Goal: Information Seeking & Learning: Understand process/instructions

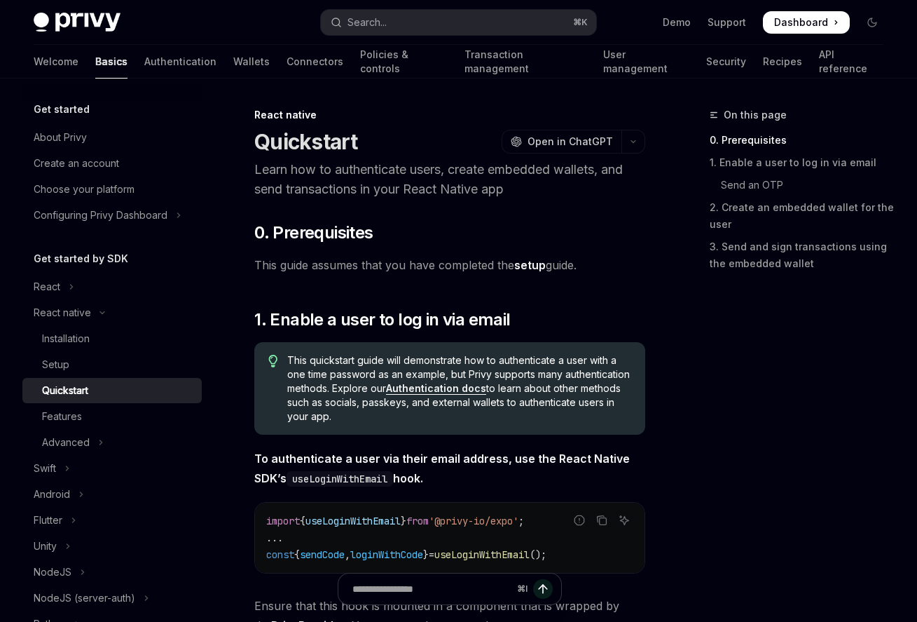
click at [531, 268] on link "setup" at bounding box center [530, 265] width 32 height 15
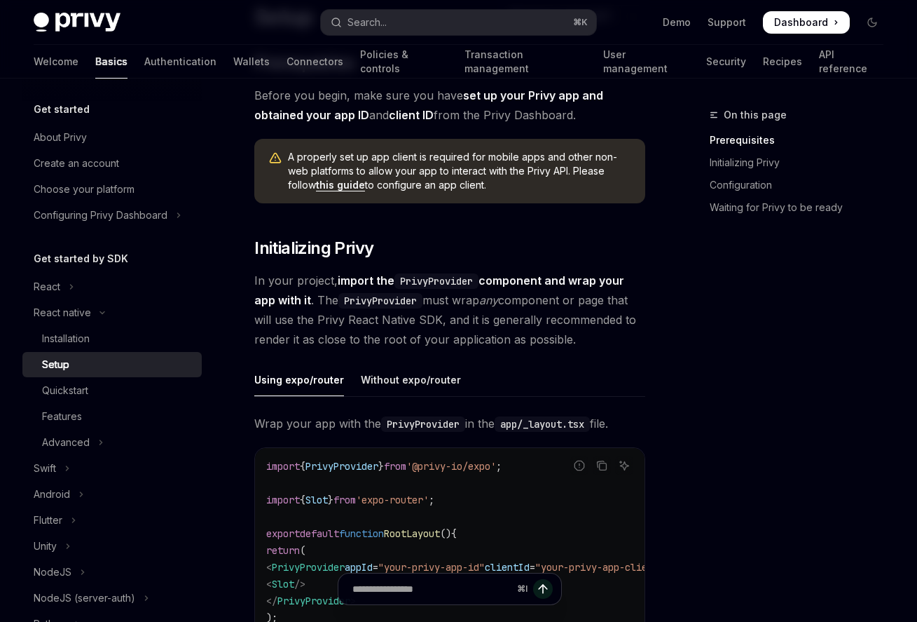
scroll to position [135, 0]
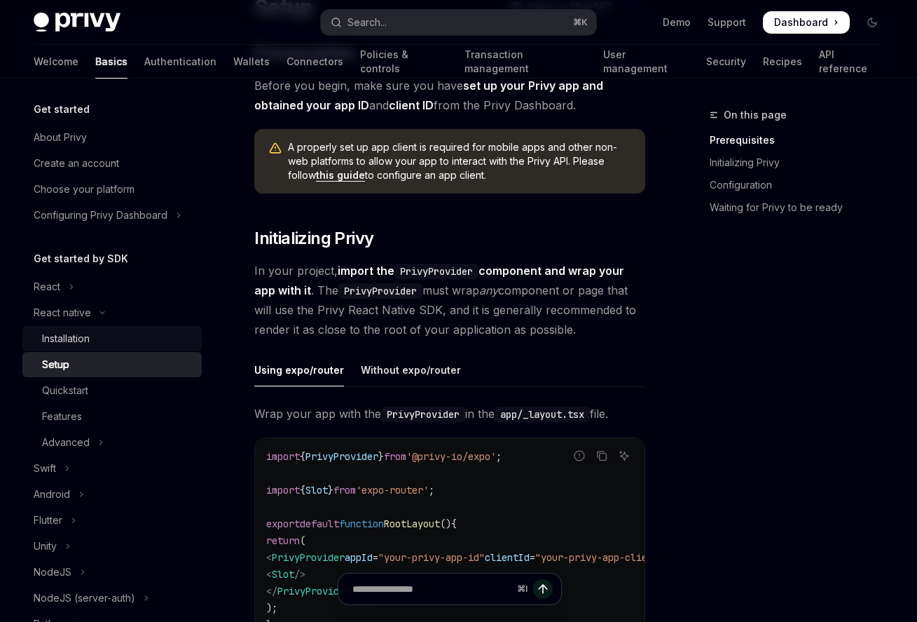
click at [132, 341] on div "Installation" at bounding box center [117, 338] width 151 height 17
type textarea "*"
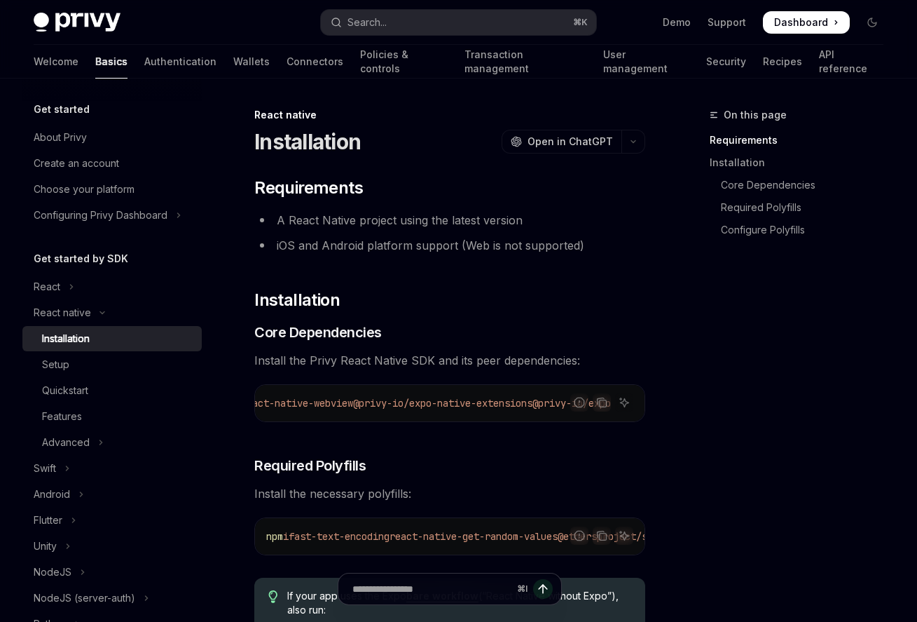
scroll to position [0, 891]
click at [602, 401] on icon "Copy the contents from the code block" at bounding box center [601, 402] width 11 height 11
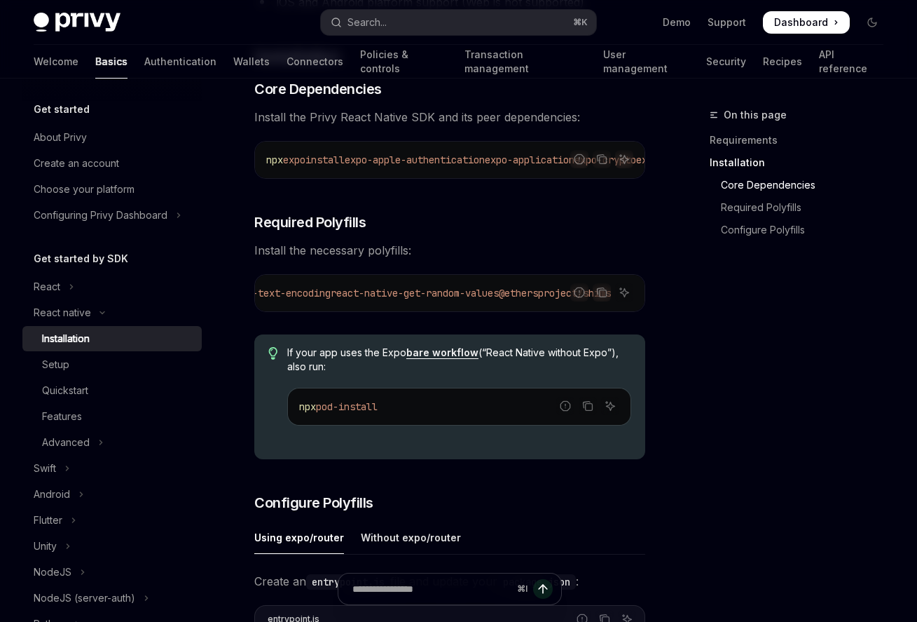
scroll to position [0, 0]
click at [600, 297] on icon "Copy the contents from the code block" at bounding box center [603, 293] width 7 height 7
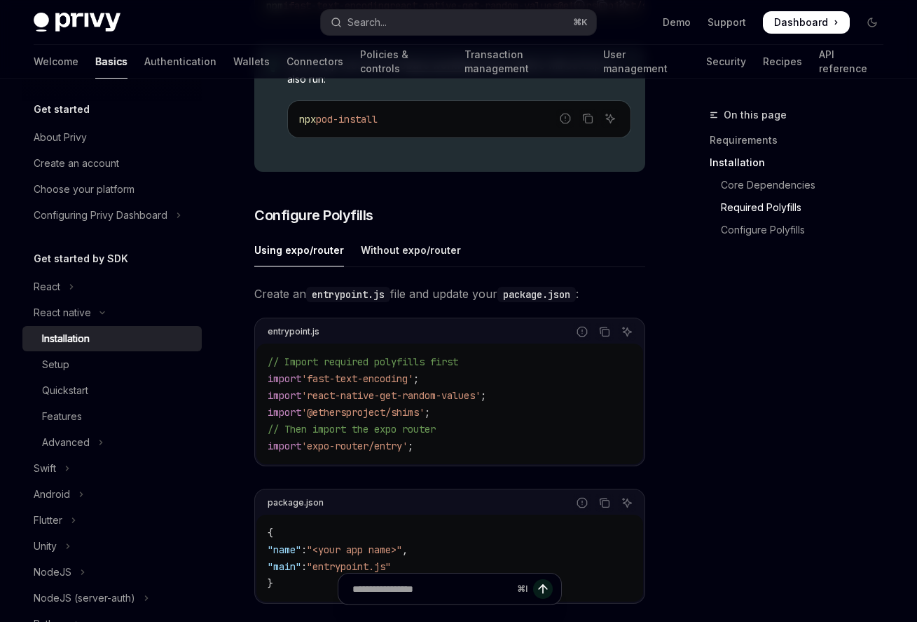
scroll to position [537, 0]
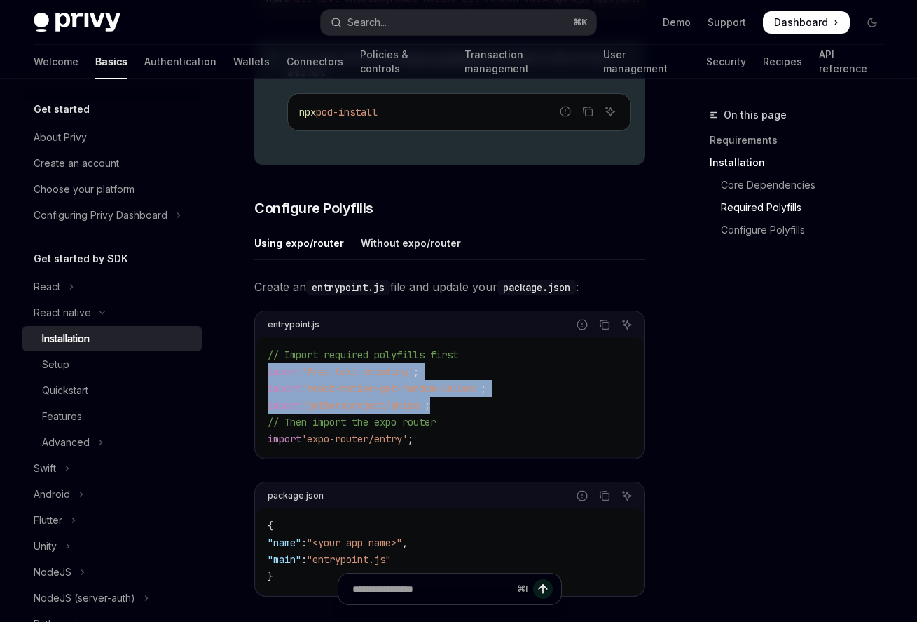
drag, startPoint x: 455, startPoint y: 416, endPoint x: 264, endPoint y: 381, distance: 193.8
click at [264, 381] on div "// Import required polyfills first import 'fast-text-encoding' ; import 'react-…" at bounding box center [449, 396] width 387 height 121
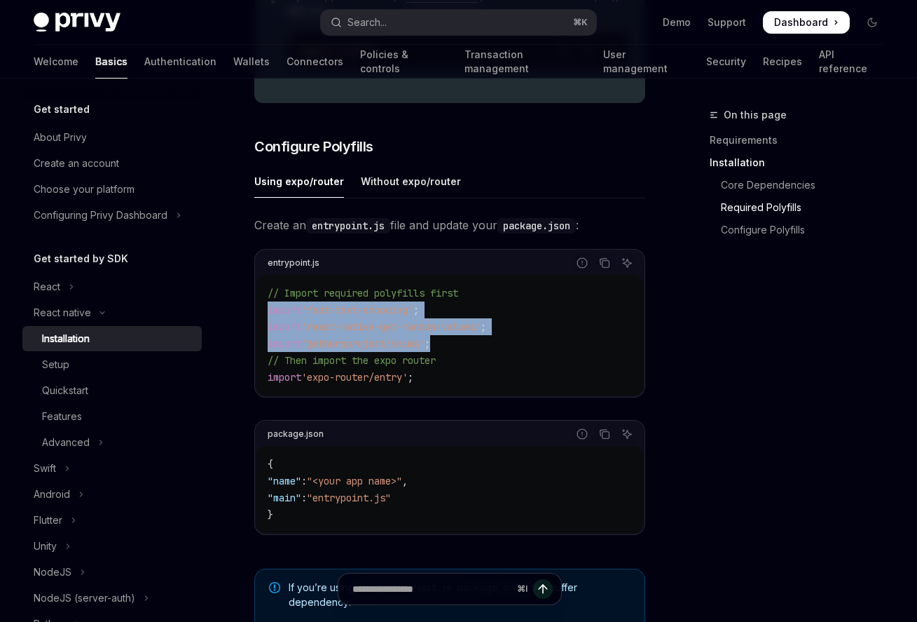
scroll to position [601, 0]
click at [605, 267] on icon "Copy the contents from the code block" at bounding box center [604, 261] width 11 height 11
click at [605, 266] on icon "Copy the contents from the code block" at bounding box center [604, 262] width 11 height 8
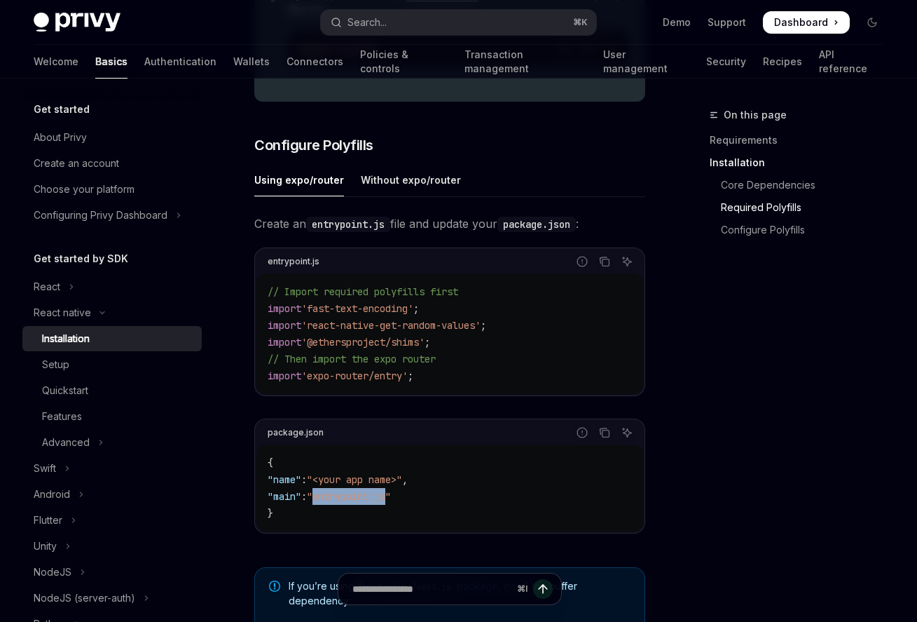
drag, startPoint x: 335, startPoint y: 505, endPoint x: 409, endPoint y: 504, distance: 73.6
click at [391, 502] on span ""entrypoint.js"" at bounding box center [349, 496] width 84 height 13
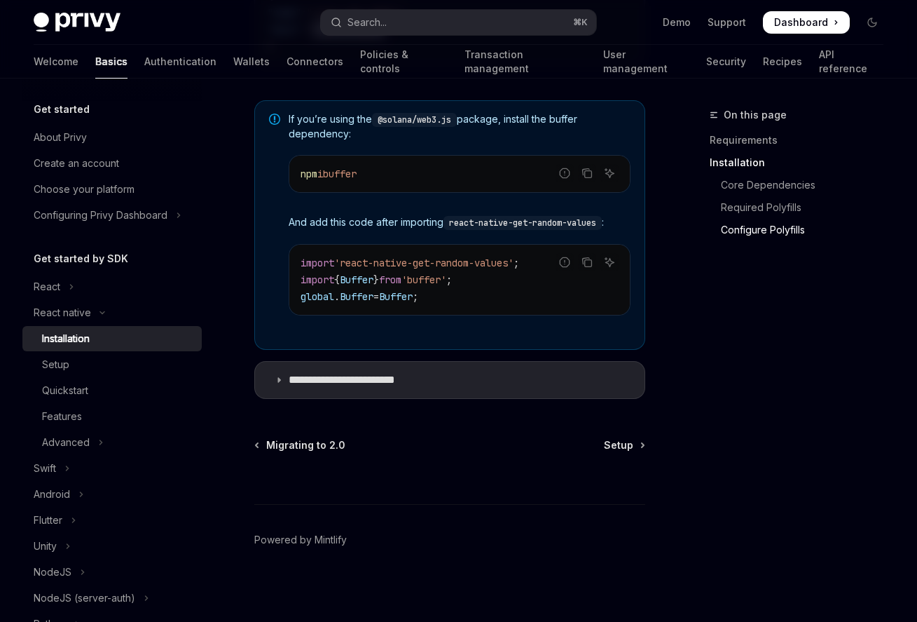
scroll to position [1082, 0]
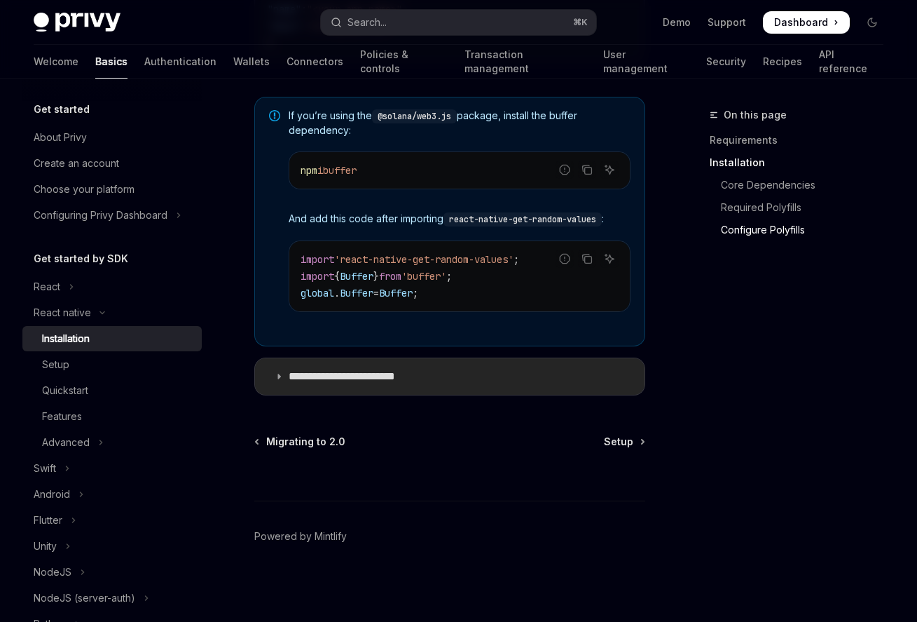
click at [279, 376] on icon at bounding box center [279, 376] width 8 height 8
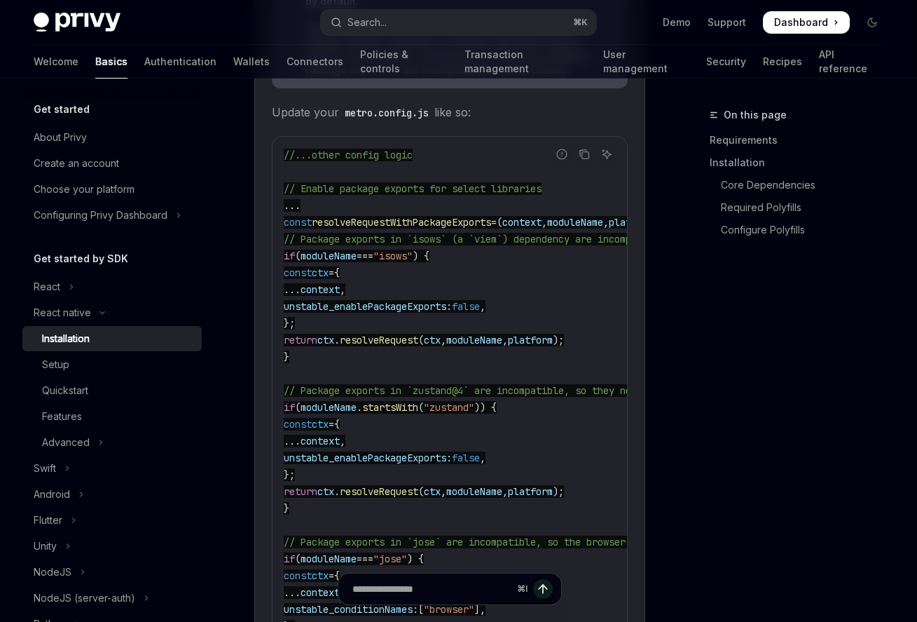
scroll to position [1666, 0]
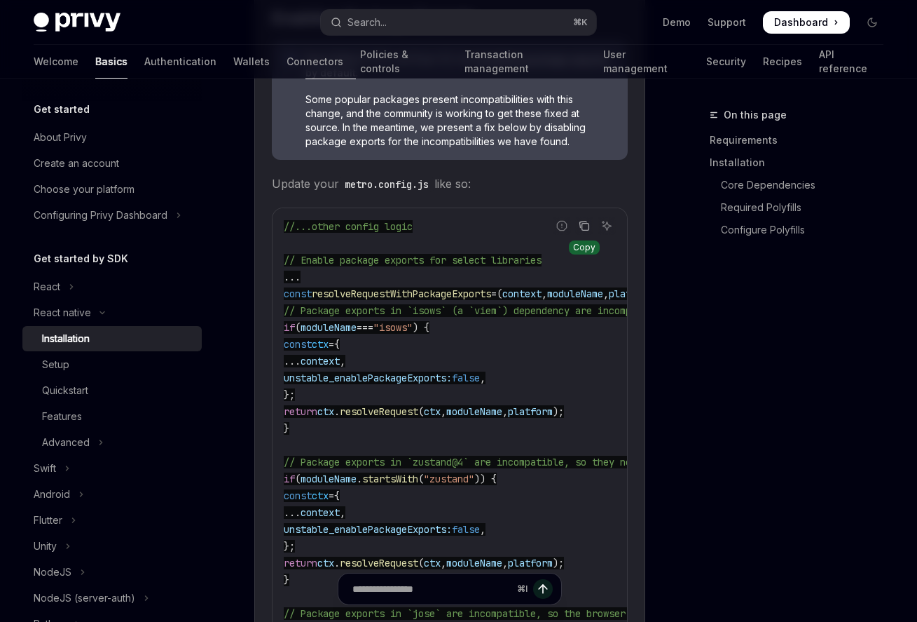
click at [582, 231] on icon "Copy the contents from the code block" at bounding box center [584, 225] width 11 height 11
click at [556, 378] on code "//...other config logic // Enable package exports for select libraries ... cons…" at bounding box center [572, 630] width 577 height 824
click at [455, 383] on code "//...other config logic // Enable package exports for select libraries ... cons…" at bounding box center [572, 630] width 577 height 824
click at [432, 299] on code "//...other config logic // Enable package exports for select libraries ... cons…" at bounding box center [572, 630] width 577 height 824
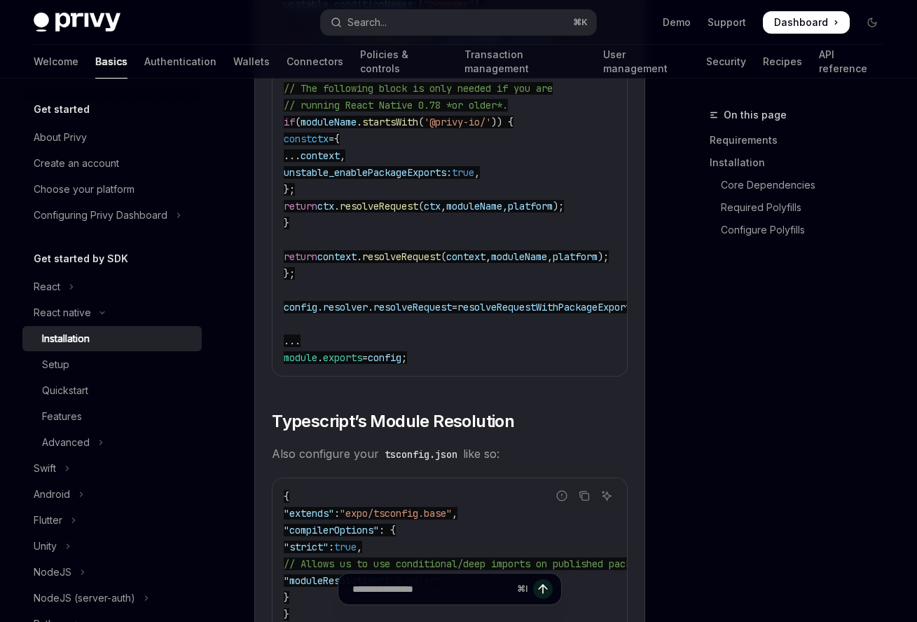
scroll to position [2310, 0]
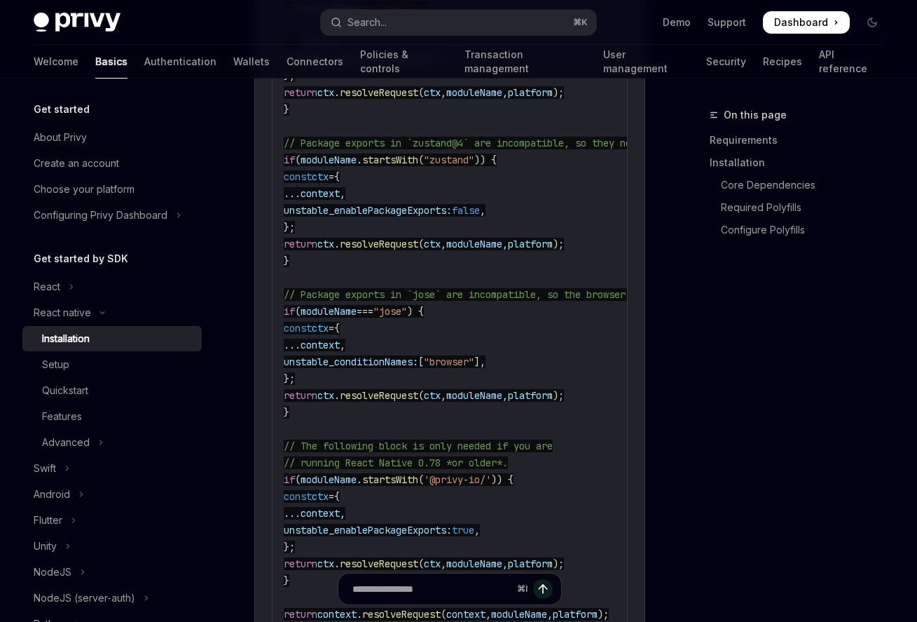
scroll to position [1805, 0]
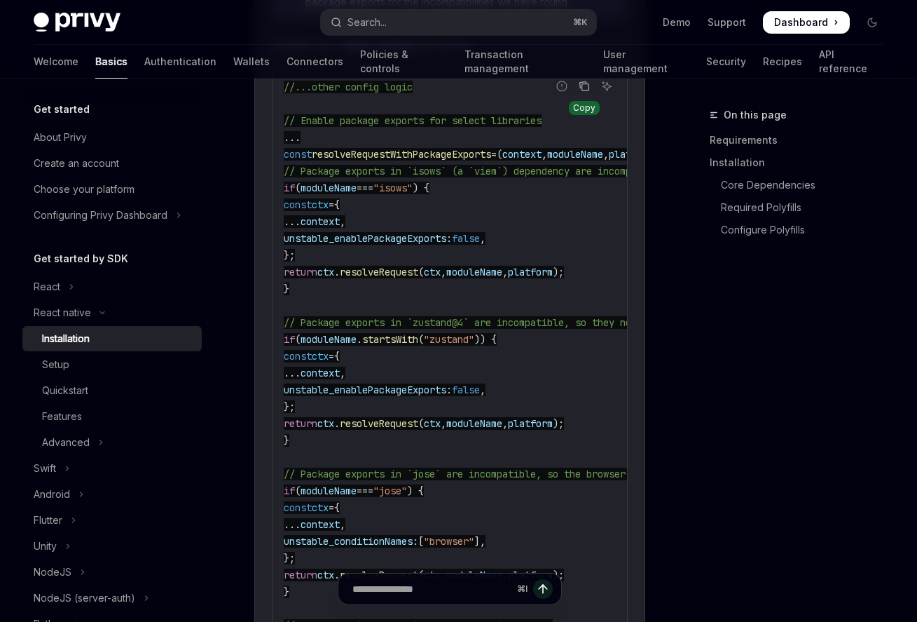
click at [582, 95] on button "Copy the contents from the code block" at bounding box center [584, 86] width 18 height 18
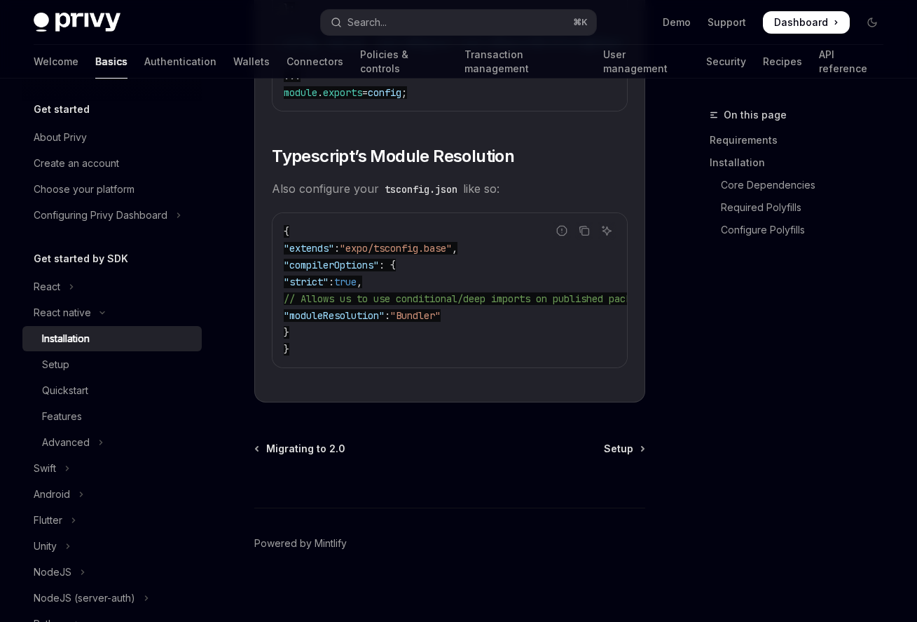
scroll to position [2609, 0]
click at [689, 399] on div "On this page Requirements Installation Core Dependencies Required Polyfills Con…" at bounding box center [788, 364] width 213 height 515
click at [526, 355] on code "{ "extends" : "expo/tsconfig.base" , "compilerOptions" : { "strict" : true , //…" at bounding box center [486, 288] width 404 height 135
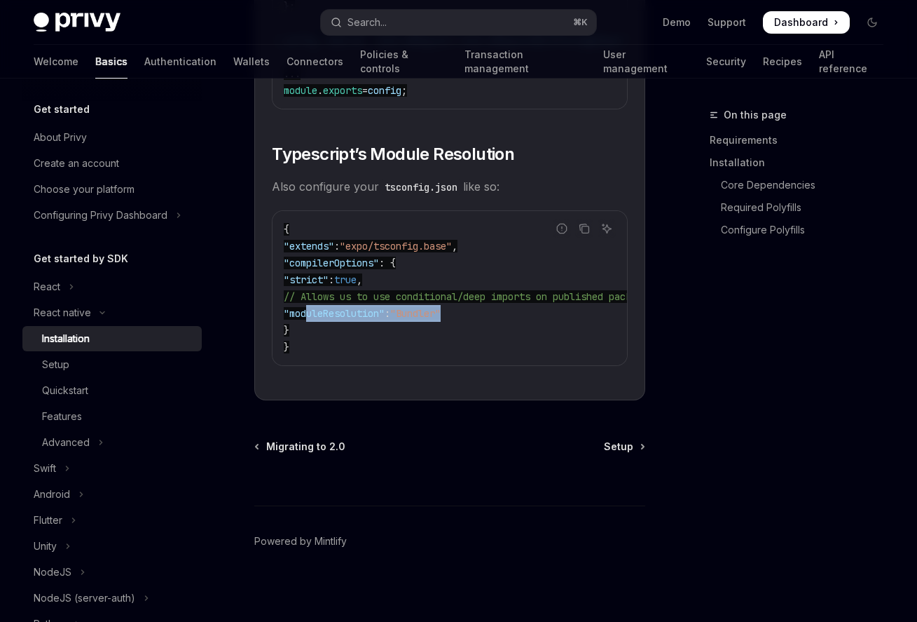
drag, startPoint x: 488, startPoint y: 351, endPoint x: 308, endPoint y: 349, distance: 180.1
click at [308, 349] on code "{ "extends" : "expo/tsconfig.base" , "compilerOptions" : { "strict" : true , //…" at bounding box center [486, 288] width 404 height 135
copy span ""moduleResolution" : "Bundler""
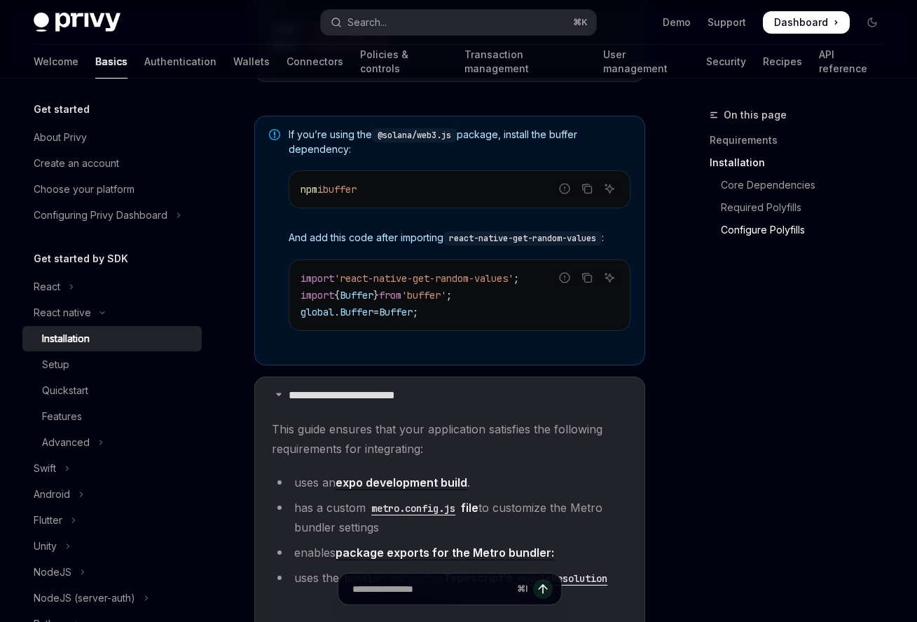
scroll to position [870, 0]
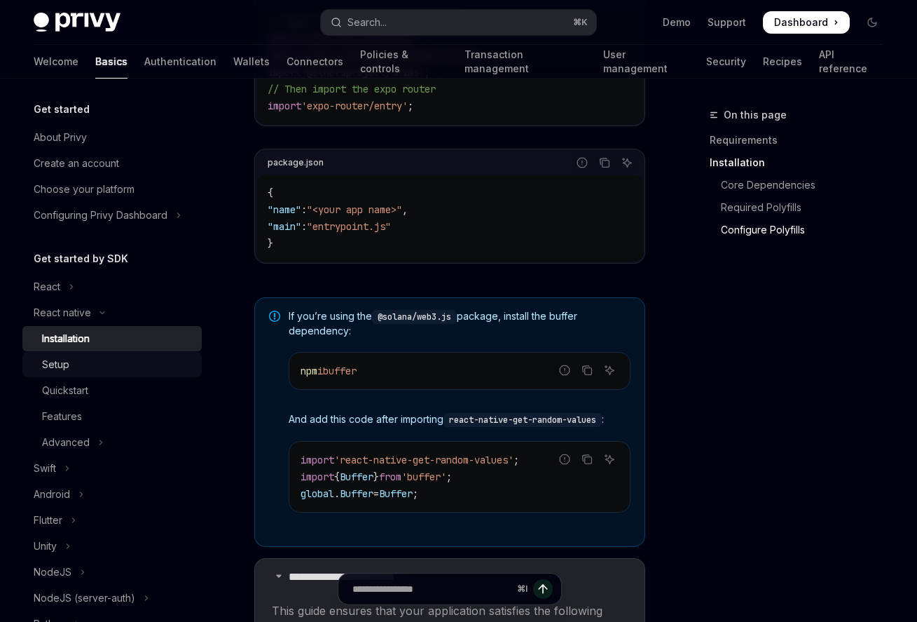
click at [76, 362] on div "Setup" at bounding box center [117, 364] width 151 height 17
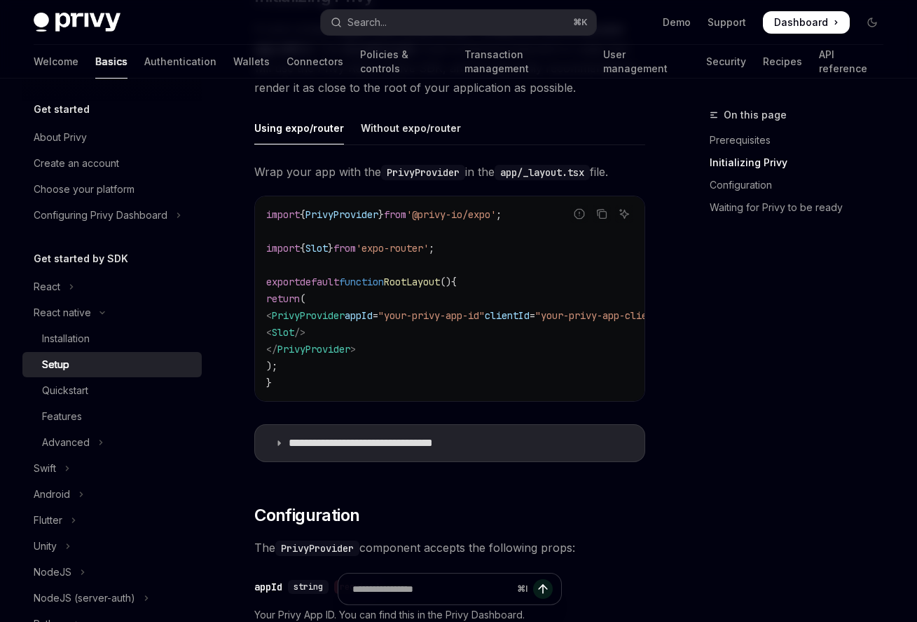
scroll to position [704, 0]
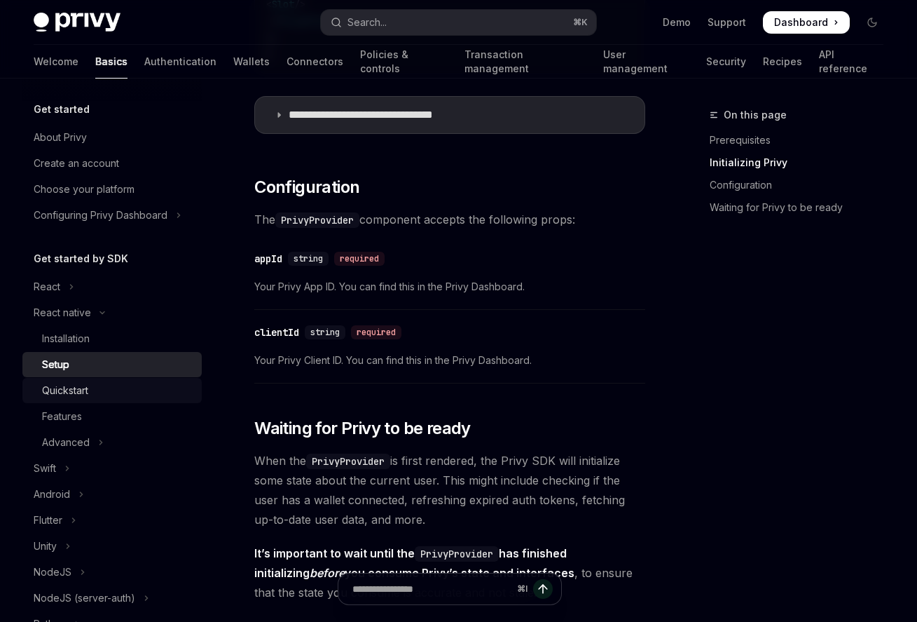
click at [69, 395] on div "Quickstart" at bounding box center [65, 390] width 46 height 17
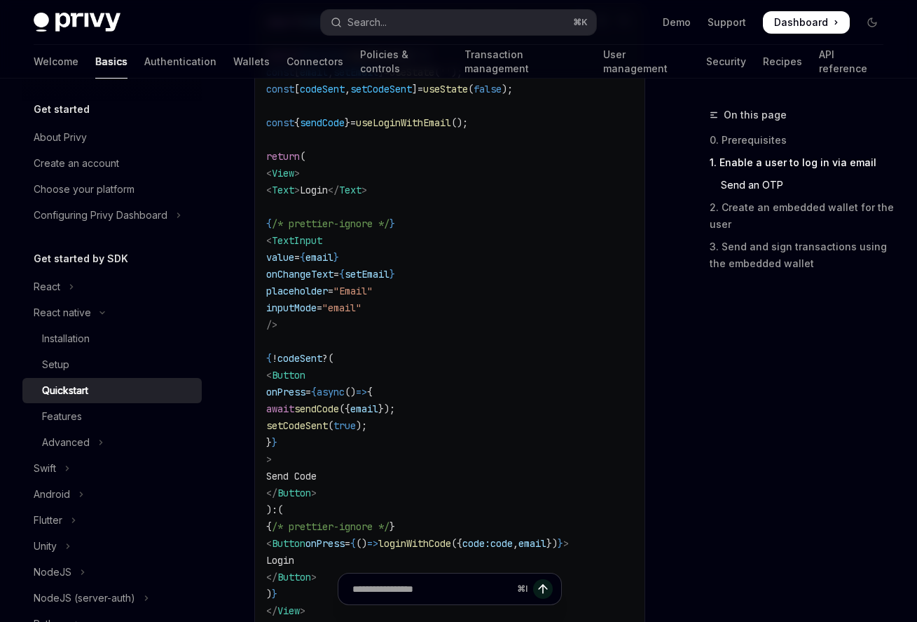
scroll to position [818, 0]
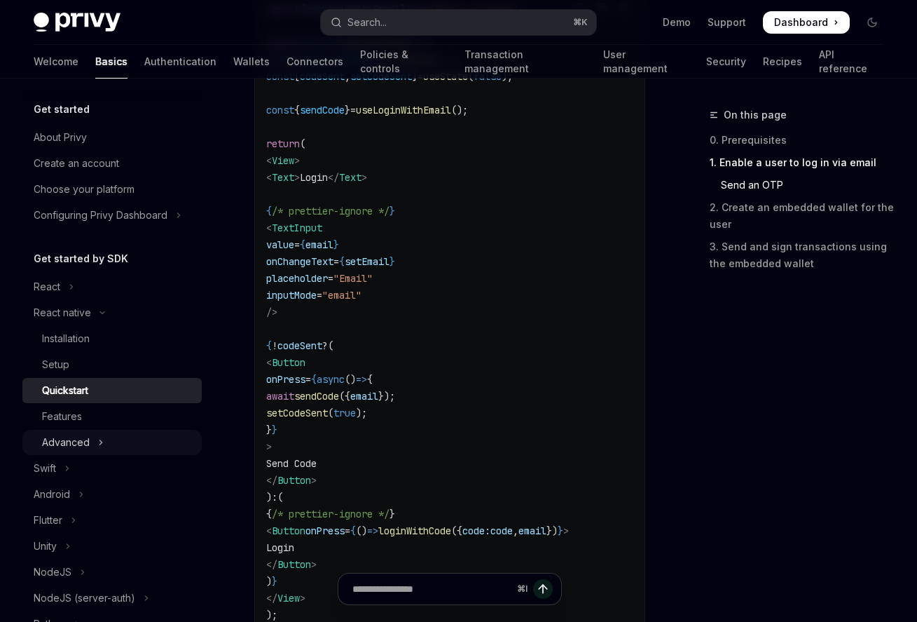
click at [90, 436] on button "Advanced" at bounding box center [111, 442] width 179 height 25
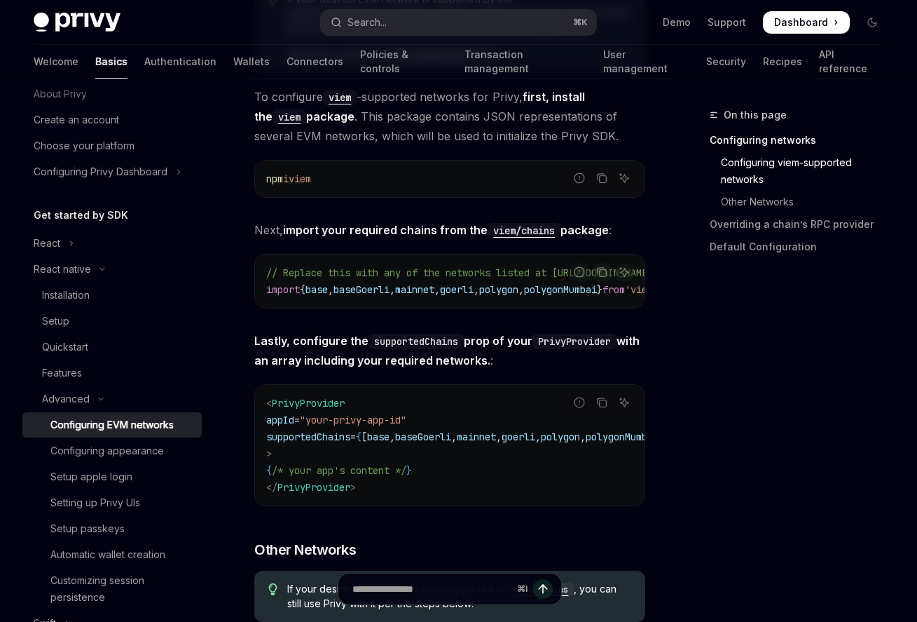
scroll to position [44, 0]
click at [109, 455] on div "Configuring appearance" at bounding box center [107, 449] width 114 height 17
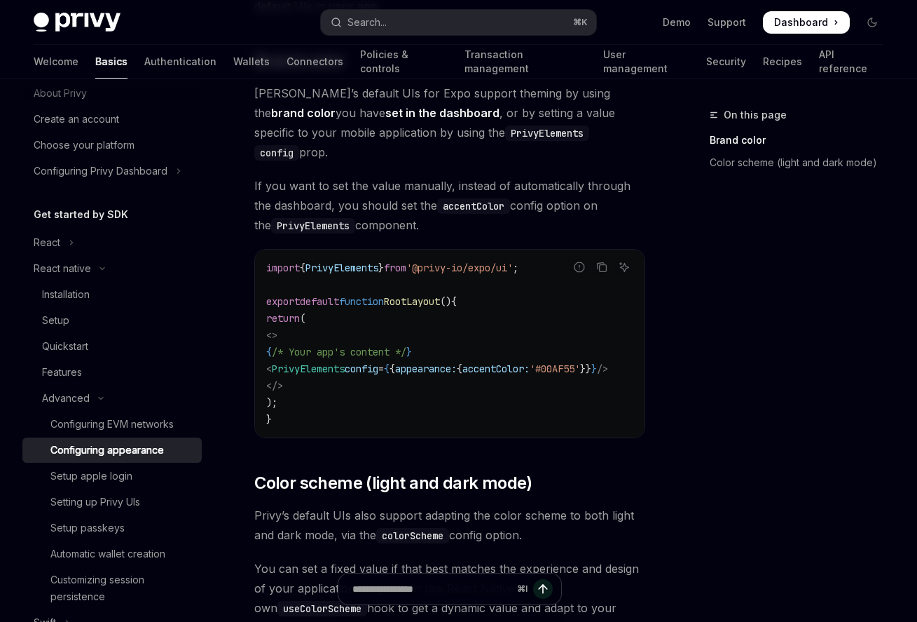
scroll to position [221, 0]
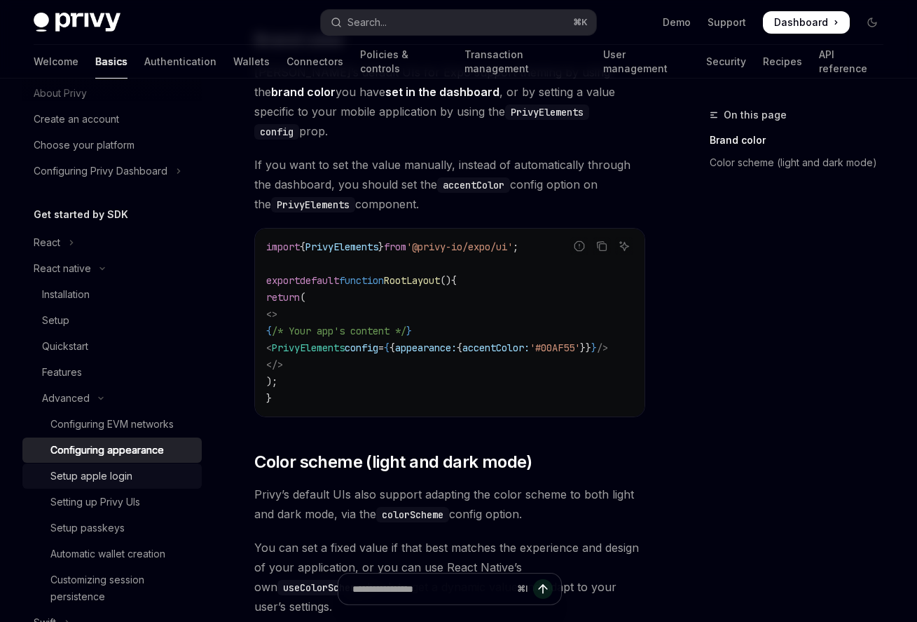
click at [124, 482] on div "Setup apple login" at bounding box center [91, 475] width 82 height 17
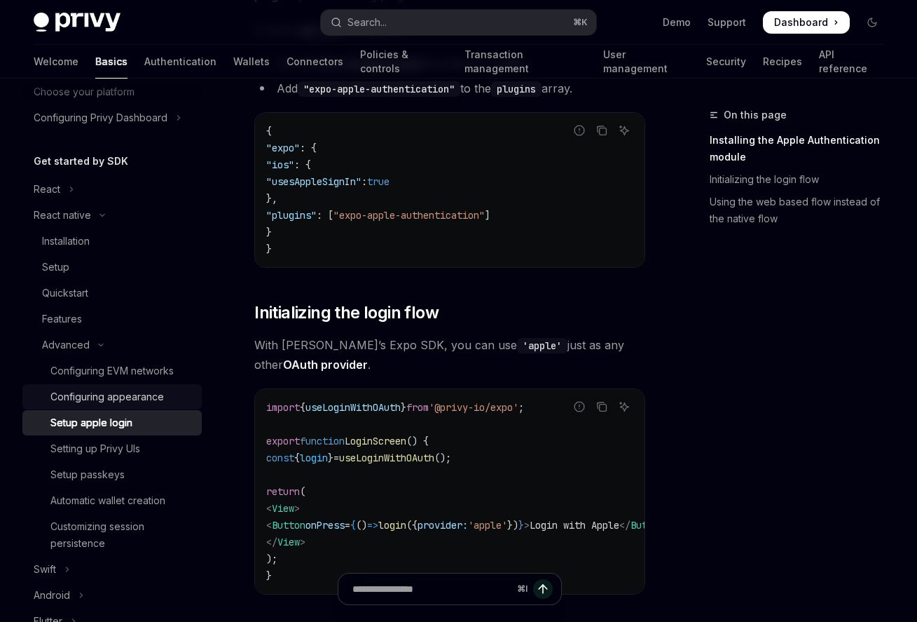
scroll to position [98, 0]
drag, startPoint x: 359, startPoint y: 218, endPoint x: 517, endPoint y: 221, distance: 158.4
click at [491, 221] on span ""plugins" : [ "expo-apple-authentication" ]" at bounding box center [378, 215] width 224 height 13
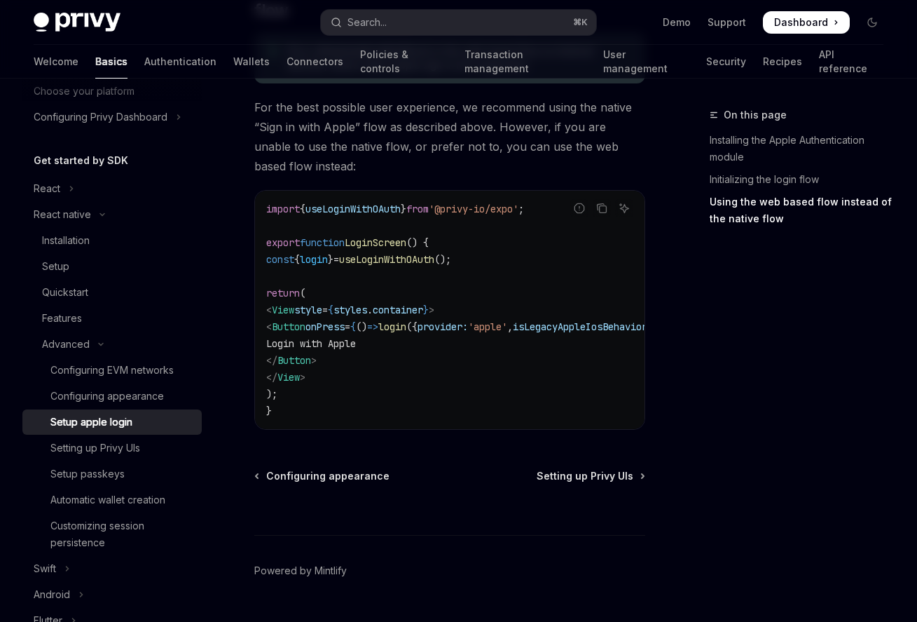
scroll to position [1210, 0]
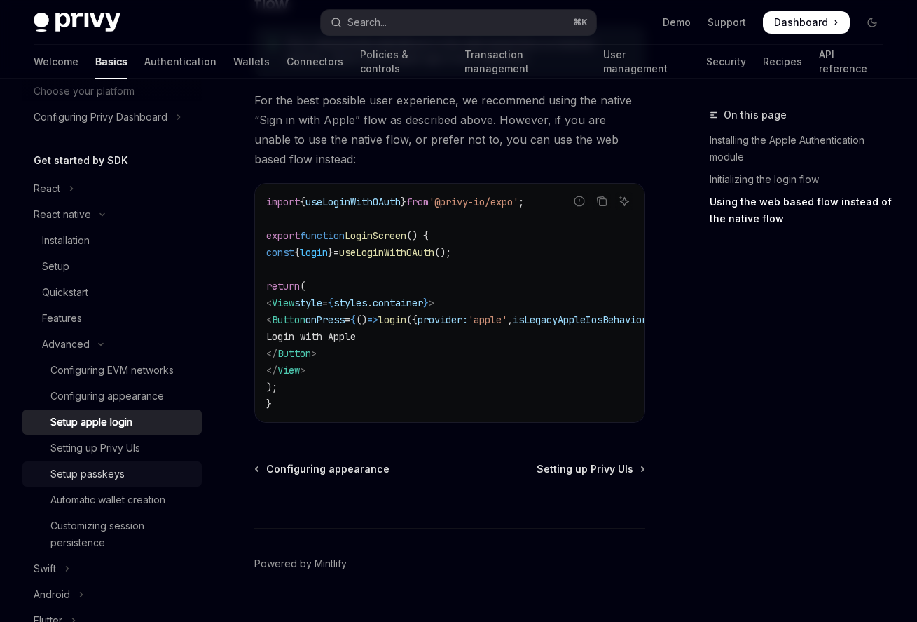
click at [114, 482] on link "Setup passkeys" at bounding box center [111, 473] width 179 height 25
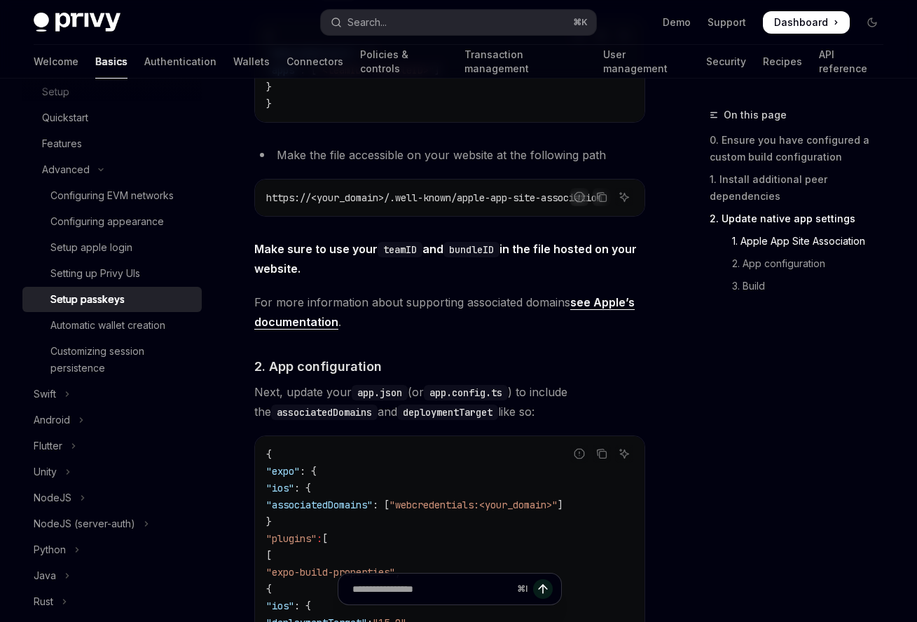
scroll to position [723, 0]
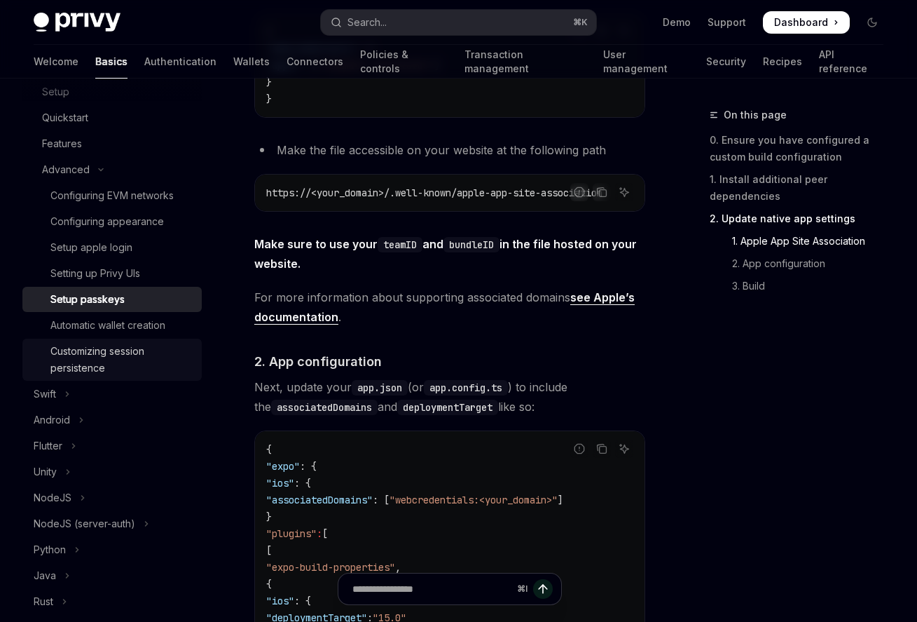
click at [100, 358] on div "Customizing session persistence" at bounding box center [121, 360] width 143 height 34
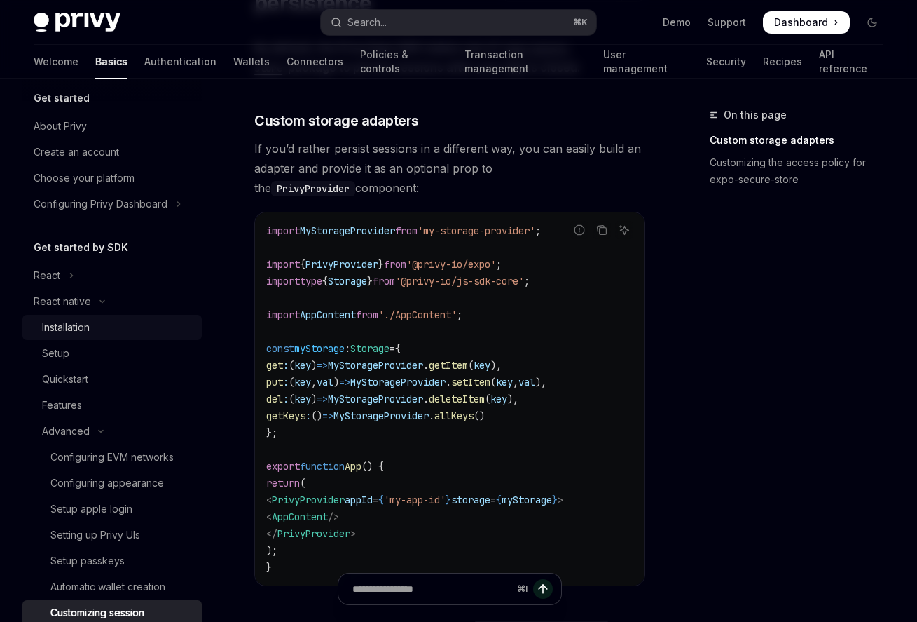
scroll to position [8, 0]
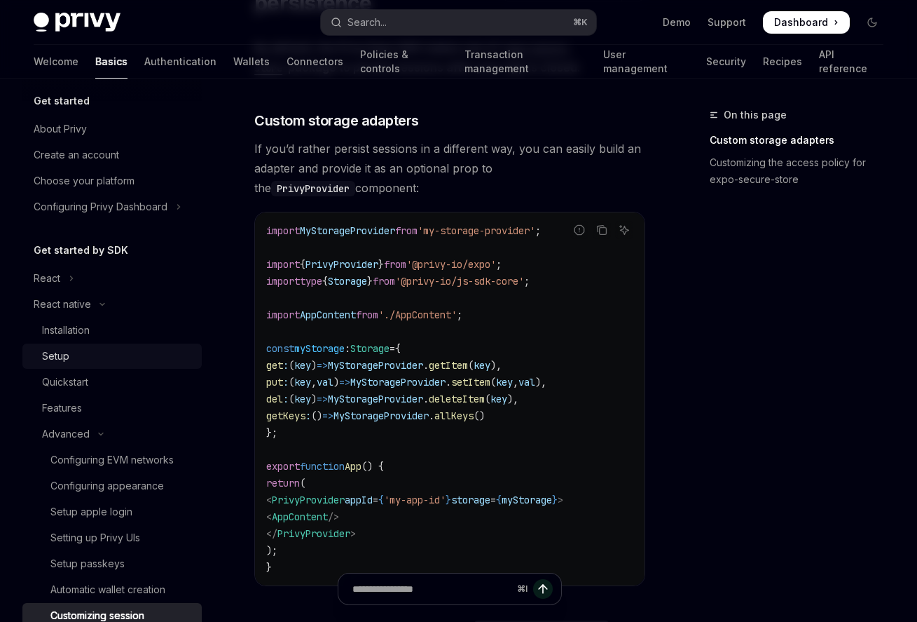
click at [69, 360] on div "Setup" at bounding box center [117, 356] width 151 height 17
type textarea "*"
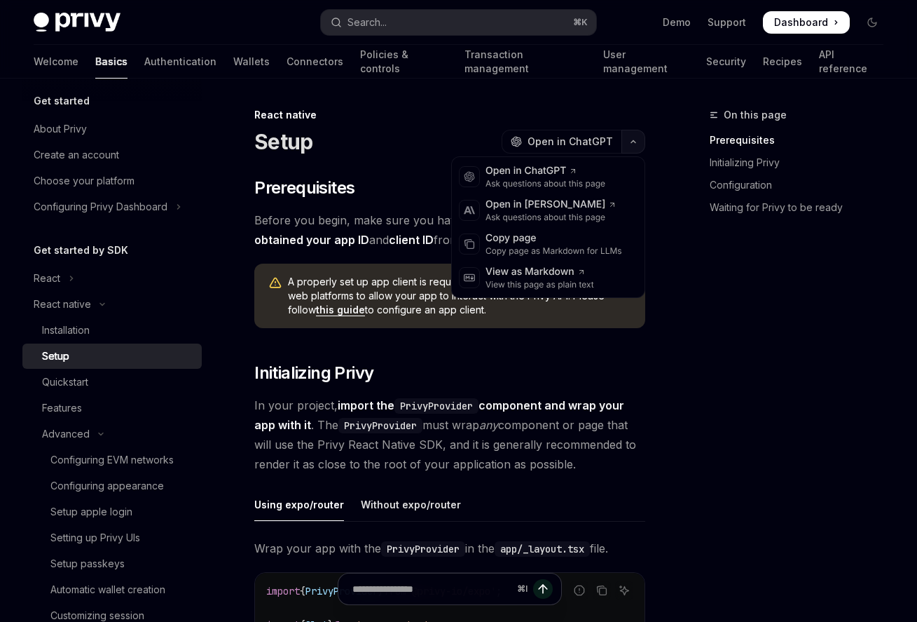
click at [631, 139] on icon "button" at bounding box center [633, 142] width 17 height 6
click at [582, 249] on div "Copy page as Markdown for LLMs" at bounding box center [554, 250] width 137 height 11
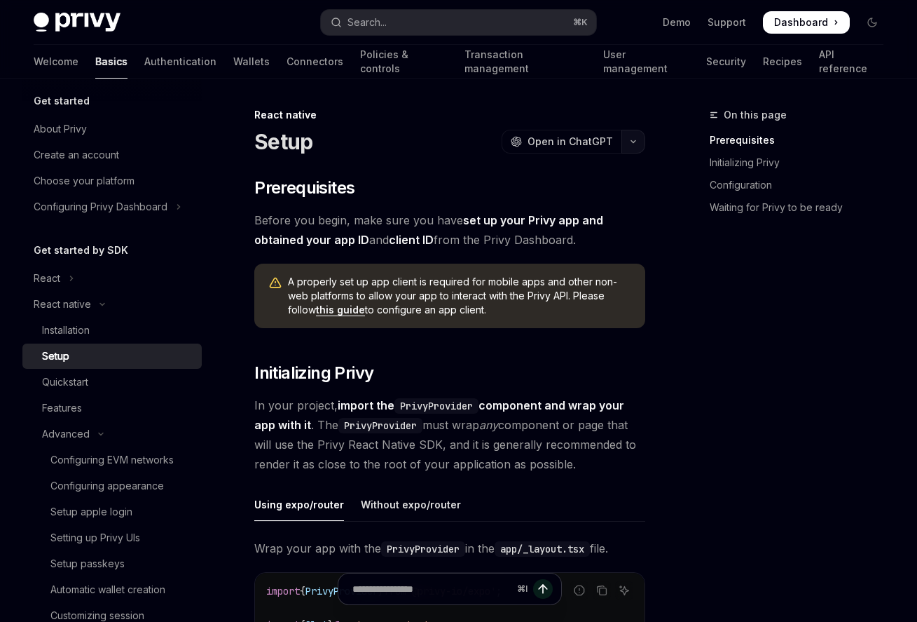
click at [628, 146] on button "button" at bounding box center [634, 142] width 24 height 24
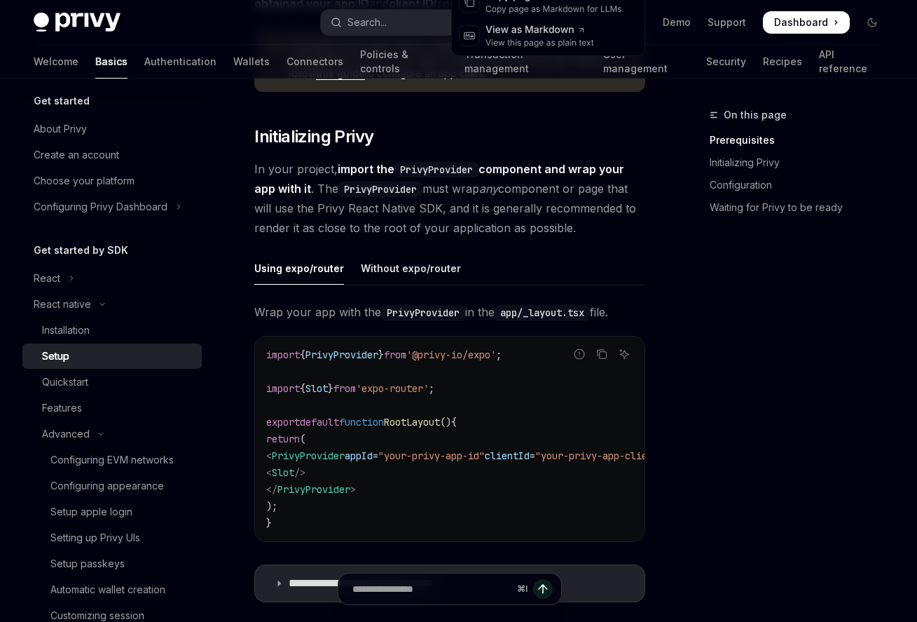
scroll to position [242, 0]
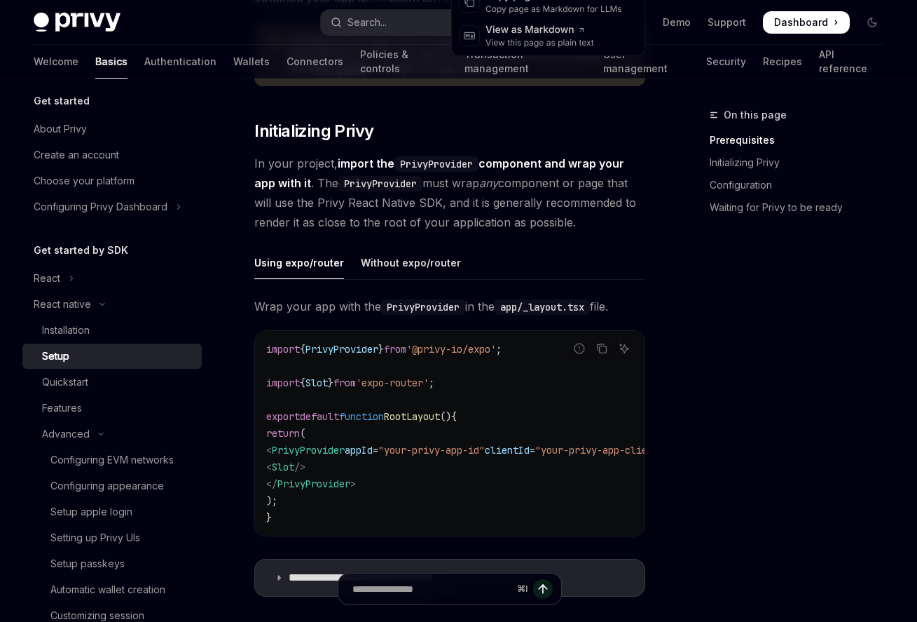
click at [807, 441] on div "On this page Prerequisites Initializing Privy Configuration Waiting for Privy t…" at bounding box center [788, 364] width 213 height 515
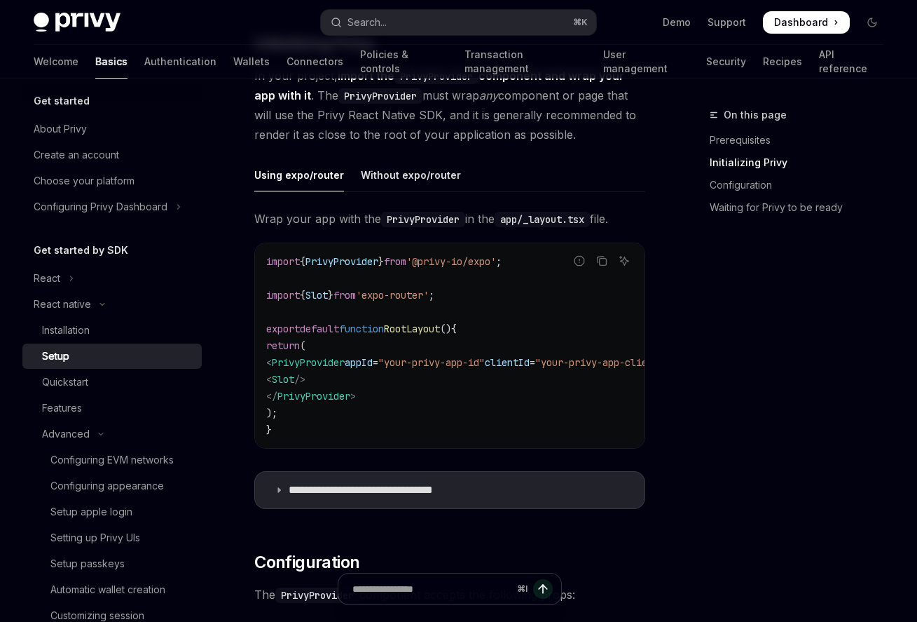
scroll to position [334, 0]
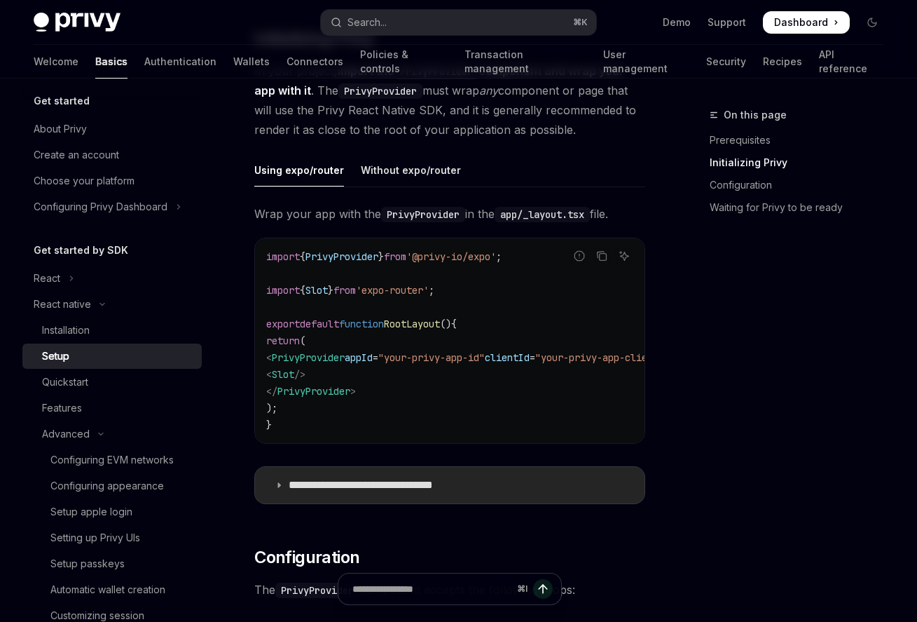
click at [282, 489] on icon at bounding box center [279, 485] width 8 height 8
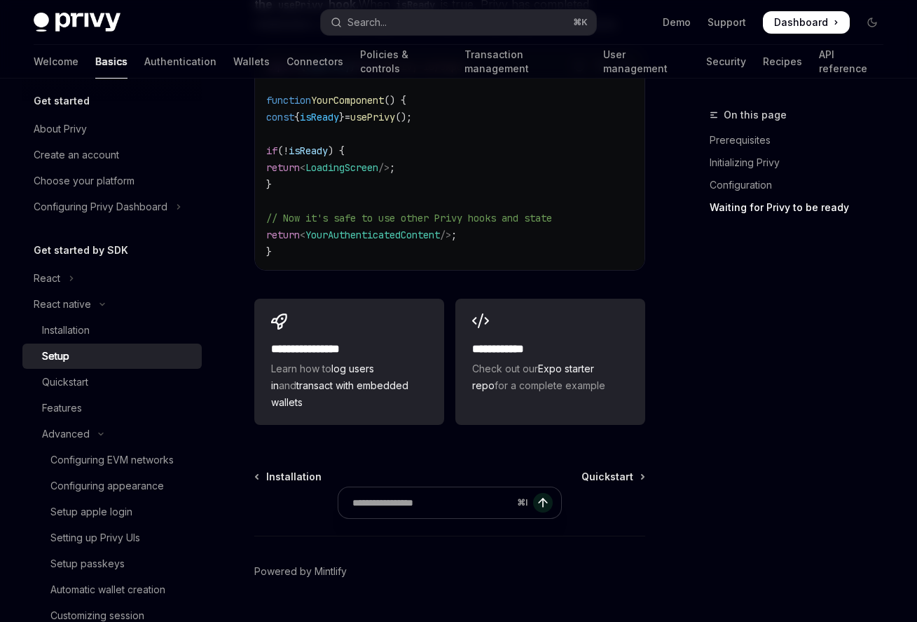
scroll to position [2306, 0]
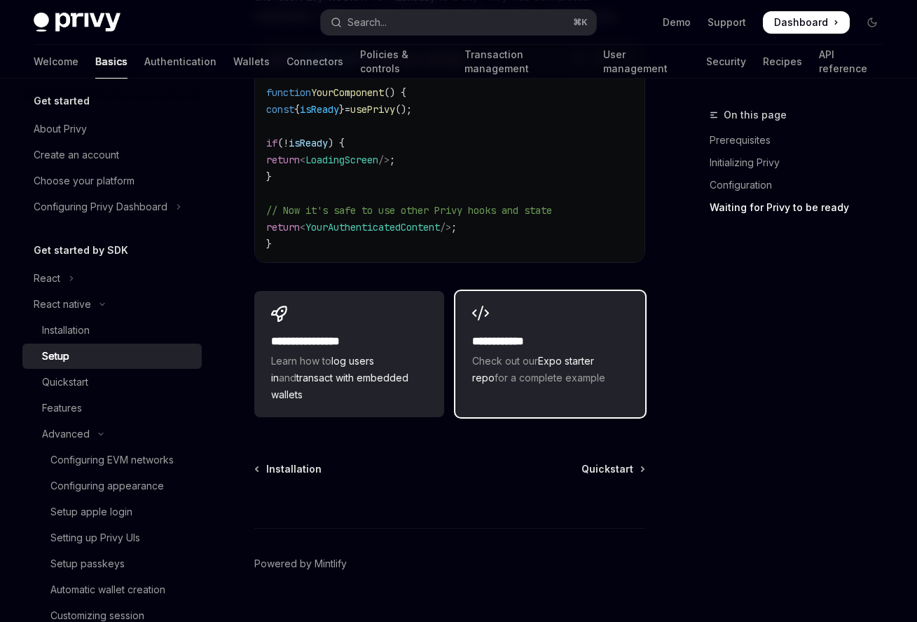
click at [589, 368] on link "Expo starter repo" at bounding box center [533, 369] width 122 height 29
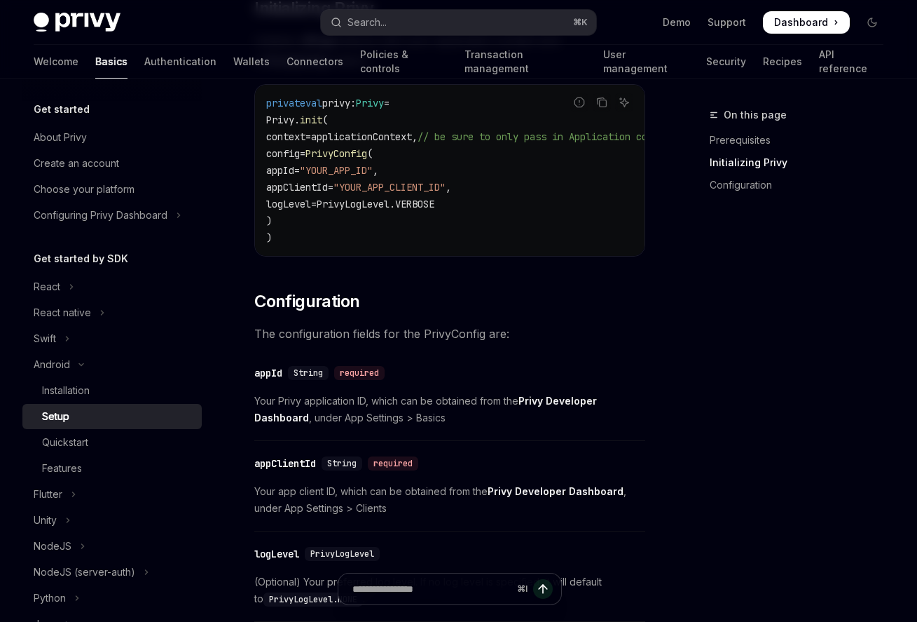
scroll to position [371, 0]
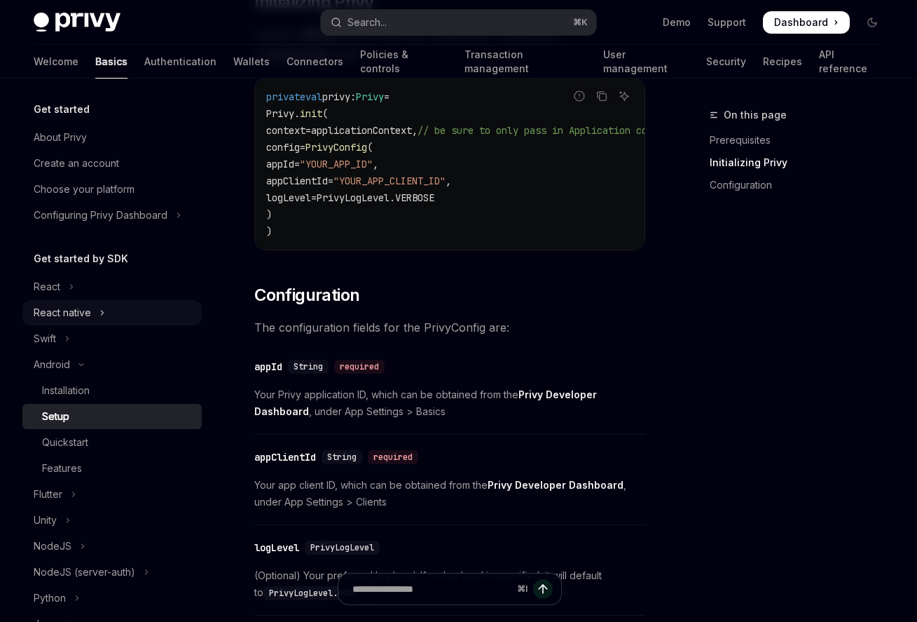
click at [86, 307] on div "React native" at bounding box center [62, 312] width 57 height 17
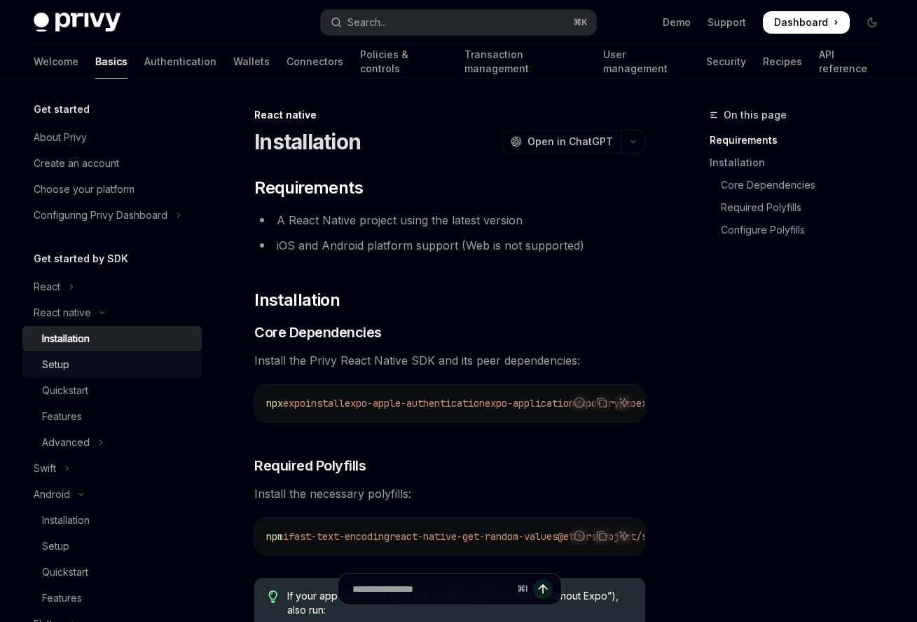
click at [95, 362] on div "Setup" at bounding box center [117, 364] width 151 height 17
type textarea "*"
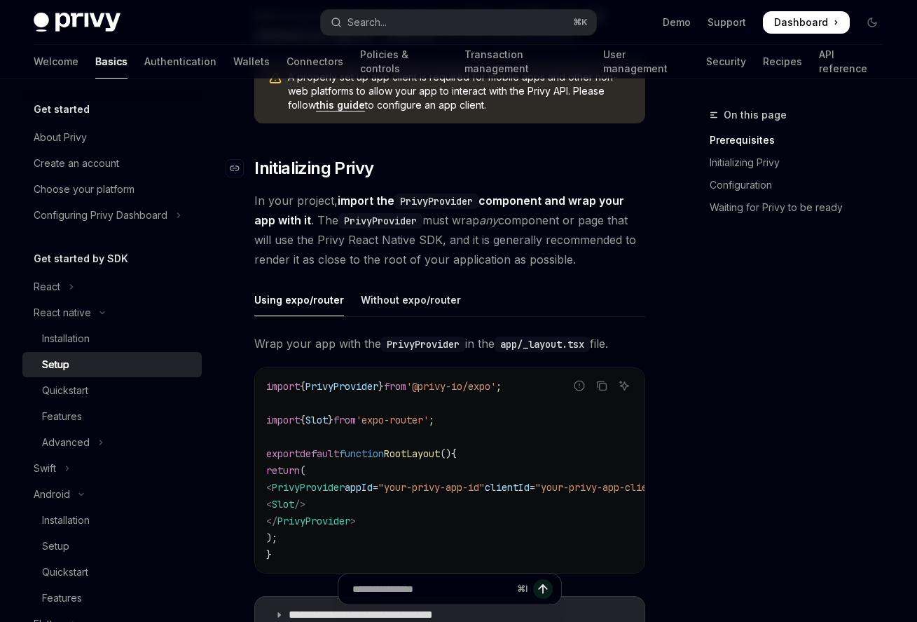
scroll to position [210, 0]
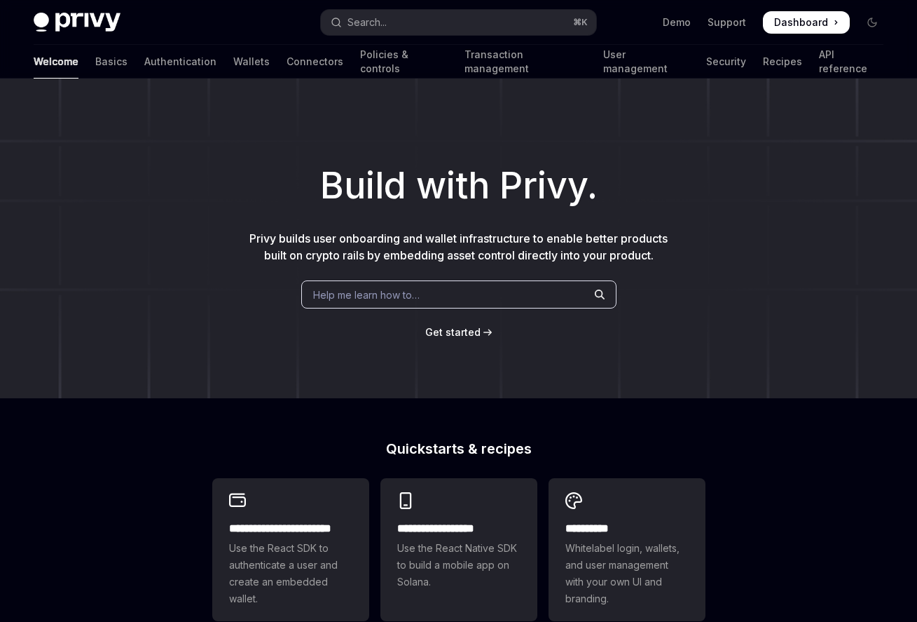
click at [390, 288] on span "Help me learn how to…" at bounding box center [366, 294] width 107 height 15
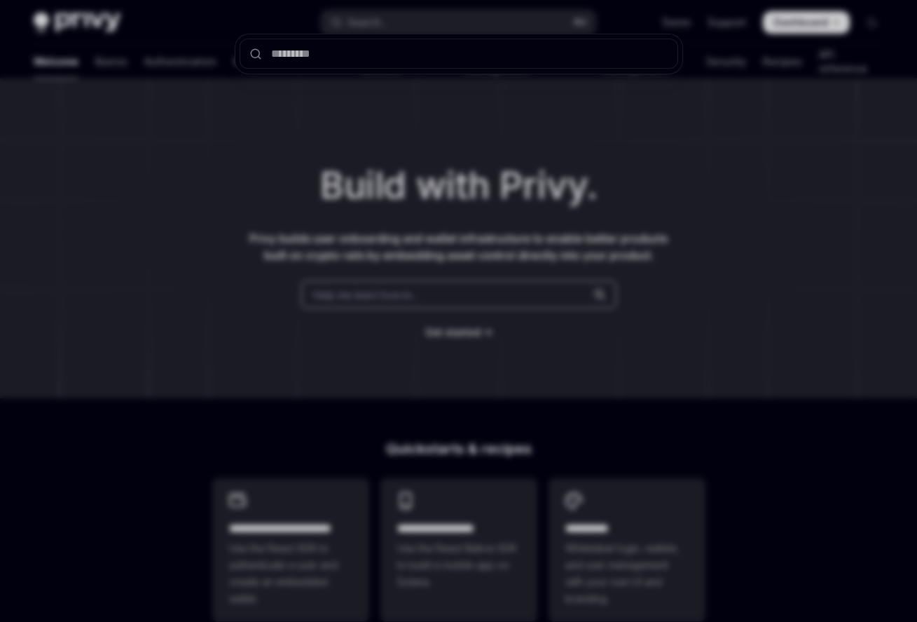
type input "**********"
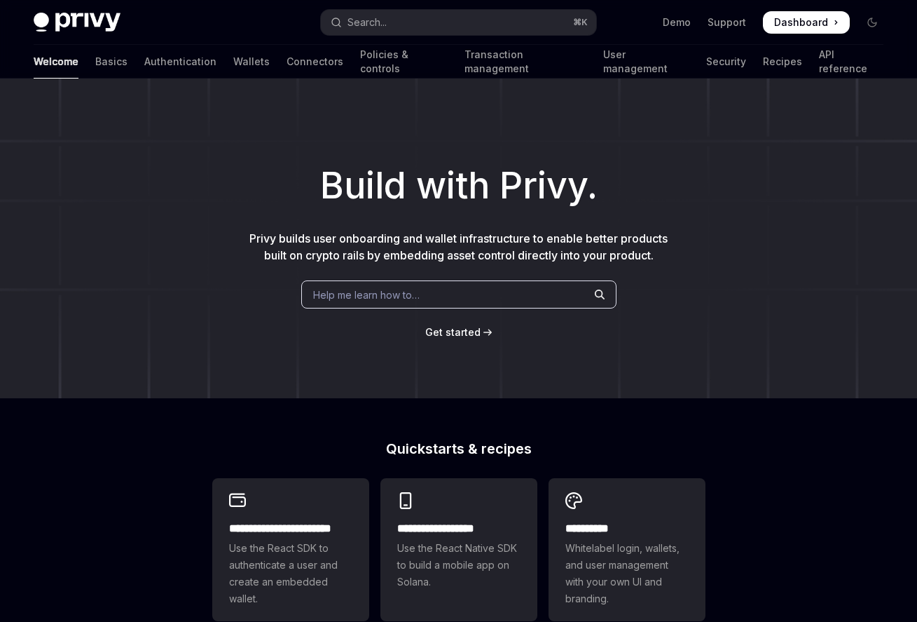
type textarea "*"
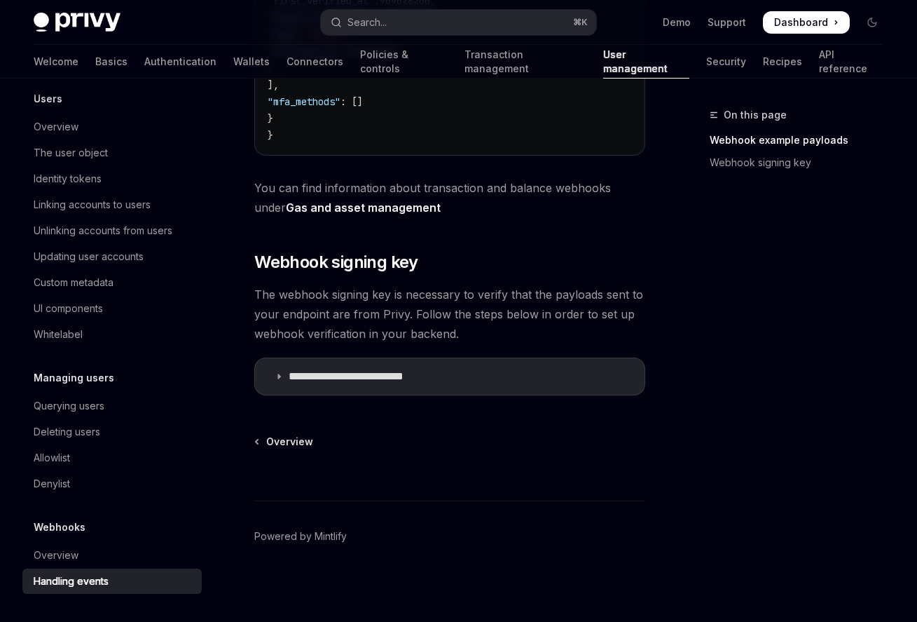
scroll to position [665, 0]
click at [282, 372] on icon at bounding box center [279, 376] width 8 height 8
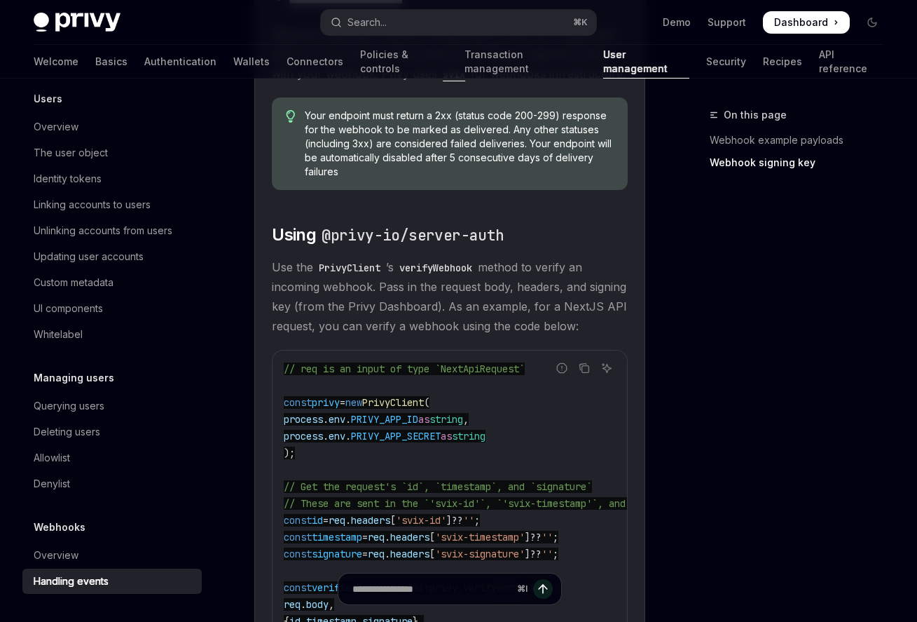
scroll to position [1041, 0]
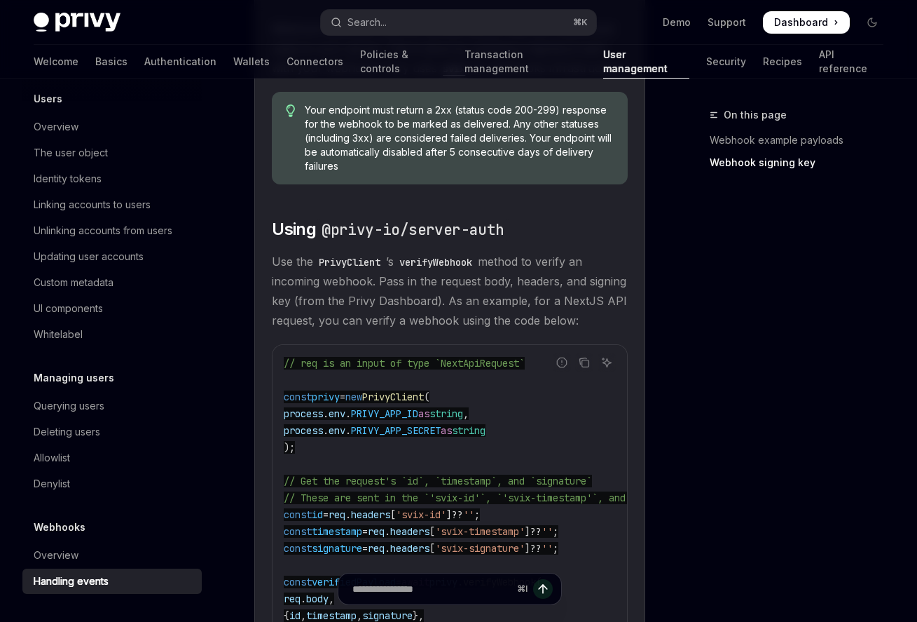
click at [713, 476] on div "On this page Webhook example payloads Webhook signing key" at bounding box center [788, 364] width 213 height 515
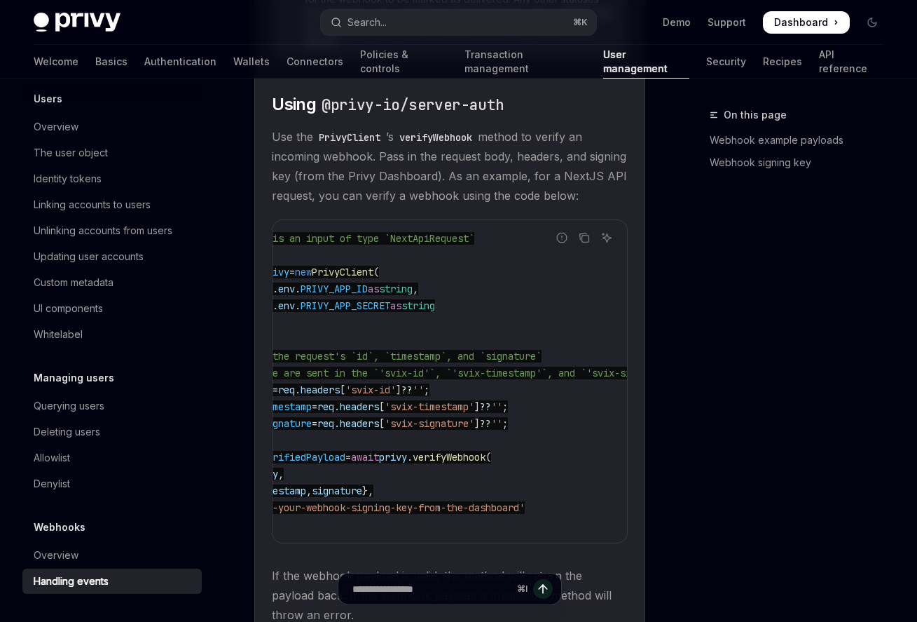
scroll to position [0, 0]
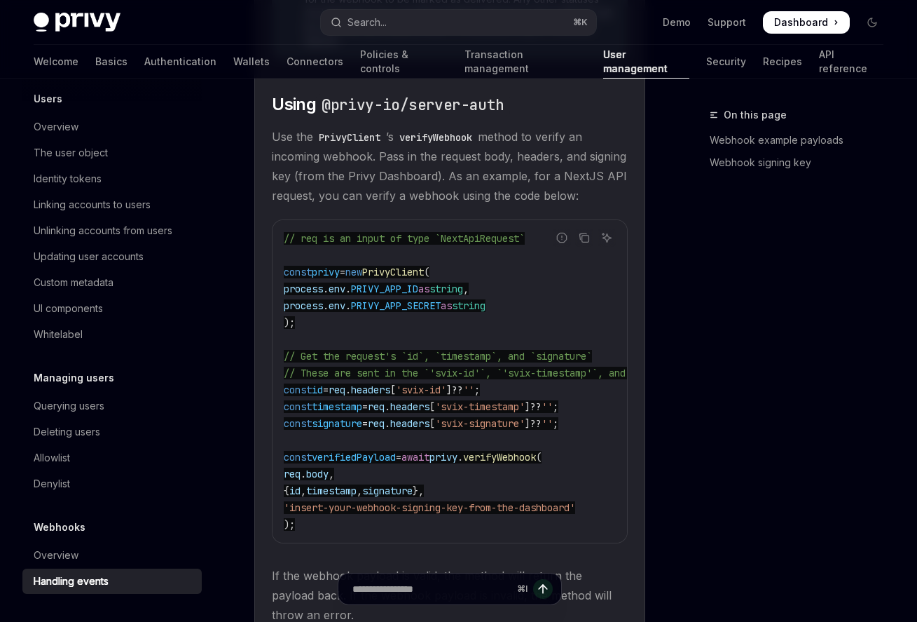
click at [424, 278] on span "PrivyClient" at bounding box center [393, 272] width 62 height 13
copy span "PrivyClient"
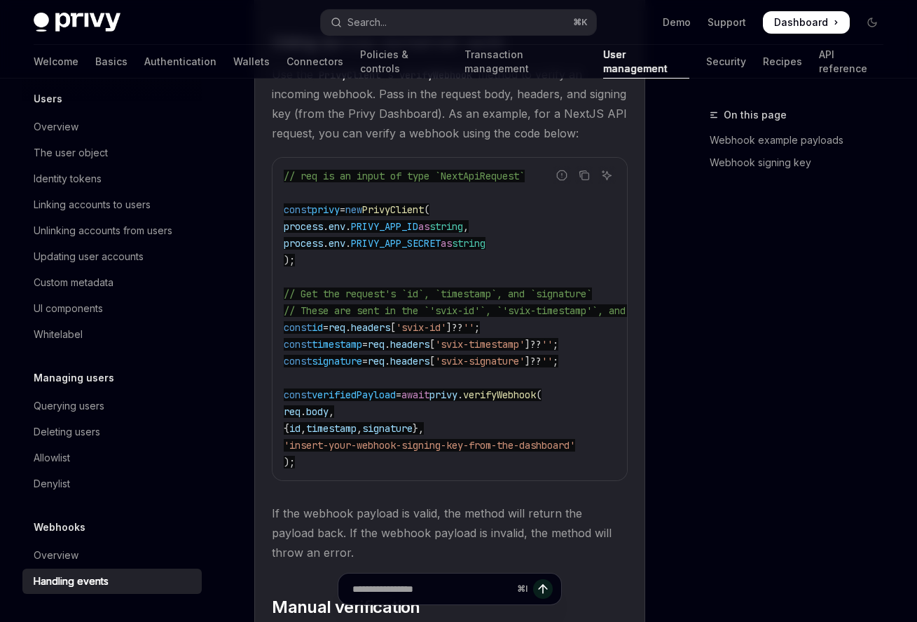
scroll to position [1263, 0]
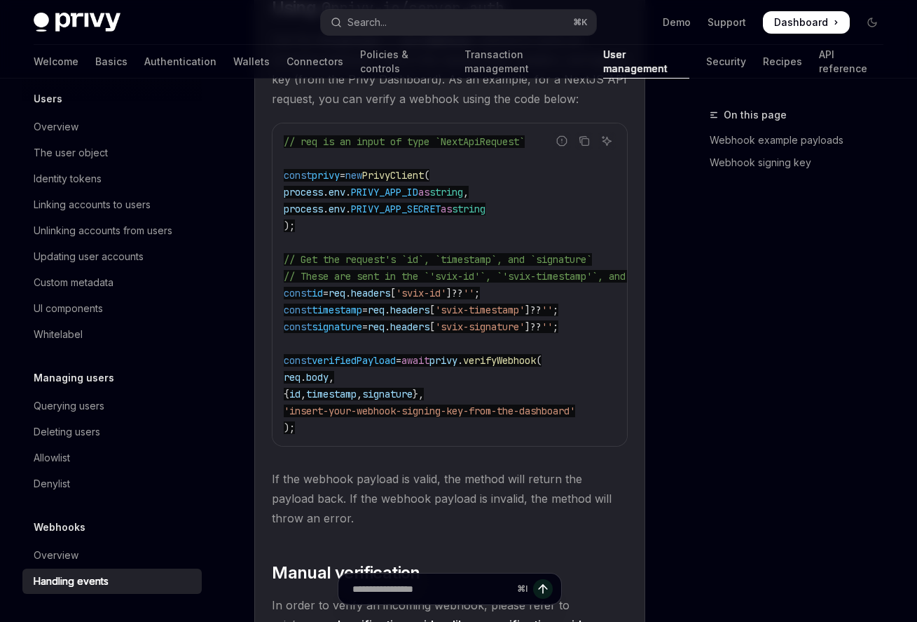
click at [378, 347] on code "// req is an input of type `NextApiRequest` const privy = new PrivyClient ( pro…" at bounding box center [584, 284] width 600 height 303
click at [382, 357] on code "// req is an input of type `NextApiRequest` const privy = new PrivyClient ( pro…" at bounding box center [584, 284] width 600 height 303
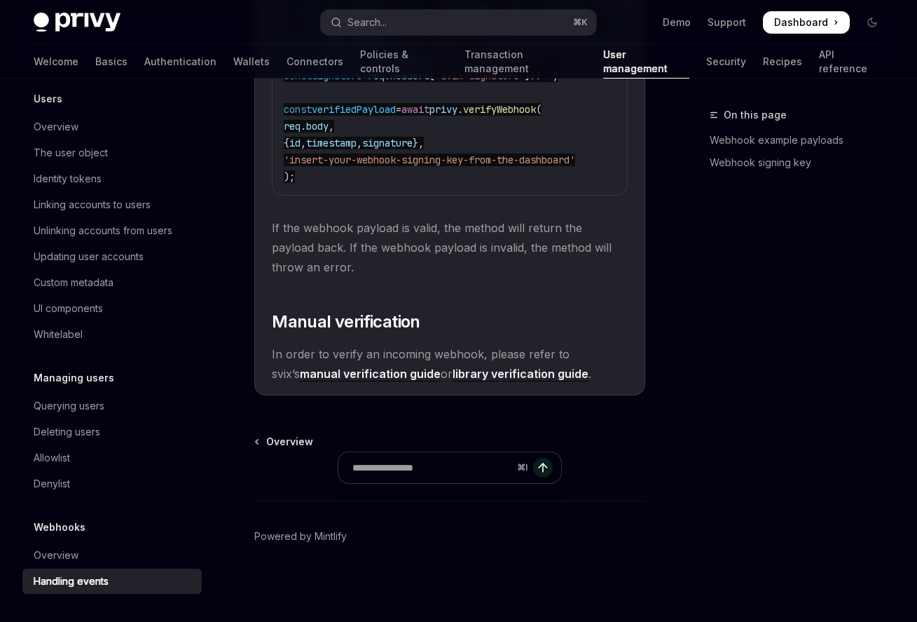
scroll to position [0, 0]
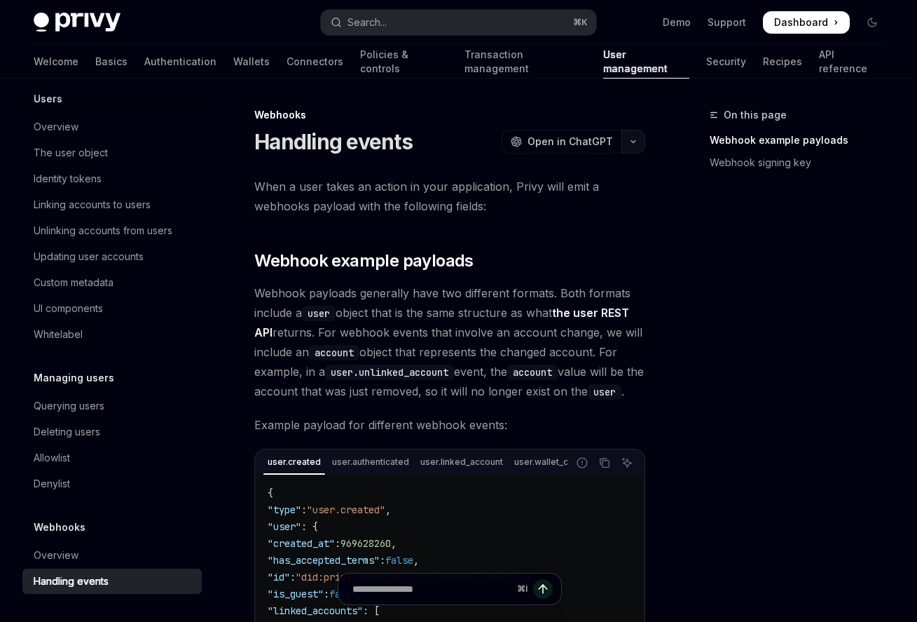
click at [629, 143] on button "button" at bounding box center [634, 142] width 24 height 24
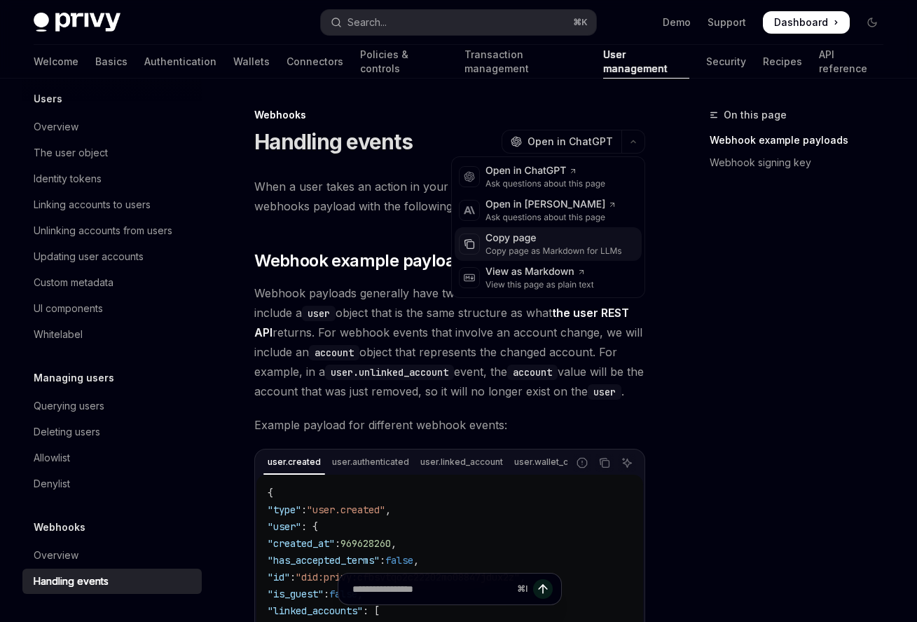
click at [549, 240] on div "Copy page" at bounding box center [554, 238] width 137 height 14
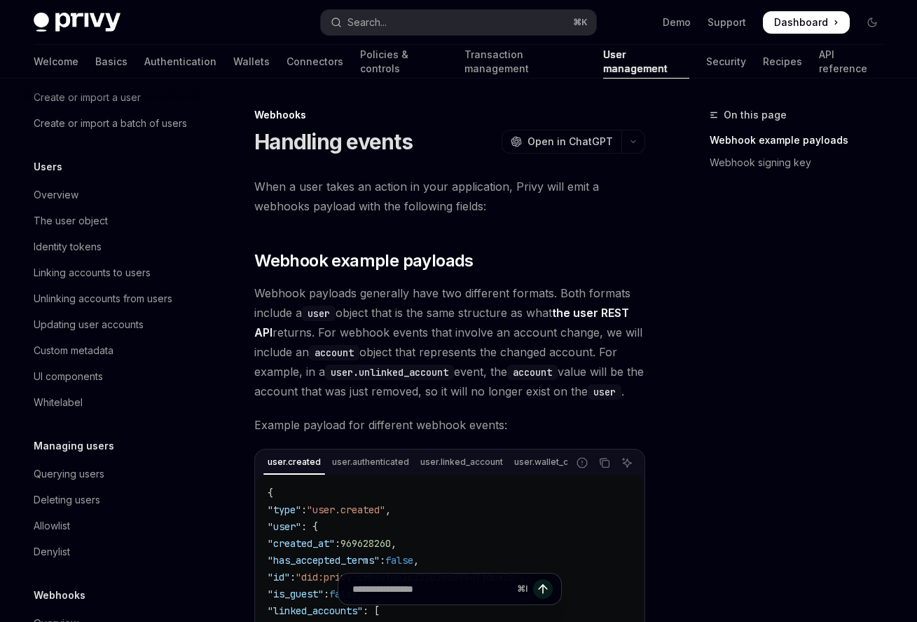
scroll to position [112, 0]
click at [378, 22] on div "Search..." at bounding box center [367, 22] width 39 height 17
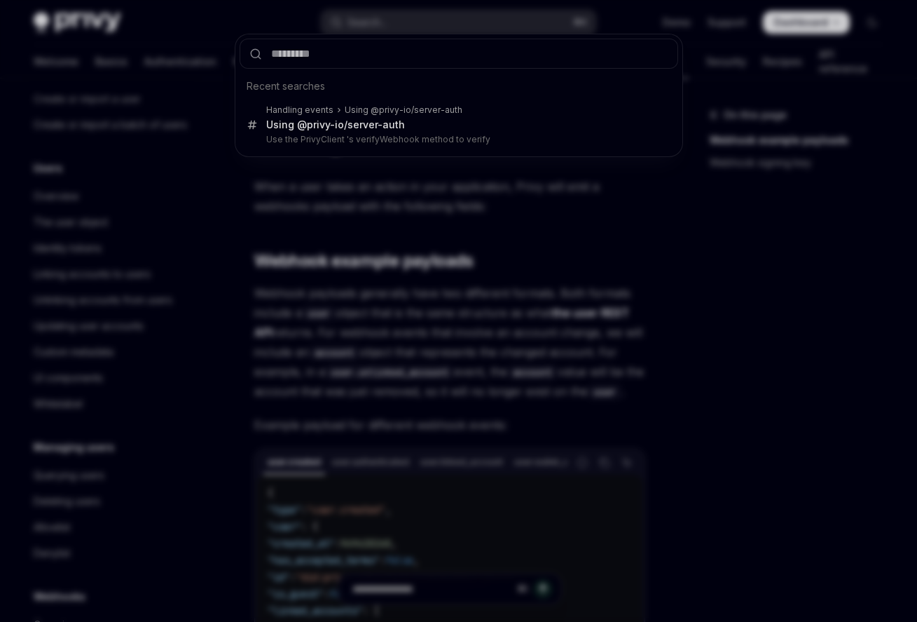
click at [401, 57] on input "text" at bounding box center [459, 54] width 439 height 30
type input "**********"
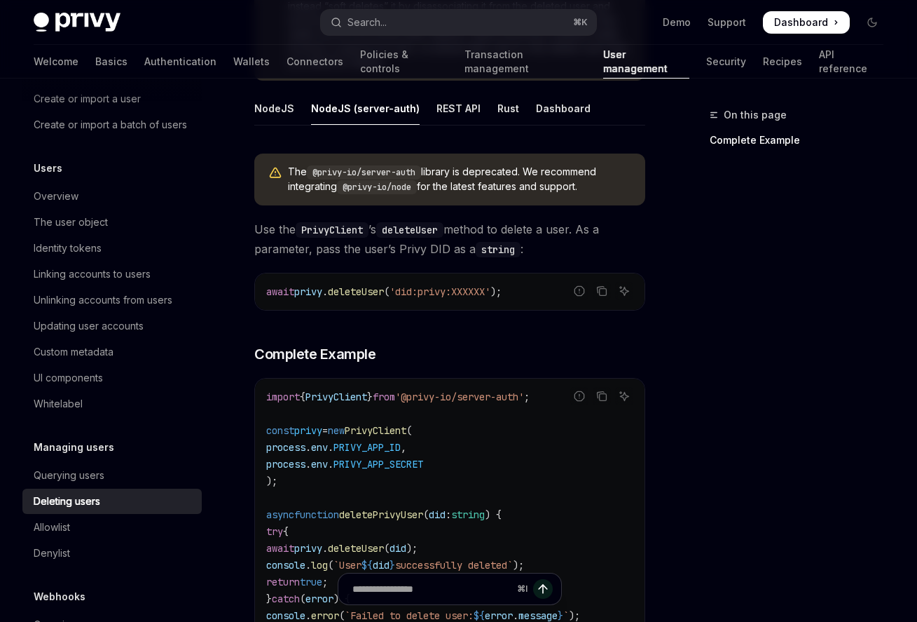
scroll to position [308, 0]
drag, startPoint x: 587, startPoint y: 186, endPoint x: 282, endPoint y: 165, distance: 306.2
click at [282, 165] on div "The @privy-io/server-auth library is deprecated. We recommend integrating @priv…" at bounding box center [449, 180] width 391 height 52
copy span "The @privy-io/server-auth library is deprecated. We recommend integrating @priv…"
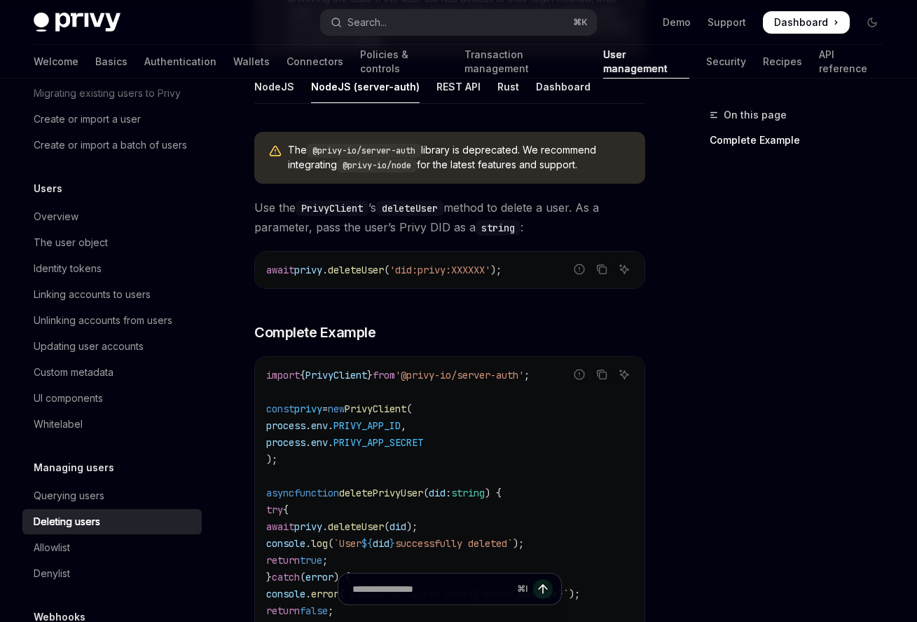
scroll to position [91, 0]
click at [95, 269] on div "Identity tokens" at bounding box center [68, 269] width 68 height 17
type textarea "*"
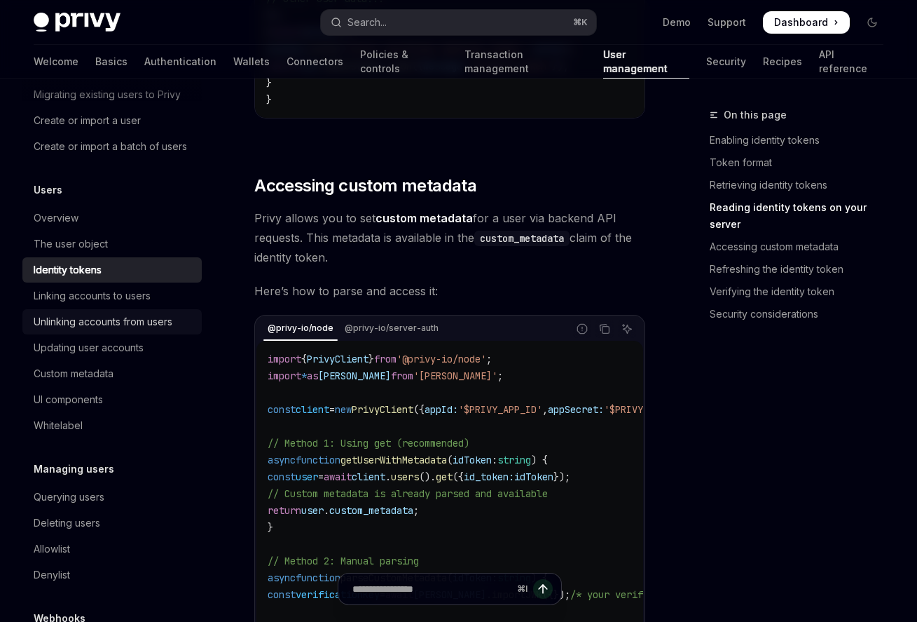
scroll to position [92, 0]
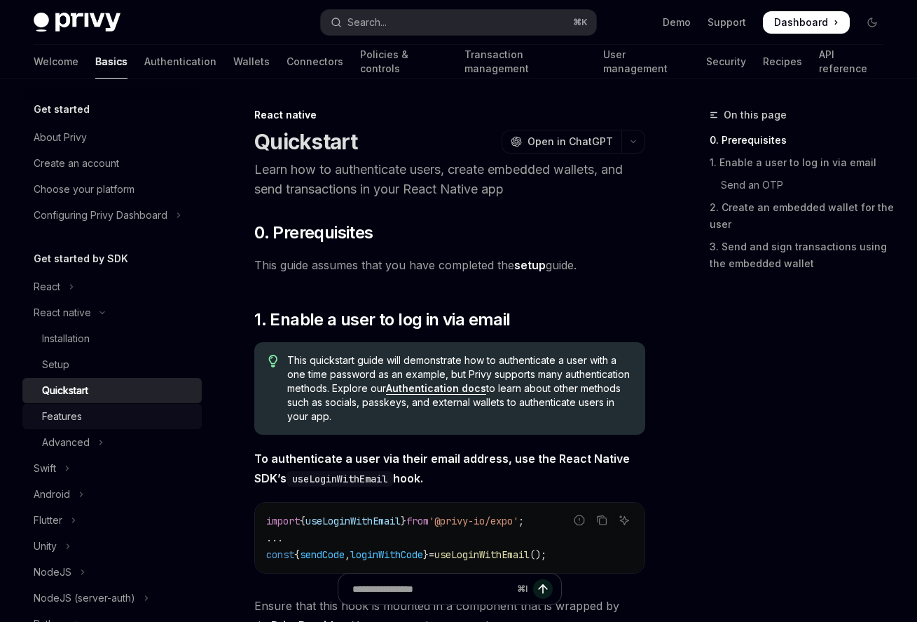
click at [128, 422] on div "Features" at bounding box center [117, 416] width 151 height 17
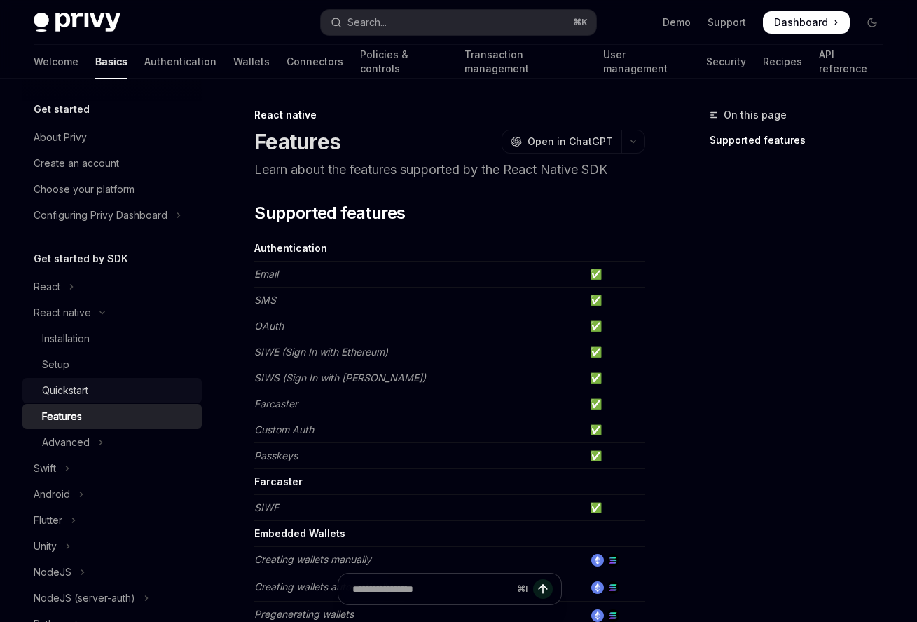
click at [123, 392] on div "Quickstart" at bounding box center [117, 390] width 151 height 17
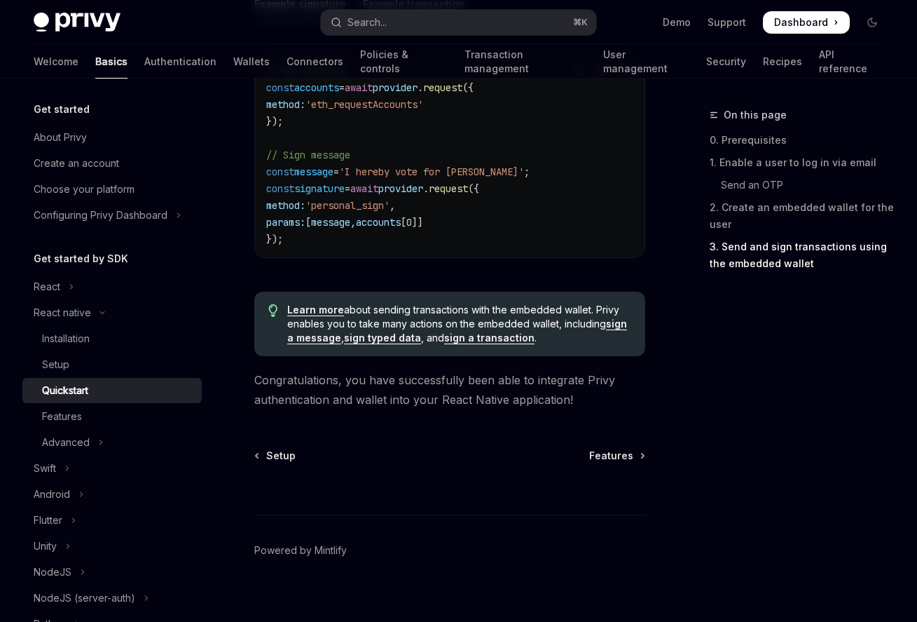
scroll to position [2235, 0]
click at [70, 414] on div "Features" at bounding box center [62, 416] width 40 height 17
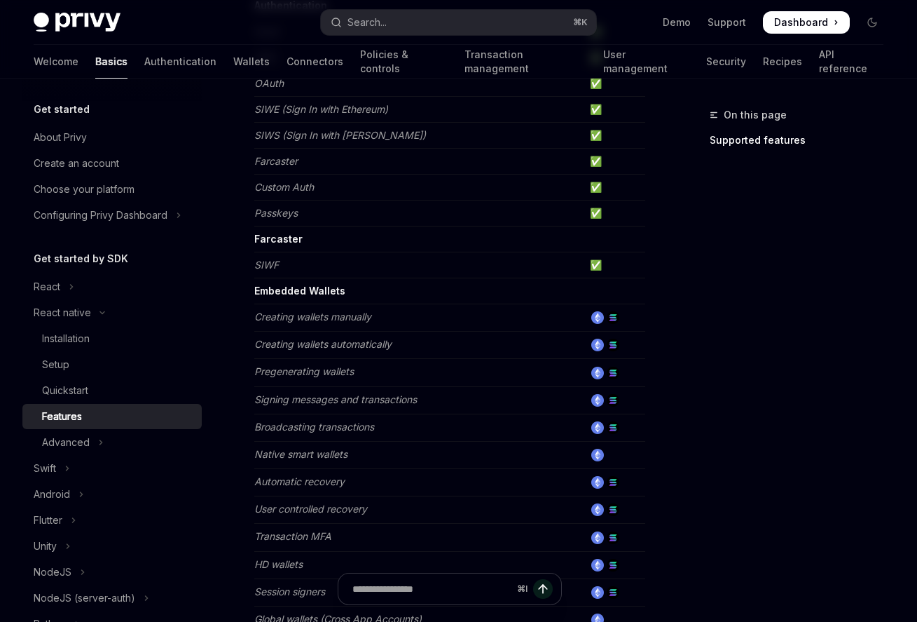
scroll to position [259, 0]
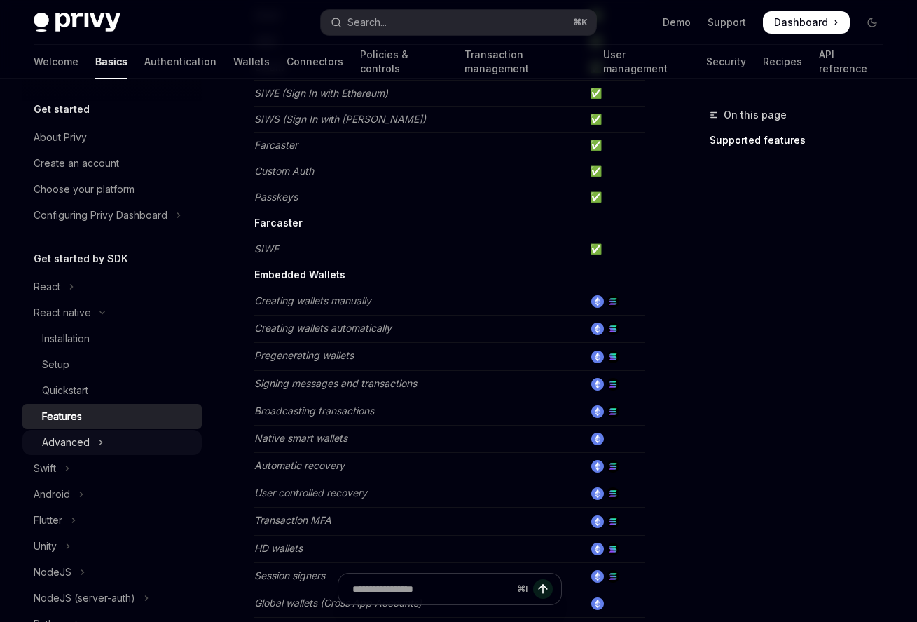
click at [80, 442] on div "Advanced" at bounding box center [66, 442] width 48 height 17
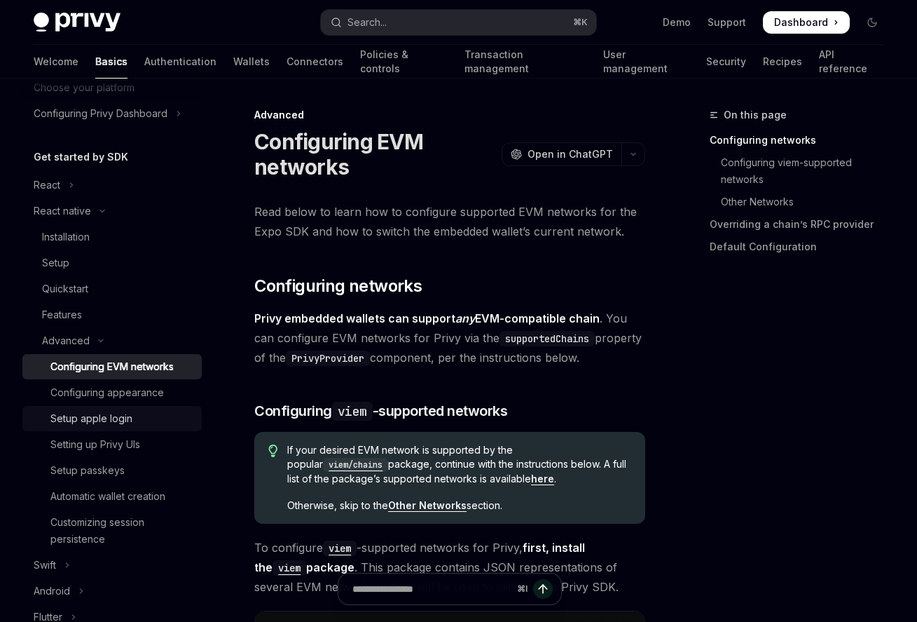
scroll to position [137, 0]
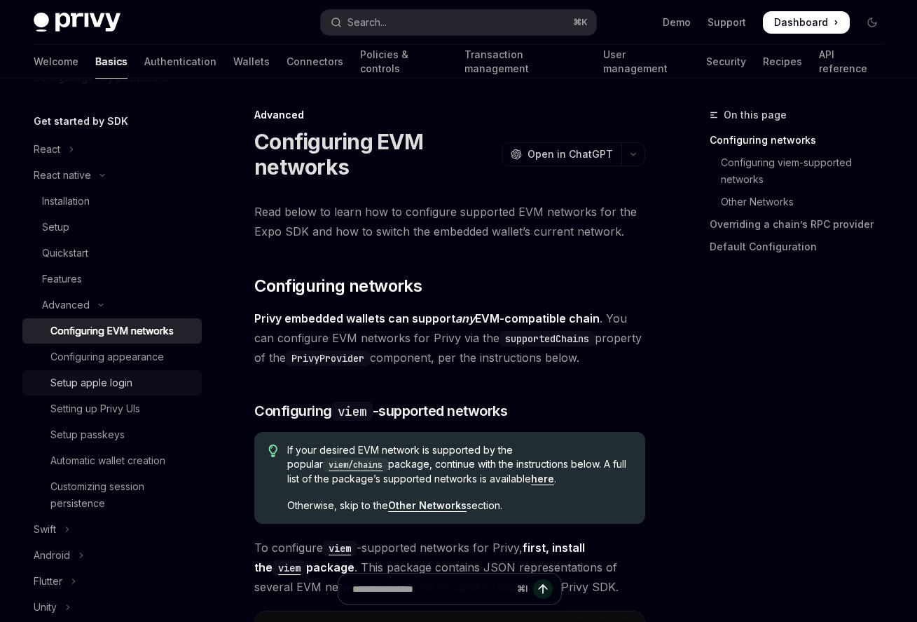
click at [131, 385] on div "Setup apple login" at bounding box center [121, 382] width 143 height 17
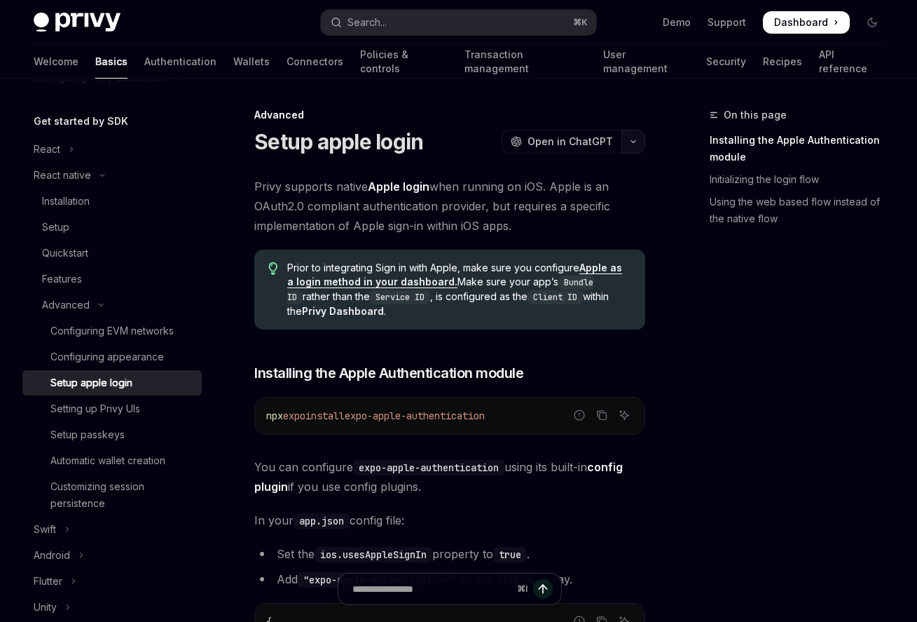
click at [630, 139] on icon "button" at bounding box center [633, 142] width 17 height 6
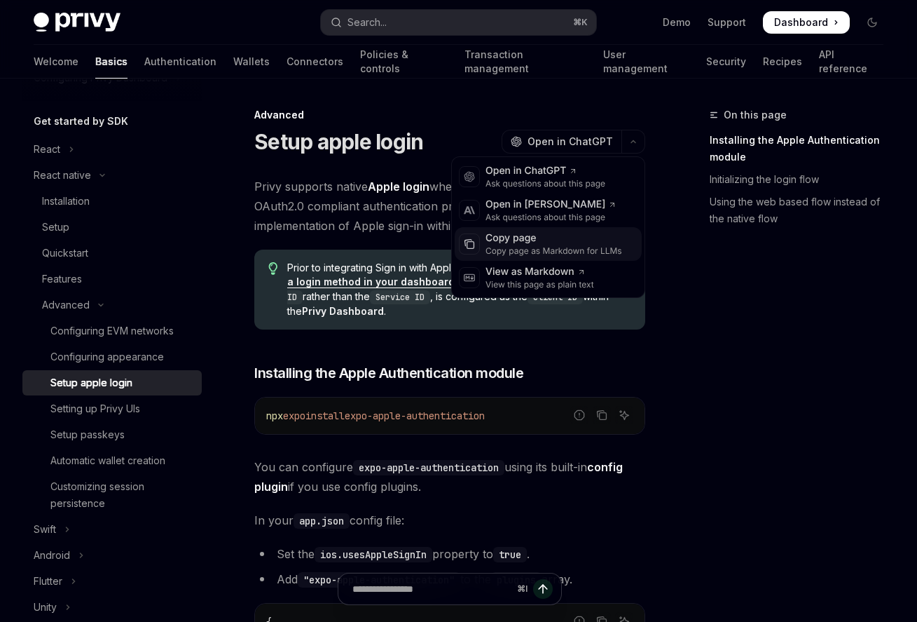
click at [532, 247] on div "Copy page as Markdown for LLMs" at bounding box center [554, 250] width 137 height 11
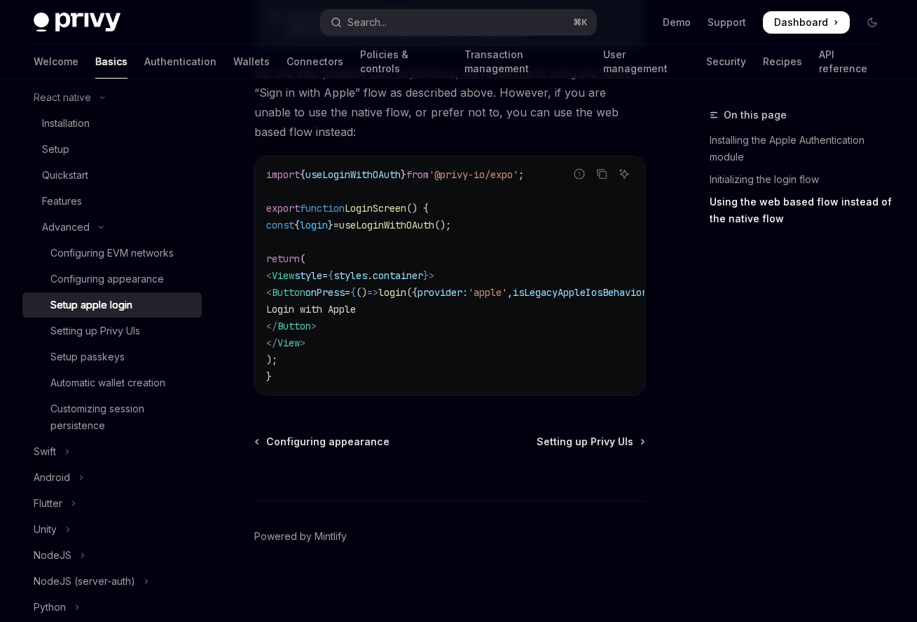
scroll to position [210, 0]
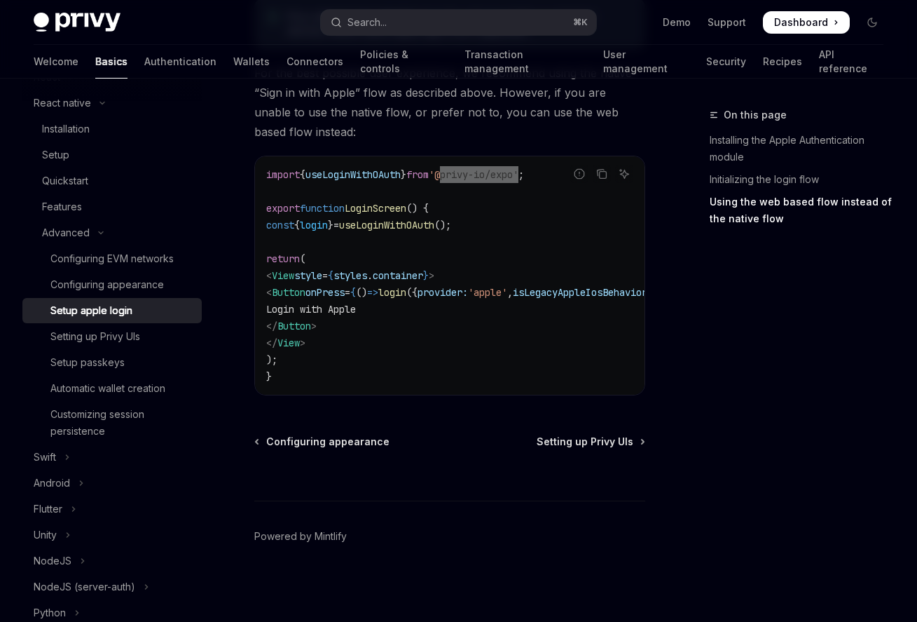
drag, startPoint x: 462, startPoint y: 171, endPoint x: 542, endPoint y: 172, distance: 79.9
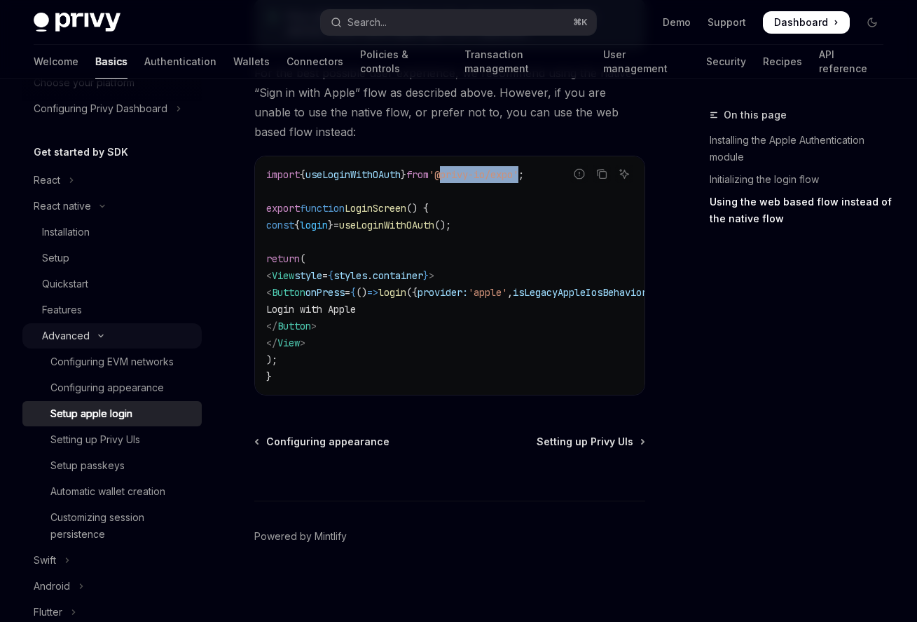
scroll to position [106, 0]
click at [86, 233] on div "Installation" at bounding box center [66, 232] width 48 height 17
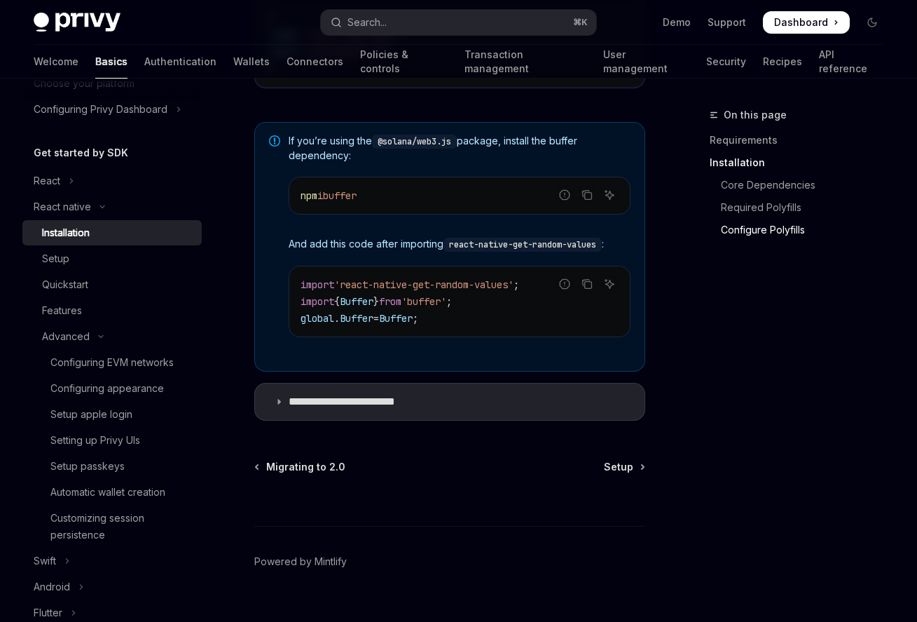
scroll to position [1046, 0]
click at [69, 259] on div "Setup" at bounding box center [117, 258] width 151 height 17
type textarea "*"
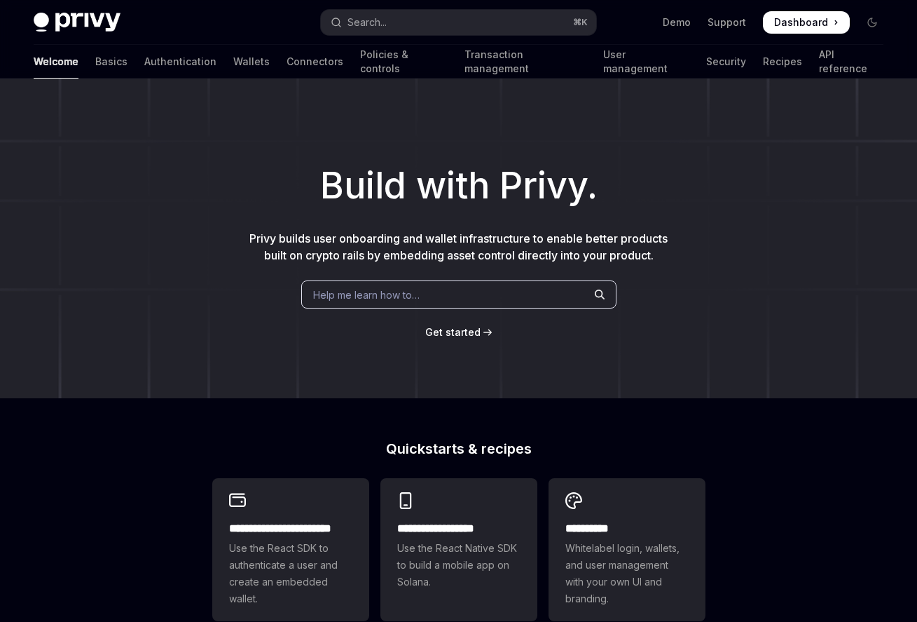
click at [453, 306] on div "Help me learn how to…" at bounding box center [458, 294] width 315 height 28
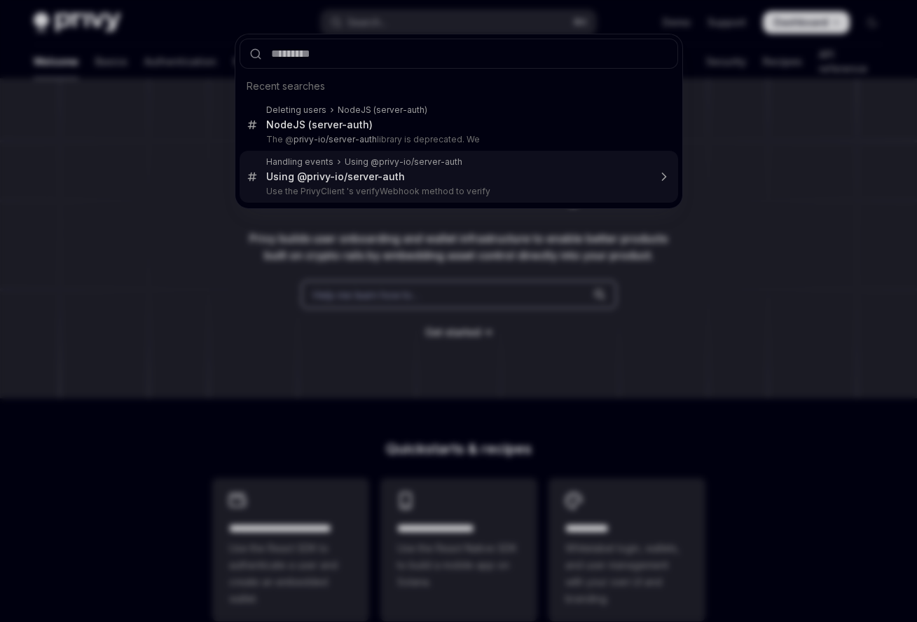
type input "**********"
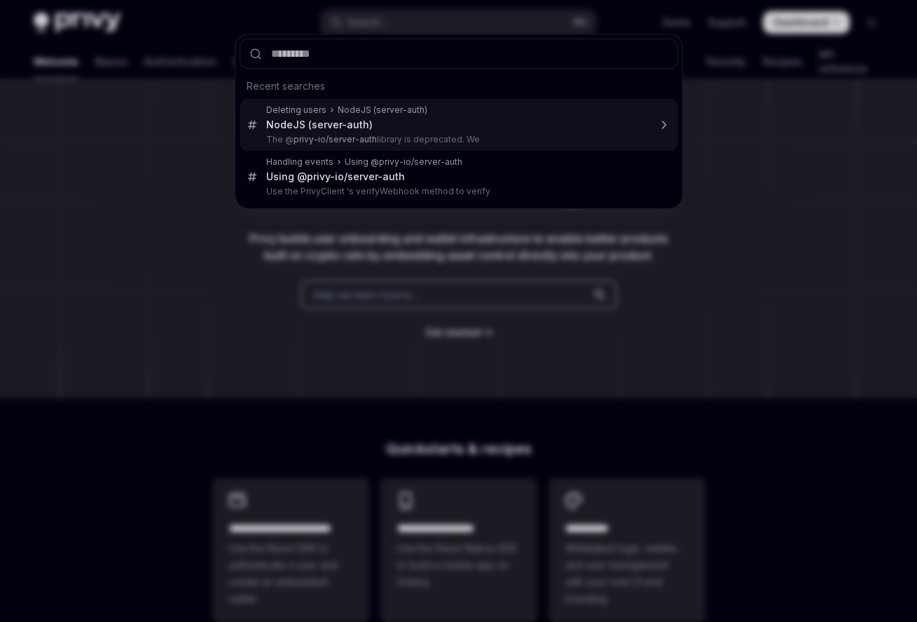
type input "**********"
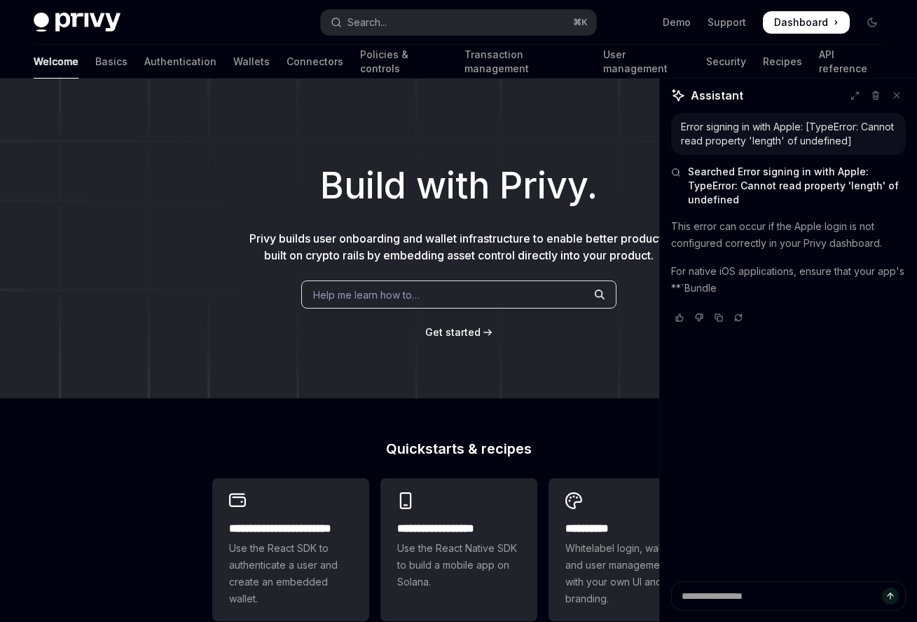
type textarea "*"
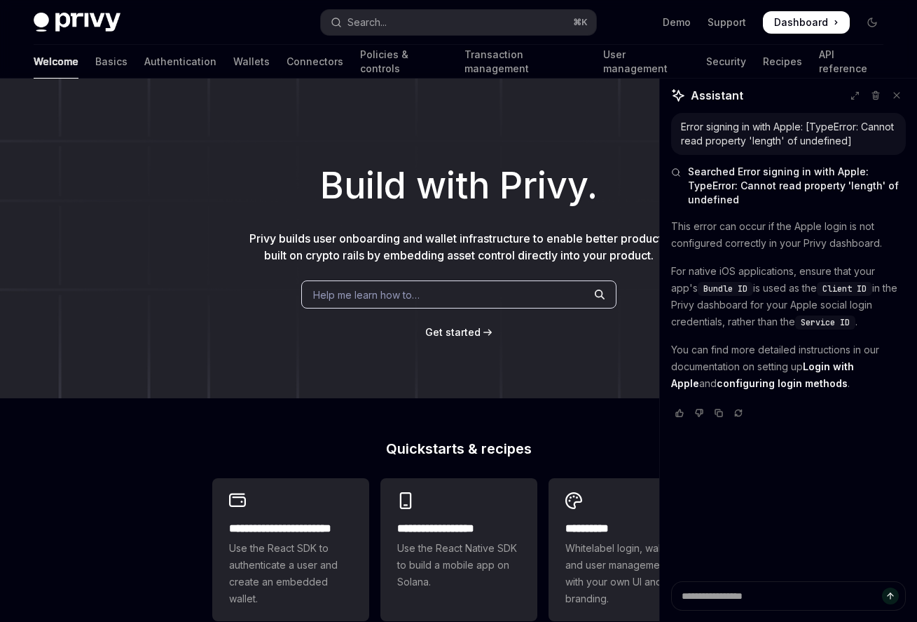
drag, startPoint x: 838, startPoint y: 365, endPoint x: 882, endPoint y: 442, distance: 88.8
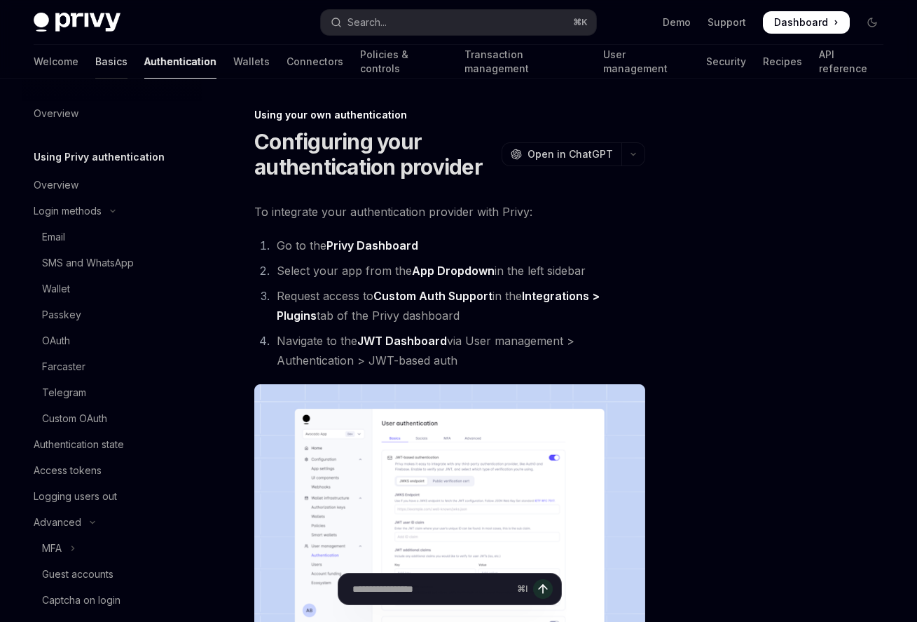
click at [95, 62] on link "Basics" at bounding box center [111, 62] width 32 height 34
type textarea "*"
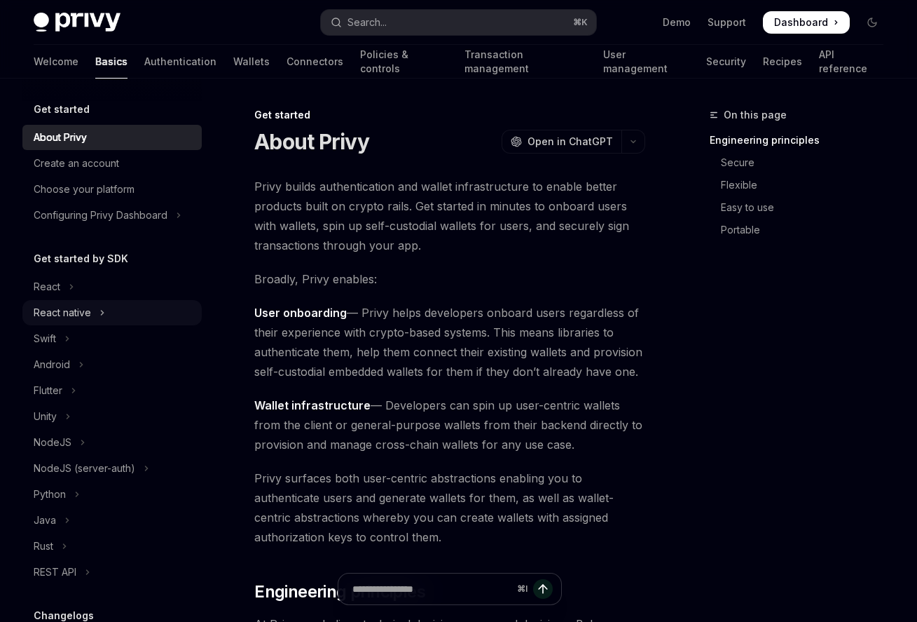
click at [94, 308] on button "React native" at bounding box center [111, 312] width 179 height 25
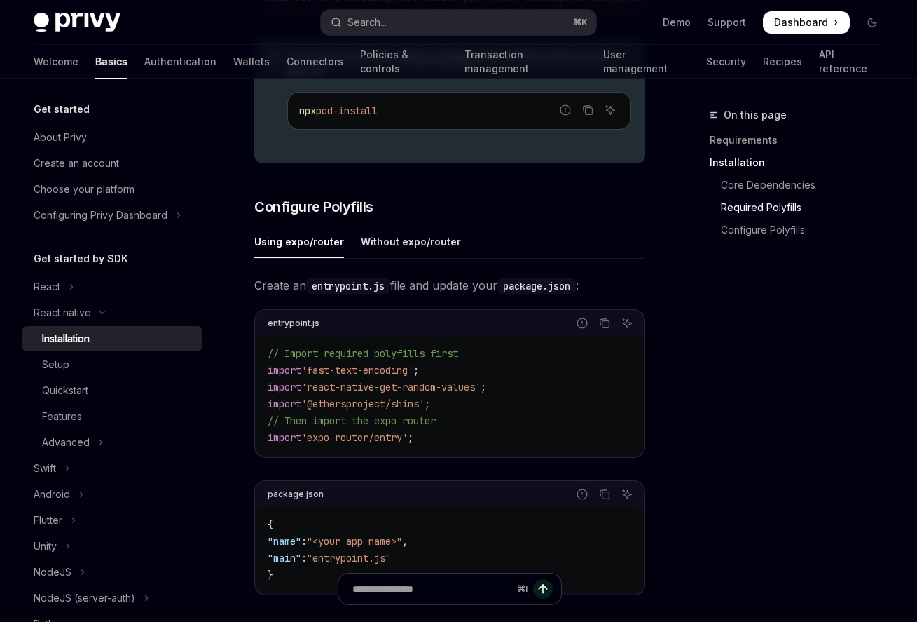
scroll to position [541, 0]
click at [408, 252] on div "Without expo/router" at bounding box center [411, 239] width 100 height 33
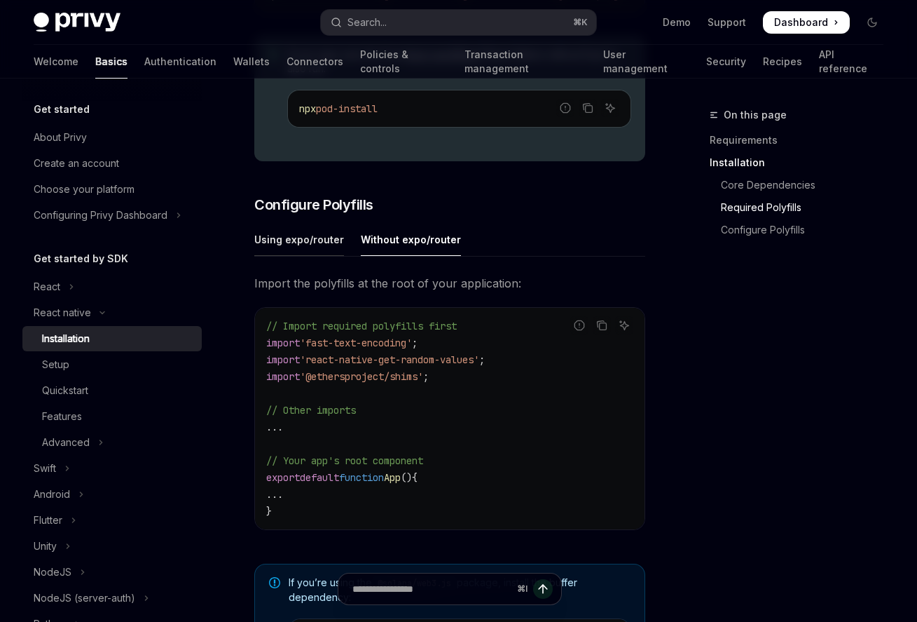
click at [299, 241] on div "Using expo/router" at bounding box center [299, 239] width 90 height 33
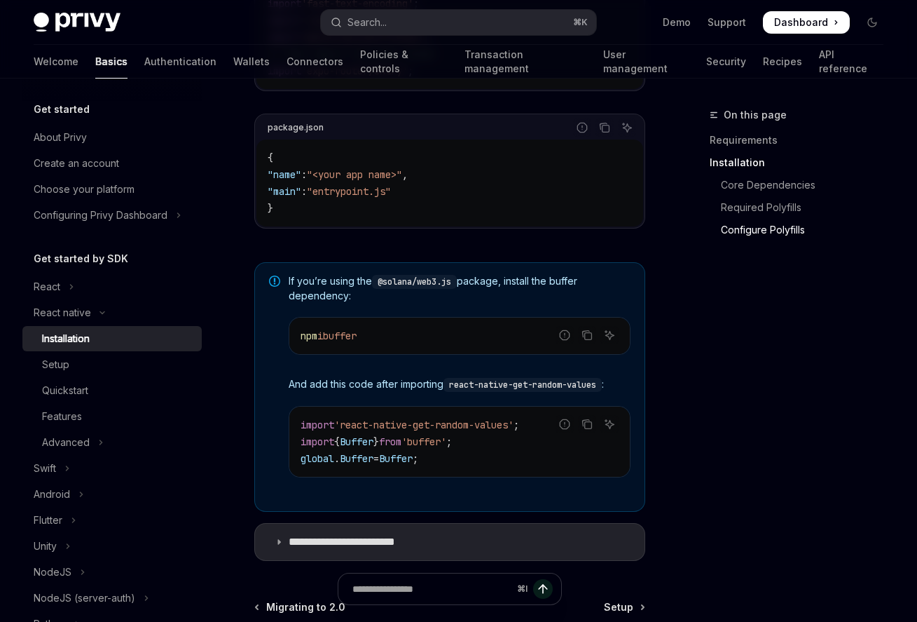
scroll to position [906, 0]
click at [457, 466] on code "import 'react-native-get-random-values' ; import { Buffer } from 'buffer' ; glo…" at bounding box center [460, 441] width 318 height 50
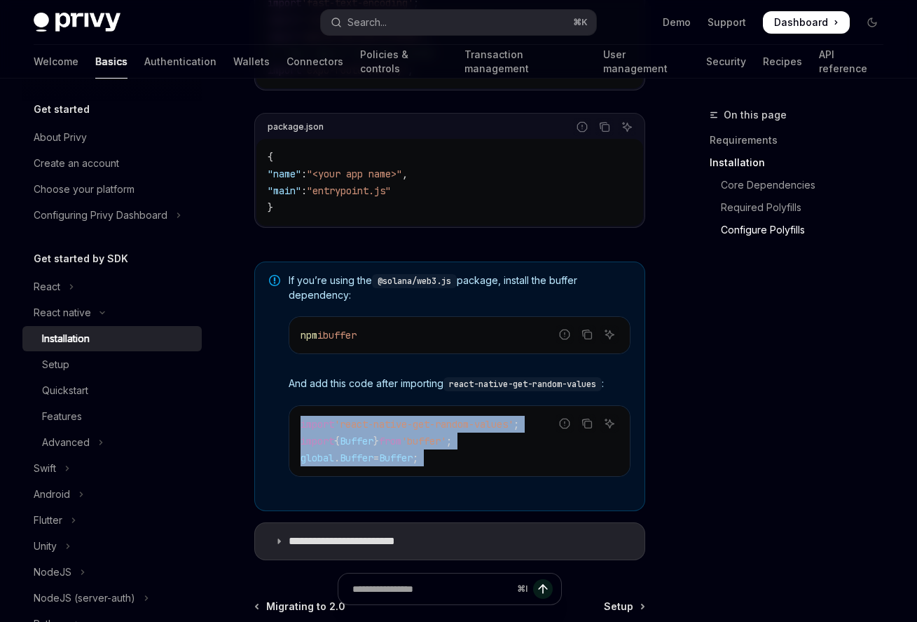
drag, startPoint x: 457, startPoint y: 467, endPoint x: 308, endPoint y: 435, distance: 152.0
click at [308, 435] on code "import 'react-native-get-random-values' ; import { Buffer } from 'buffer' ; glo…" at bounding box center [460, 441] width 318 height 50
copy div "import 'react-native-get-random-values' ; import { Buffer } from 'buffer' ; glo…"
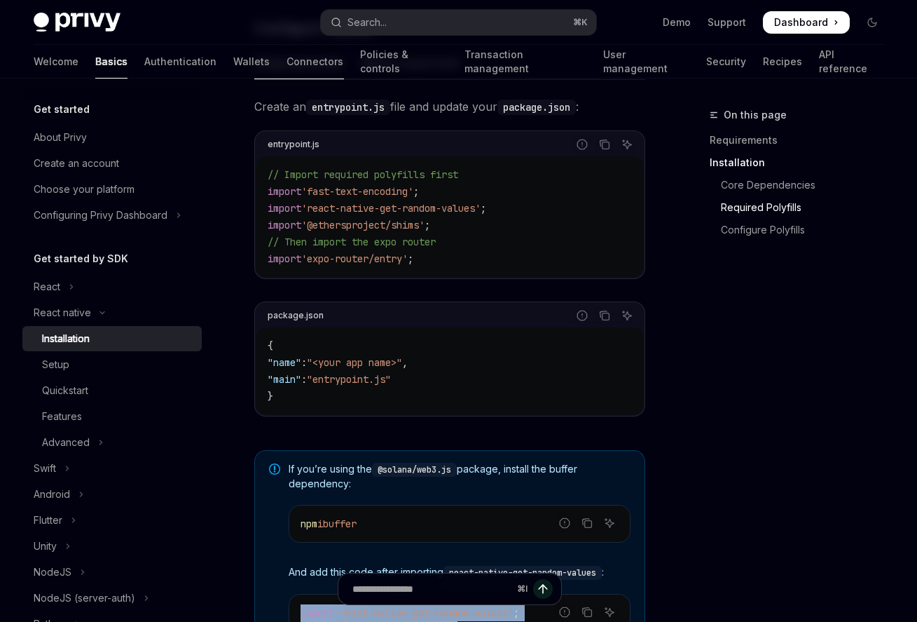
scroll to position [585, 0]
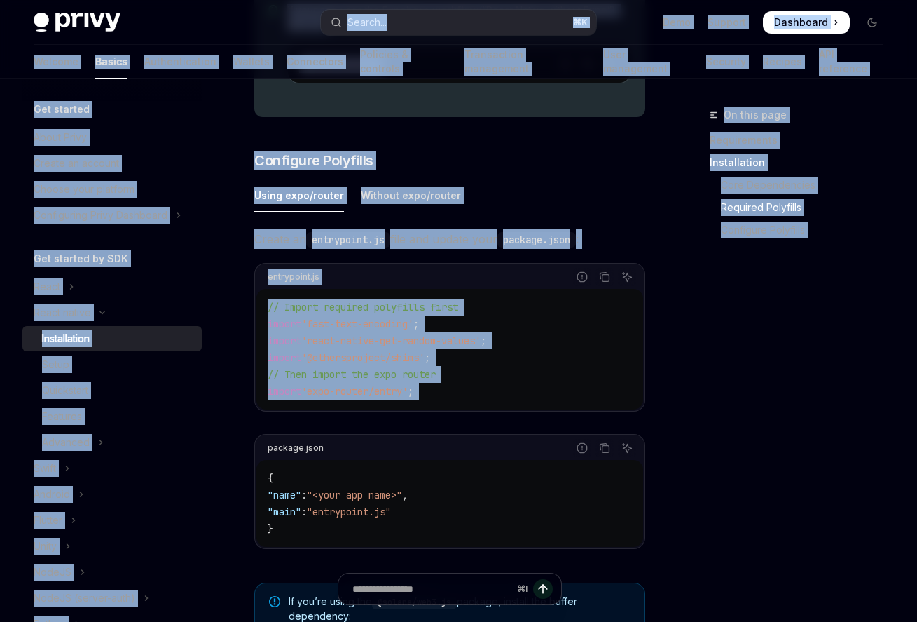
drag, startPoint x: 255, startPoint y: 465, endPoint x: 331, endPoint y: 41, distance: 431.5
click at [331, 41] on div "Skip to main content Privy Docs home page Search... ⌘ K Demo Support Dashboard …" at bounding box center [458, 261] width 917 height 1692
click at [623, 373] on code "// Import required polyfills first import 'fast-text-encoding' ; import 'react-…" at bounding box center [450, 349] width 364 height 101
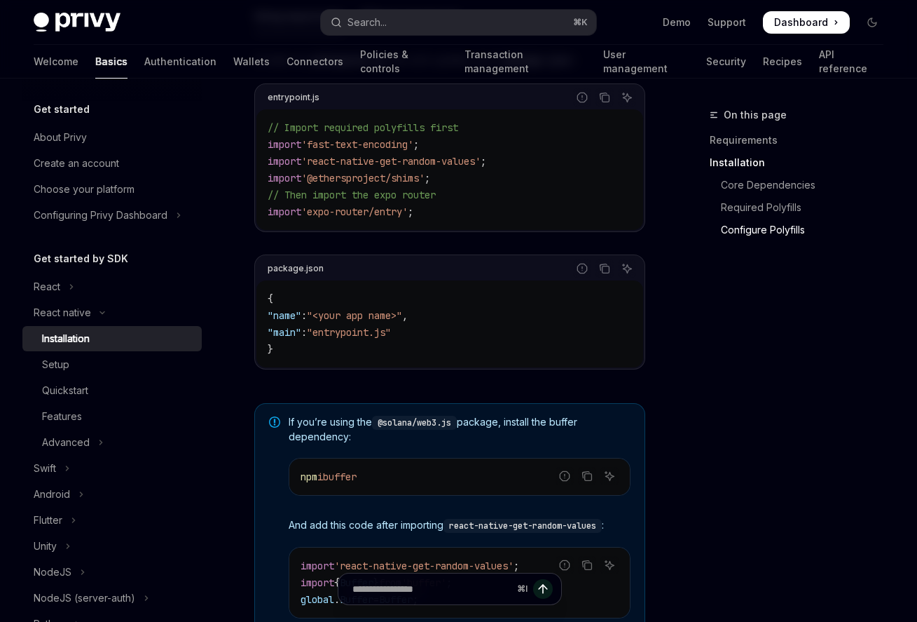
scroll to position [753, 0]
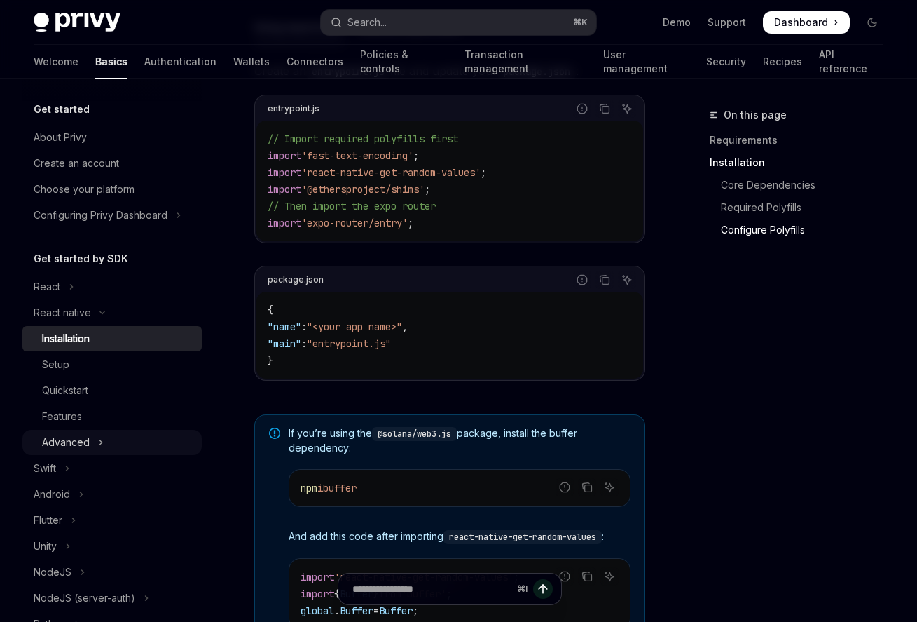
click at [100, 446] on icon "Toggle Advanced section" at bounding box center [101, 442] width 6 height 17
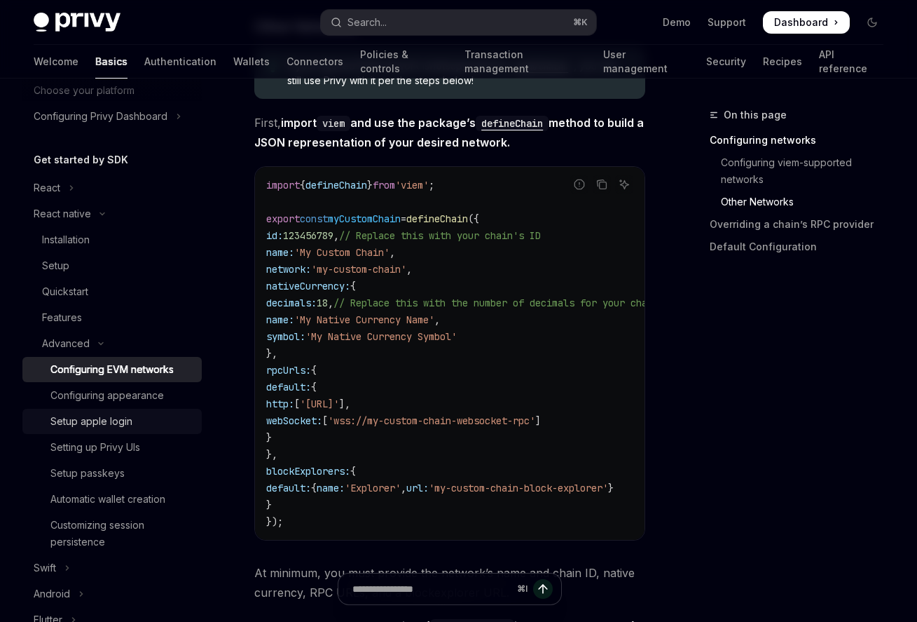
scroll to position [100, 0]
click at [109, 414] on div "Setup apple login" at bounding box center [91, 419] width 82 height 17
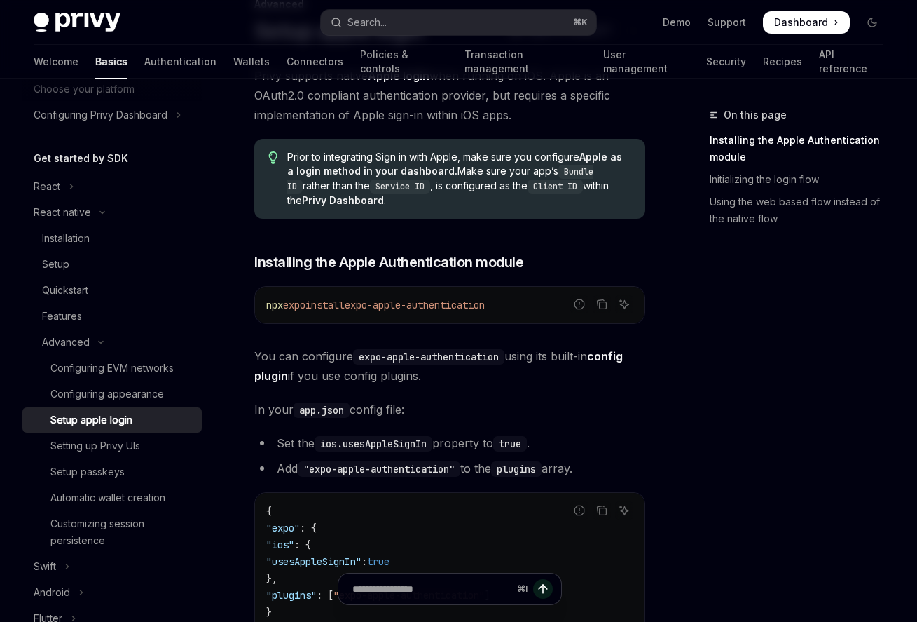
scroll to position [110, 0]
click at [277, 375] on link "config plugin" at bounding box center [438, 367] width 369 height 34
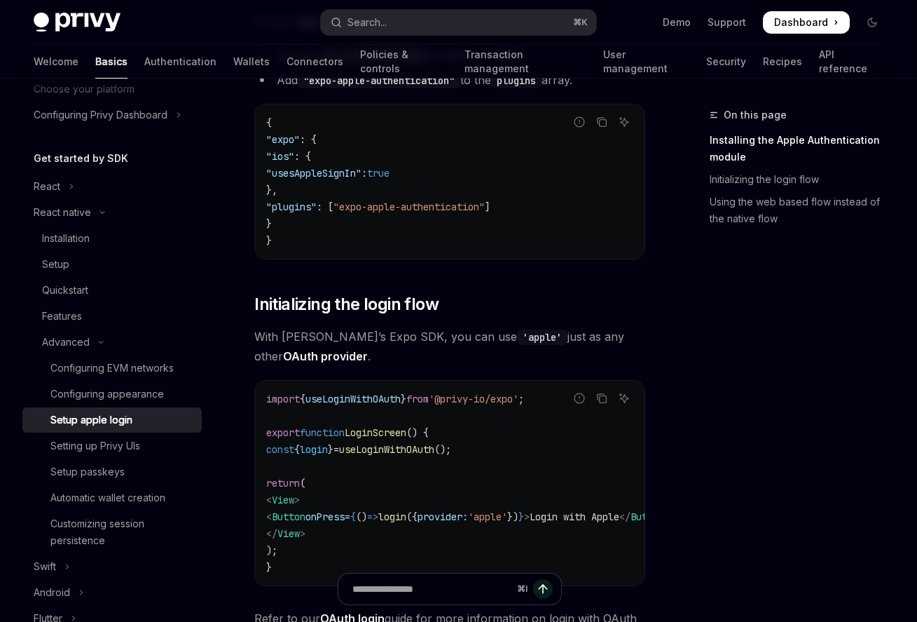
scroll to position [538, 0]
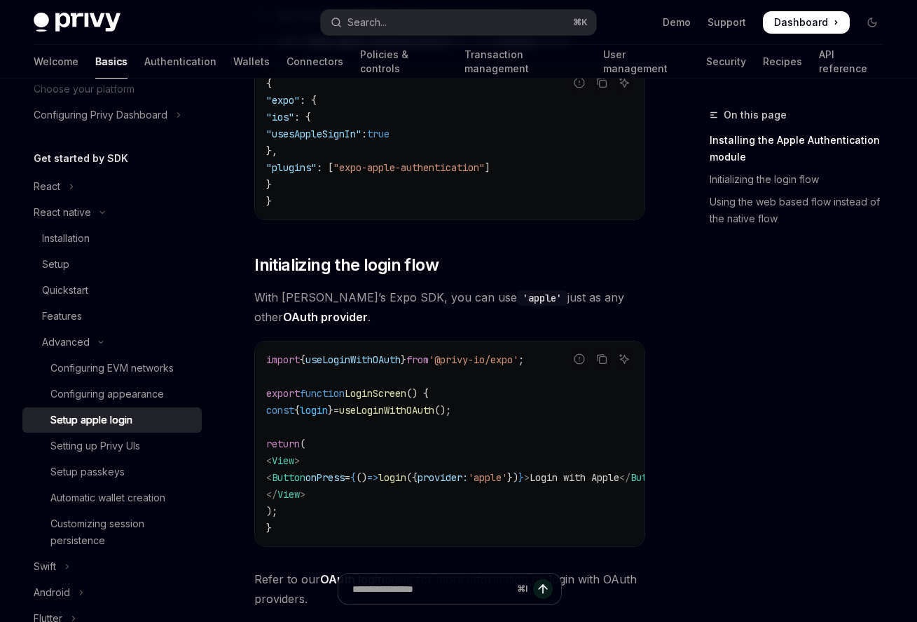
click at [345, 481] on span "onPress" at bounding box center [325, 477] width 39 height 13
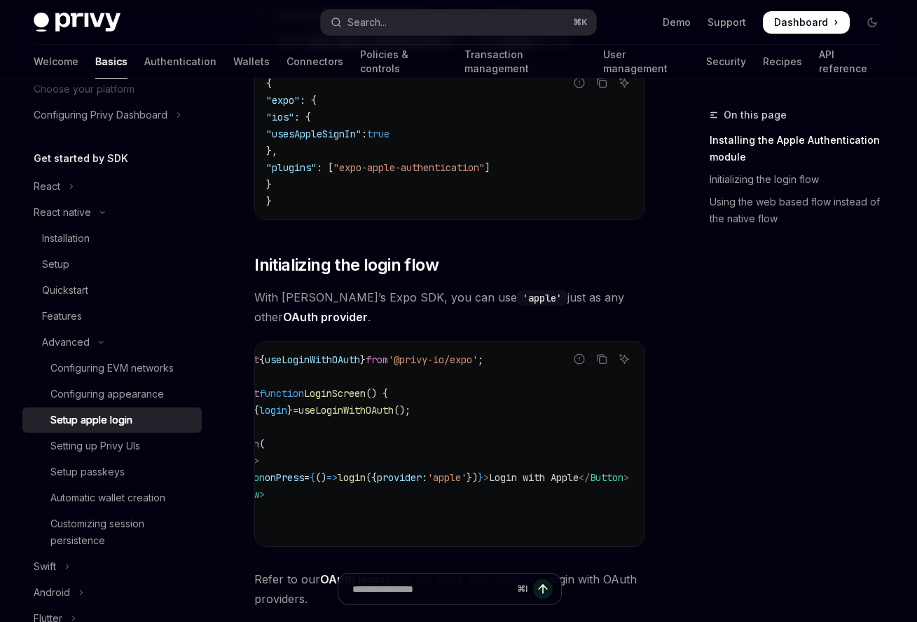
scroll to position [0, 138]
copy span "< Button onPress = { () => login ({ provider: 'apple' }) } > Login with Apple <…"
drag, startPoint x: 301, startPoint y: 479, endPoint x: 680, endPoint y: 483, distance: 379.1
click at [680, 483] on div "On this page Installing the Apple Authentication module Initializing the login …" at bounding box center [458, 430] width 872 height 1781
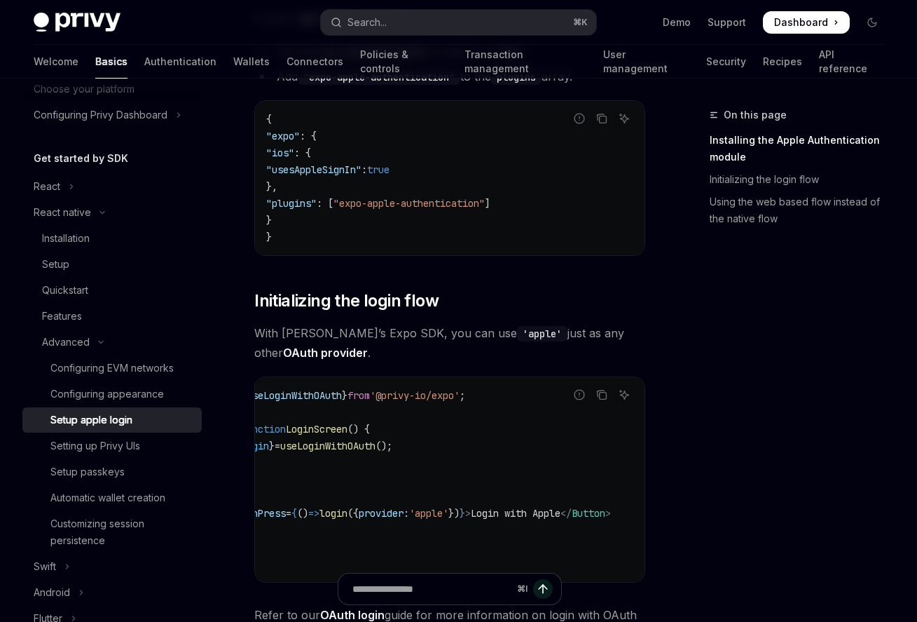
scroll to position [0, 0]
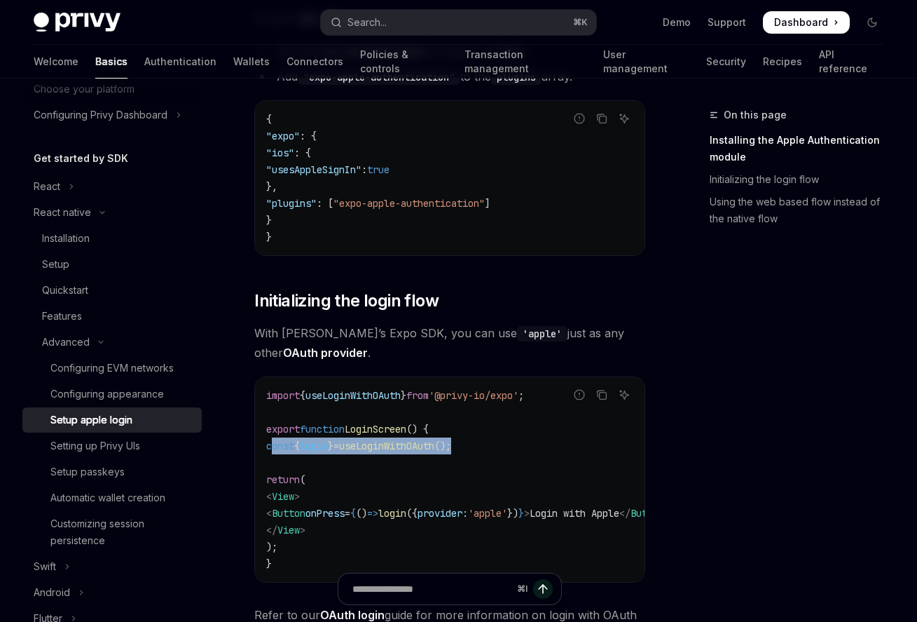
drag, startPoint x: 508, startPoint y: 452, endPoint x: 274, endPoint y: 451, distance: 234.0
click at [274, 451] on code "import { useLoginWithOAuth } from '@privy-io/expo' ; export function LoginScree…" at bounding box center [484, 479] width 437 height 185
copy span "const { login } = useLoginWithOAuth ();"
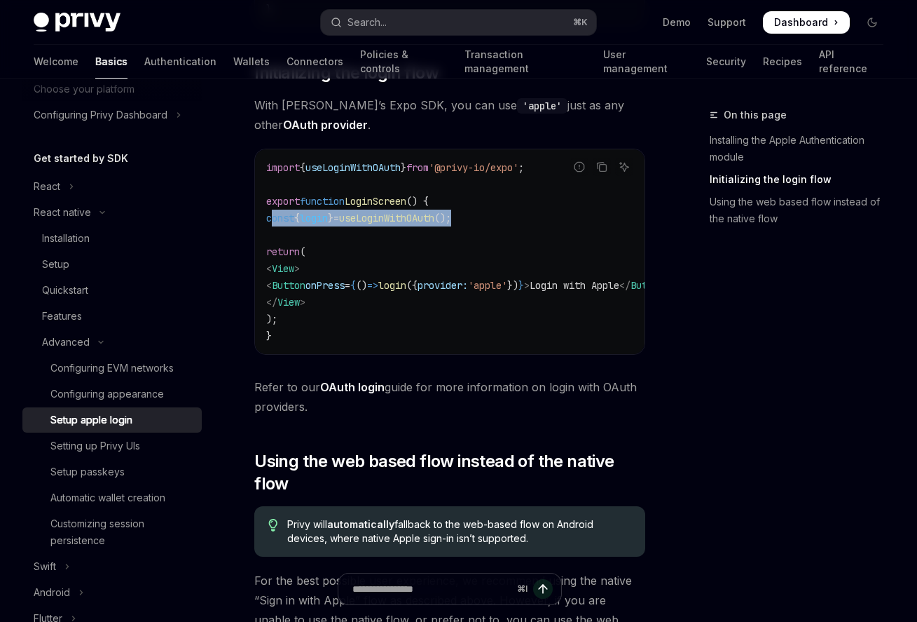
scroll to position [746, 0]
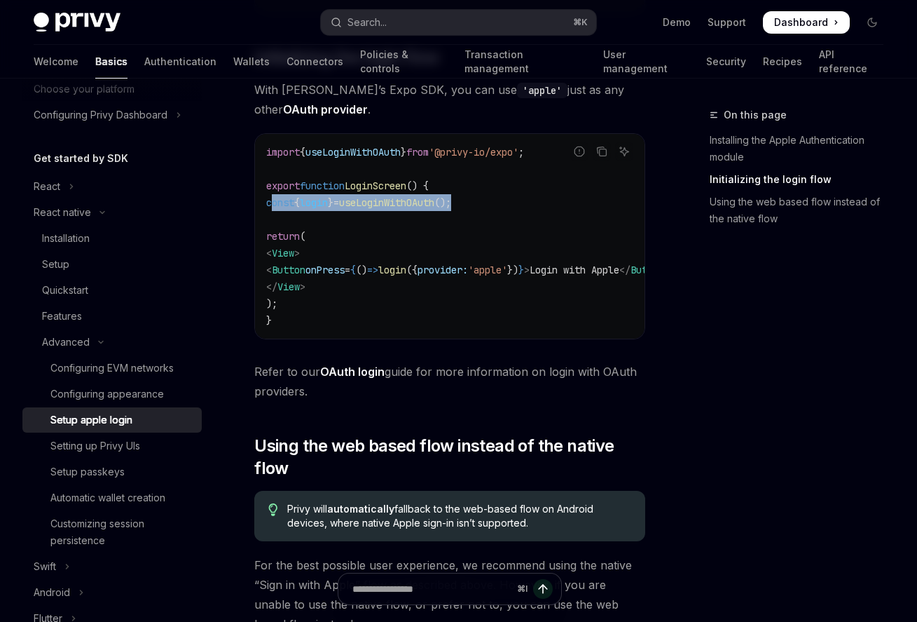
click at [352, 376] on link "OAuth login" at bounding box center [352, 371] width 64 height 15
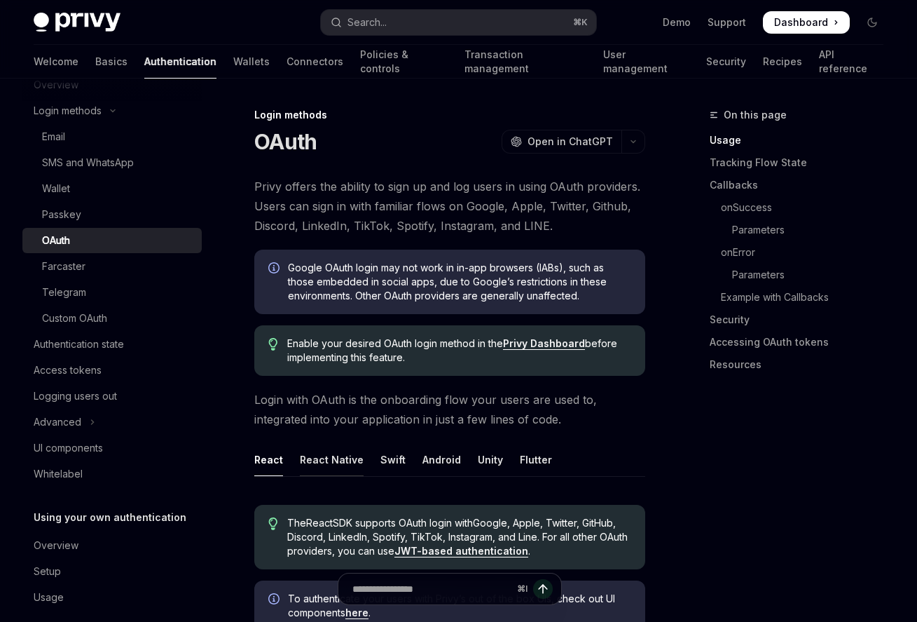
click at [327, 459] on div "React Native" at bounding box center [332, 459] width 64 height 33
type textarea "*"
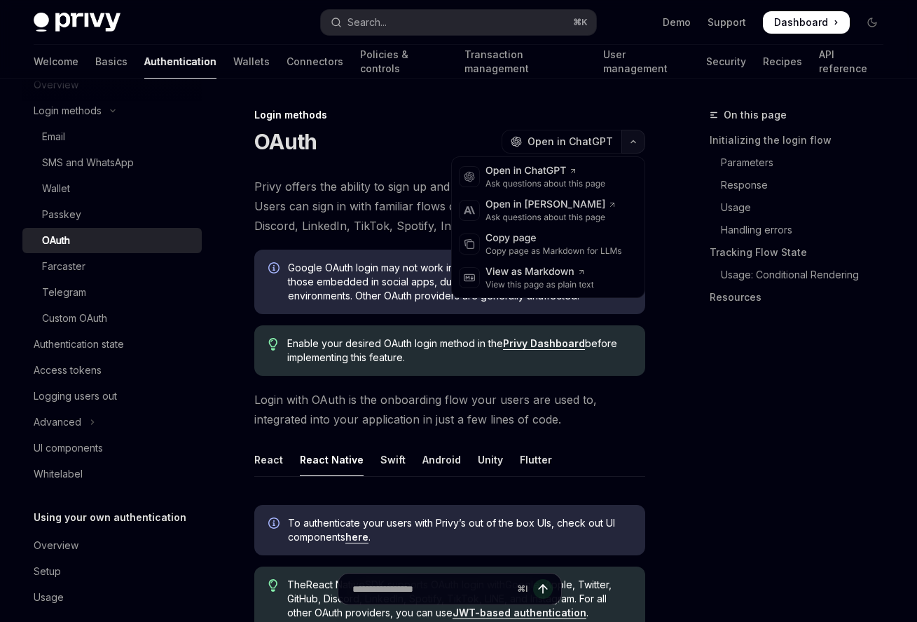
click at [632, 141] on icon "button" at bounding box center [633, 142] width 4 height 2
click at [528, 252] on div "Copy page as Markdown for LLMs" at bounding box center [554, 250] width 137 height 11
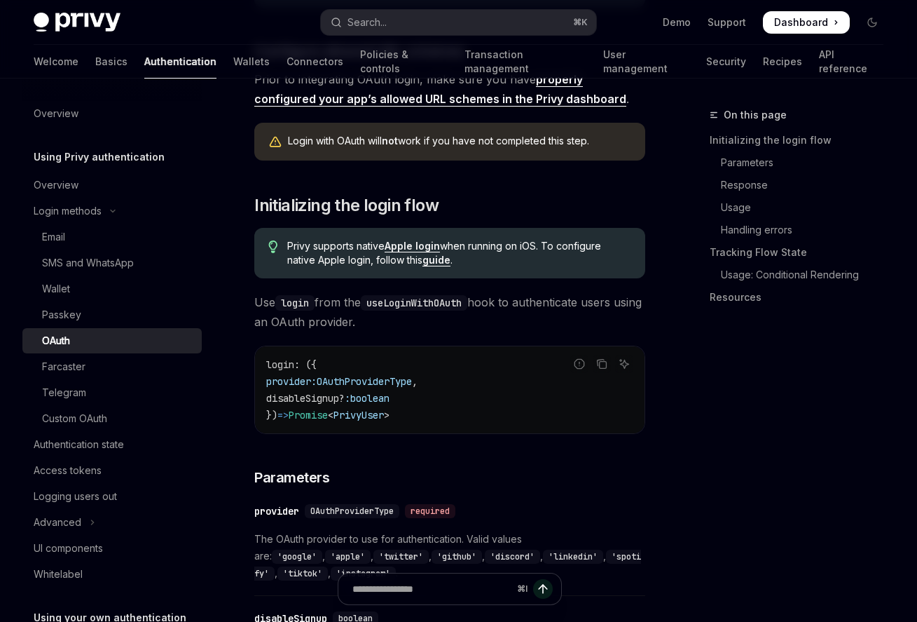
scroll to position [729, 0]
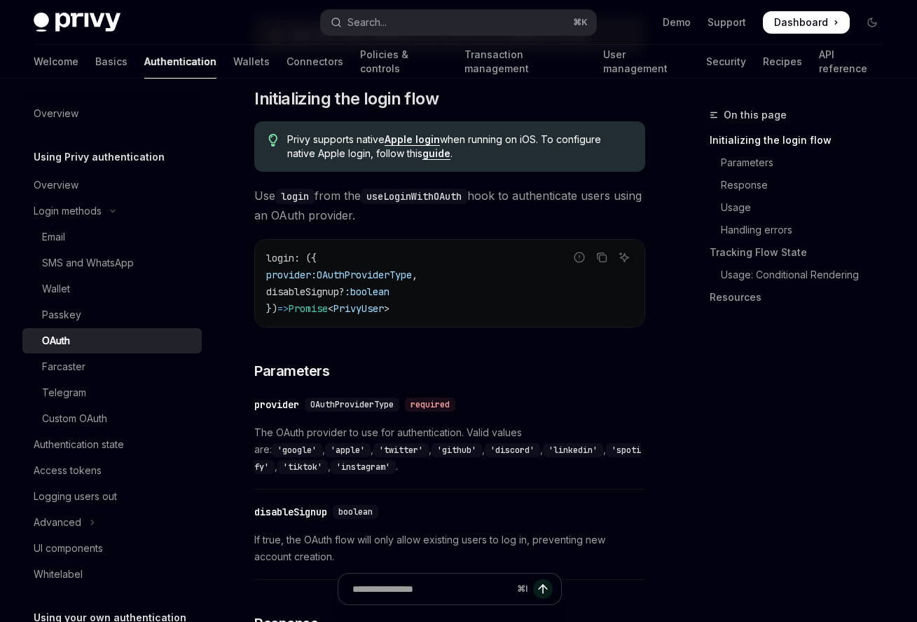
click at [703, 444] on div "On this page Initializing the login flow Parameters Response Usage Handling err…" at bounding box center [788, 364] width 213 height 515
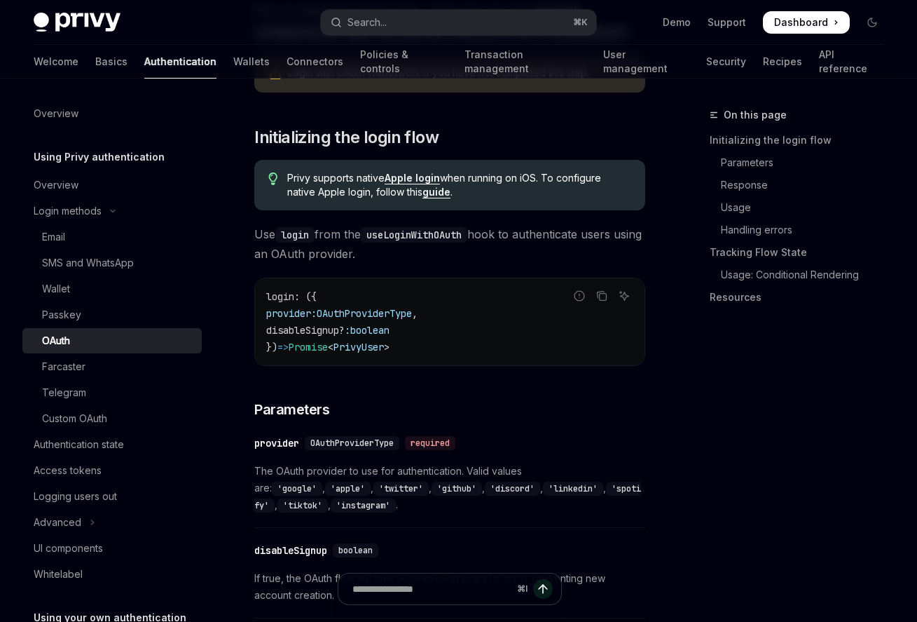
scroll to position [649, 0]
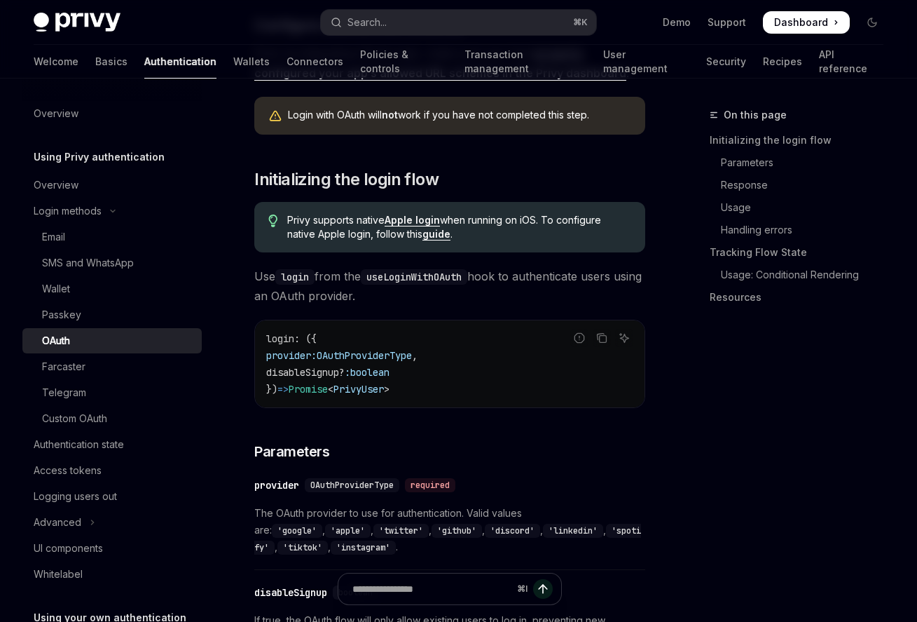
click at [509, 212] on div "Privy supports native Apple login when running on iOS. To configure native Appl…" at bounding box center [449, 227] width 391 height 50
click at [526, 226] on span "Privy supports native Apple login when running on iOS. To configure native Appl…" at bounding box center [459, 227] width 344 height 28
click at [438, 235] on link "guide" at bounding box center [437, 234] width 28 height 13
click at [419, 218] on link "Apple login" at bounding box center [412, 220] width 55 height 13
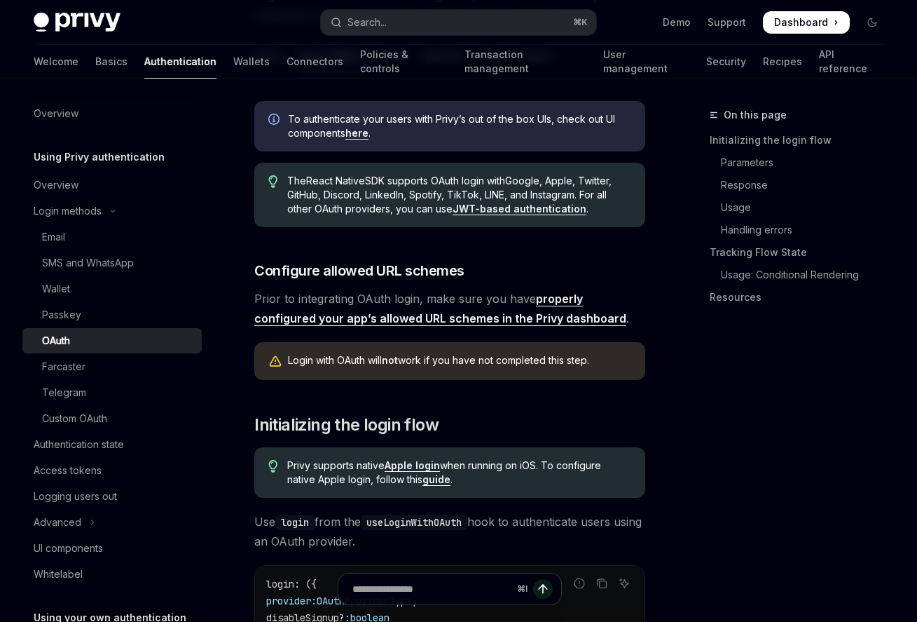
scroll to position [835, 0]
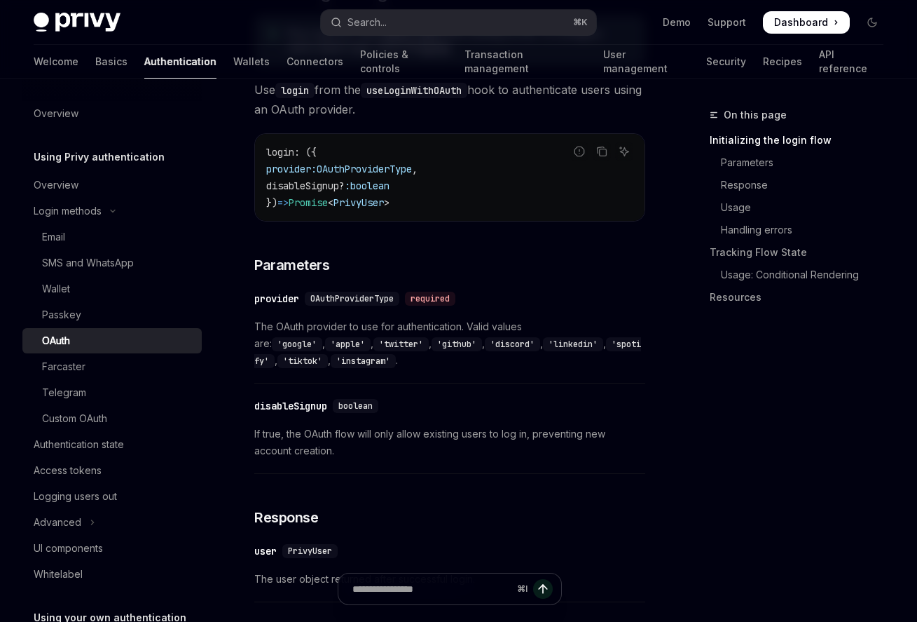
click at [722, 399] on div "On this page Initializing the login flow Parameters Response Usage Handling err…" at bounding box center [788, 364] width 213 height 515
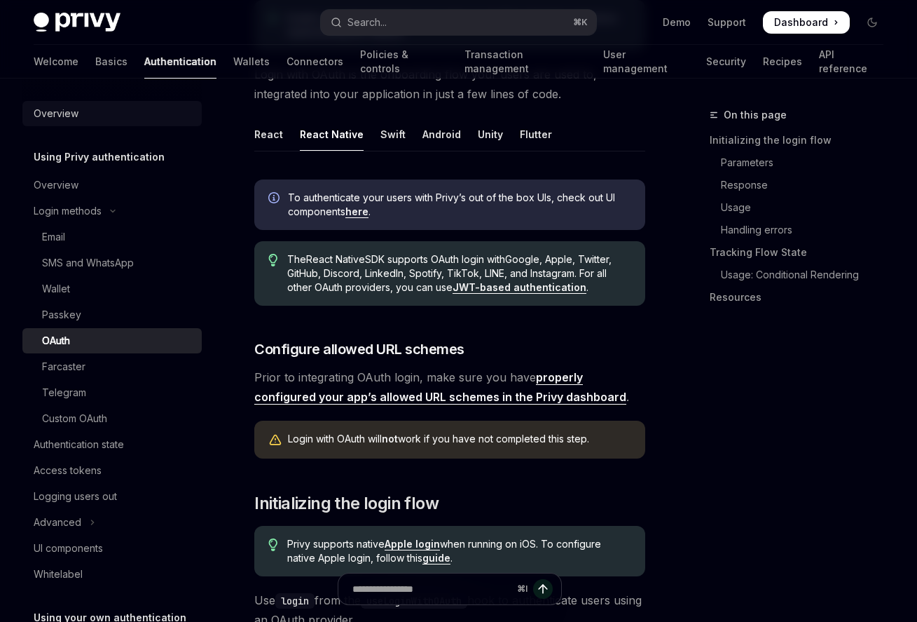
scroll to position [242, 0]
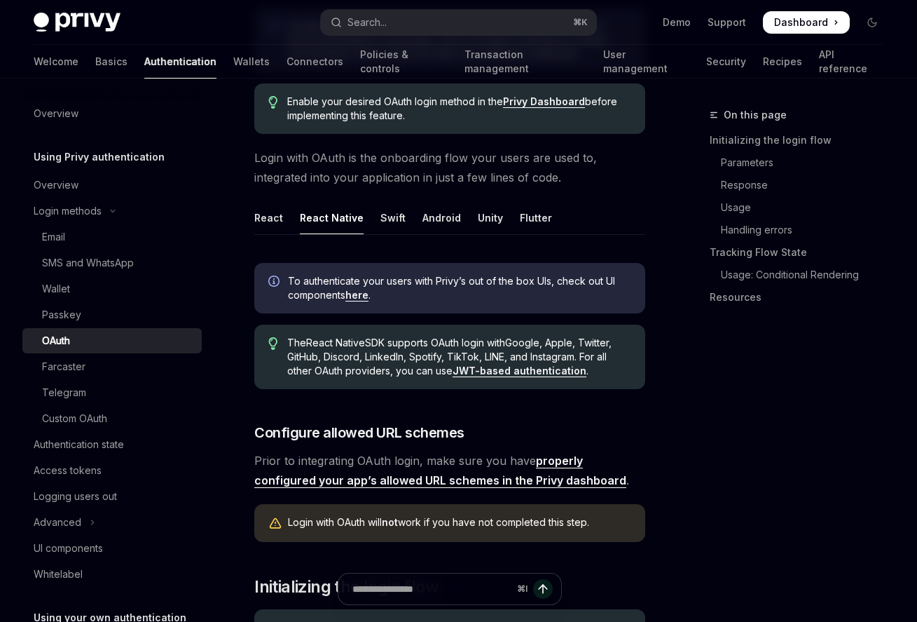
click at [517, 55] on div "Welcome Basics Authentication Wallets Connectors Policies & controls Transactio…" at bounding box center [459, 62] width 850 height 34
click at [603, 55] on link "User management" at bounding box center [646, 62] width 86 height 34
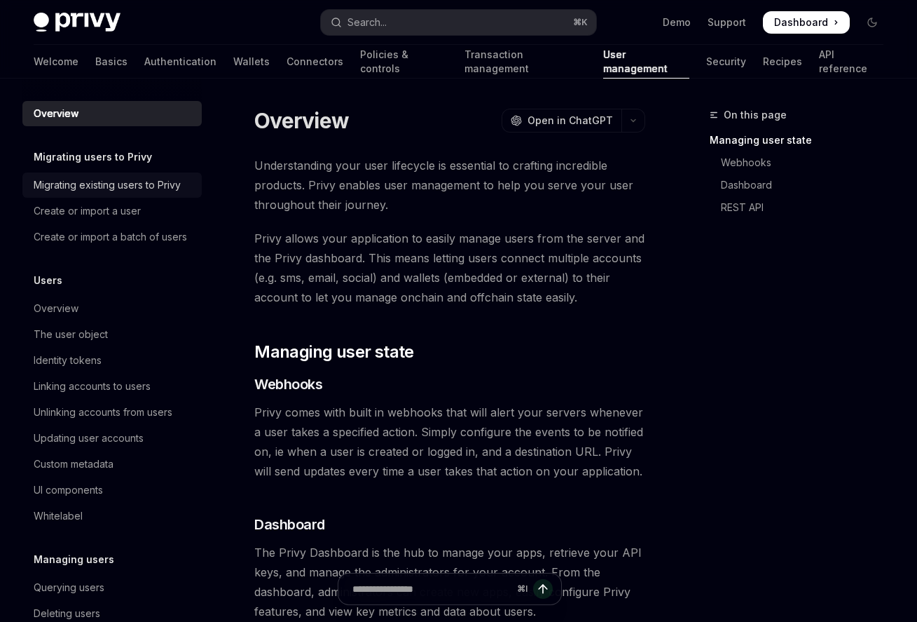
click at [108, 186] on div "Migrating existing users to Privy" at bounding box center [107, 185] width 147 height 17
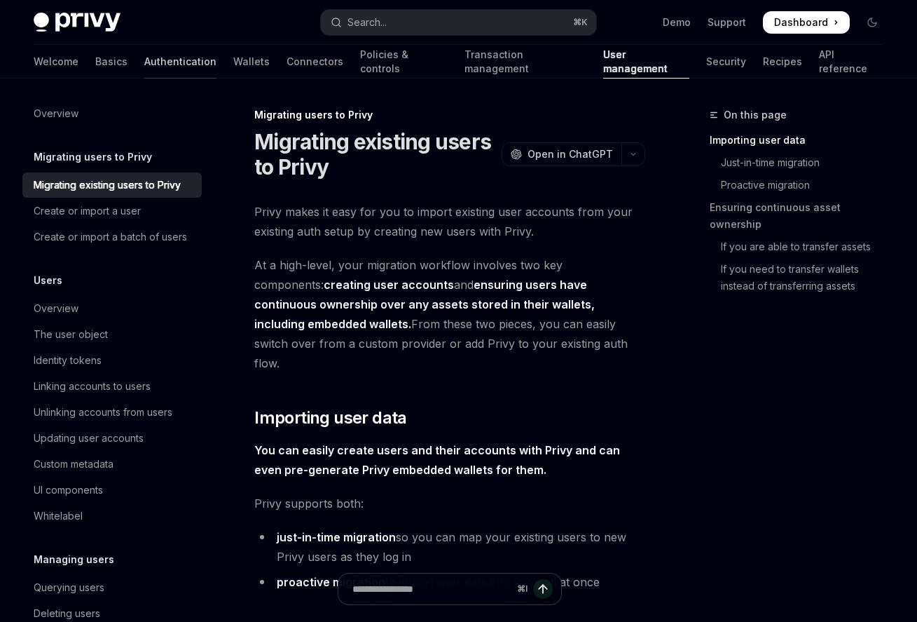
click at [144, 63] on link "Authentication" at bounding box center [180, 62] width 72 height 34
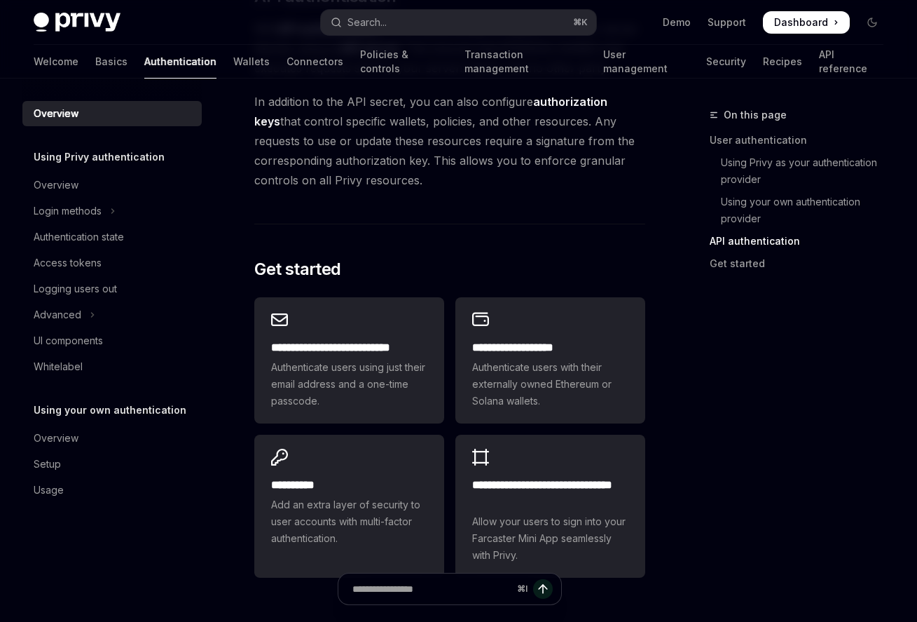
scroll to position [1283, 0]
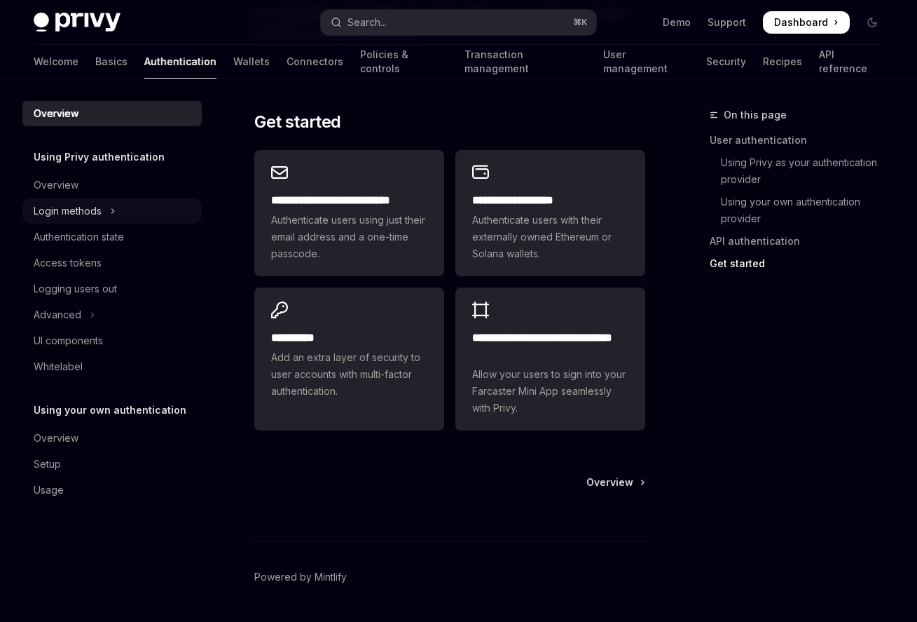
click at [86, 214] on div "Login methods" at bounding box center [68, 211] width 68 height 17
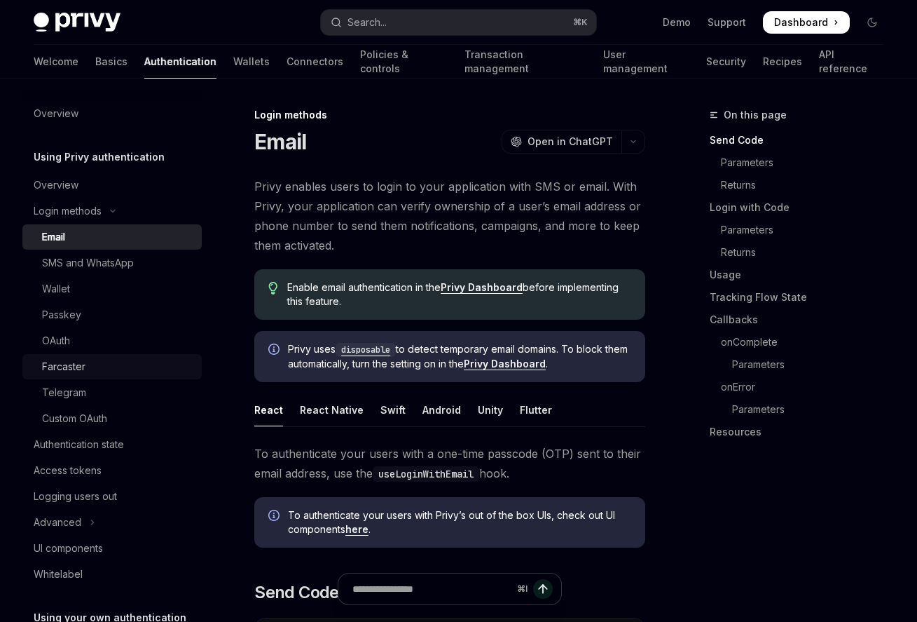
click at [74, 354] on link "Farcaster" at bounding box center [111, 366] width 179 height 25
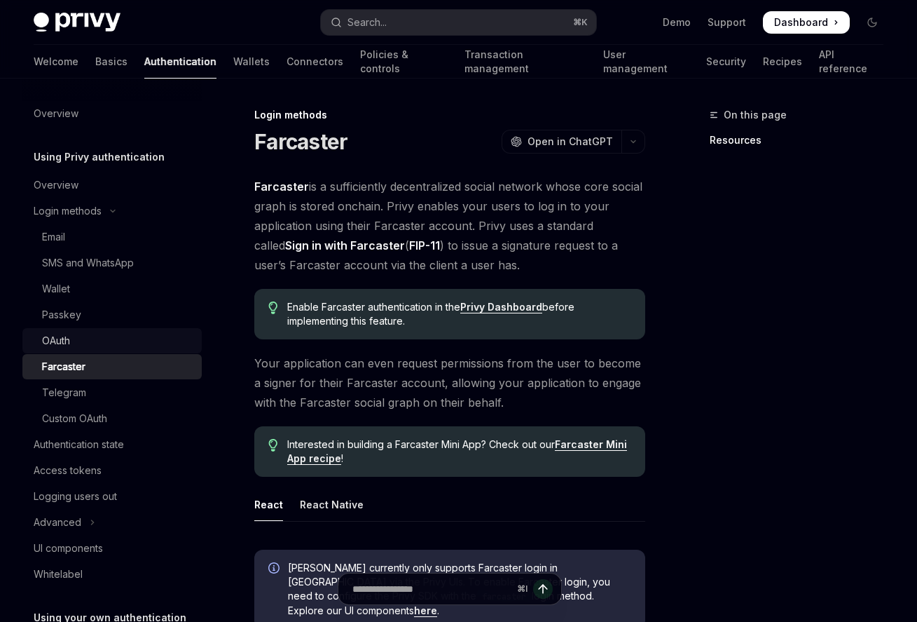
click at [66, 347] on div "OAuth" at bounding box center [56, 340] width 28 height 17
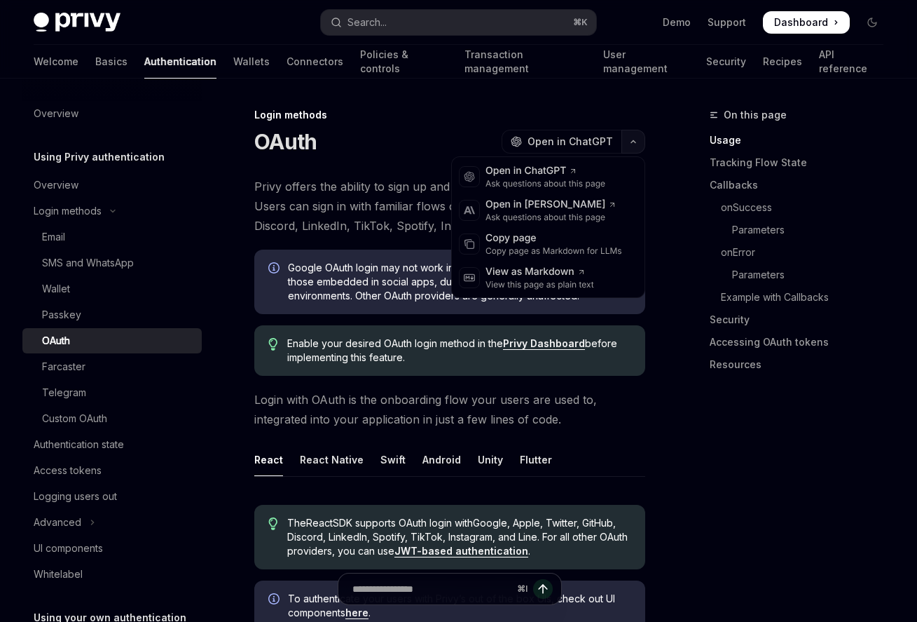
click at [634, 148] on button "button" at bounding box center [634, 142] width 24 height 24
click at [589, 215] on div "Ask questions about this page" at bounding box center [551, 217] width 131 height 11
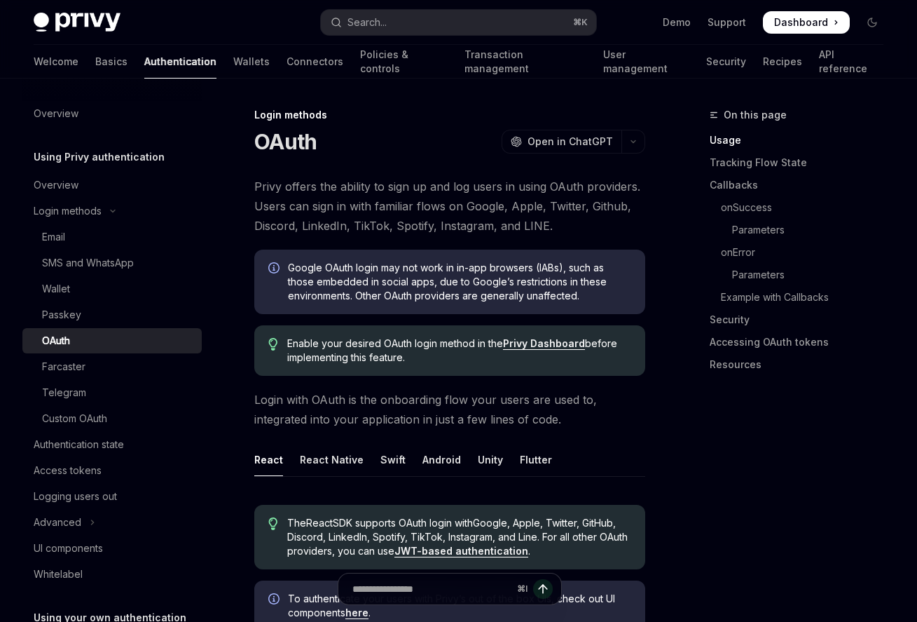
click at [583, 128] on div "Login methods OAuth OpenAI Open in ChatGPT" at bounding box center [449, 131] width 391 height 46
click at [631, 139] on icon "button" at bounding box center [633, 142] width 17 height 6
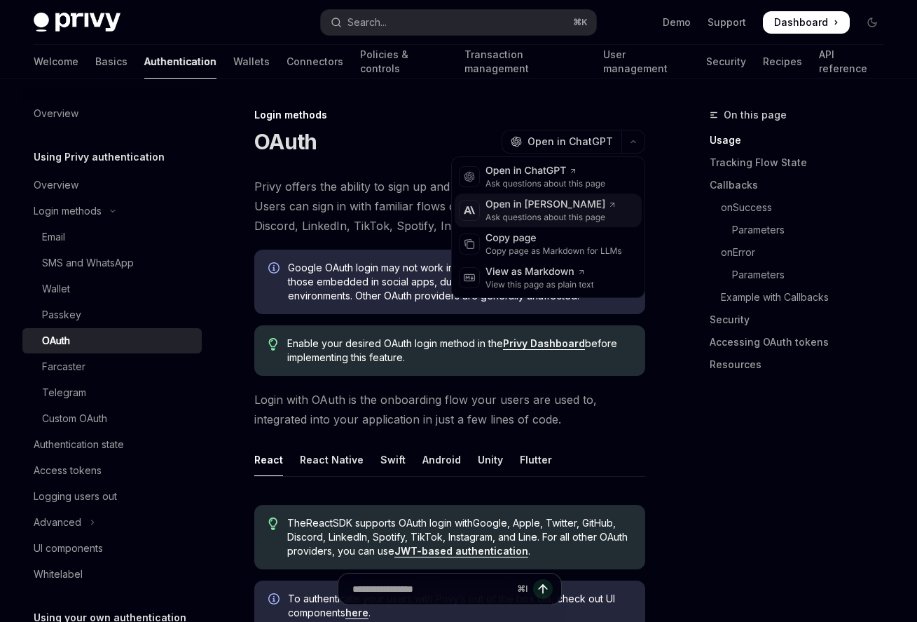
click at [521, 214] on div "Ask questions about this page" at bounding box center [551, 217] width 131 height 11
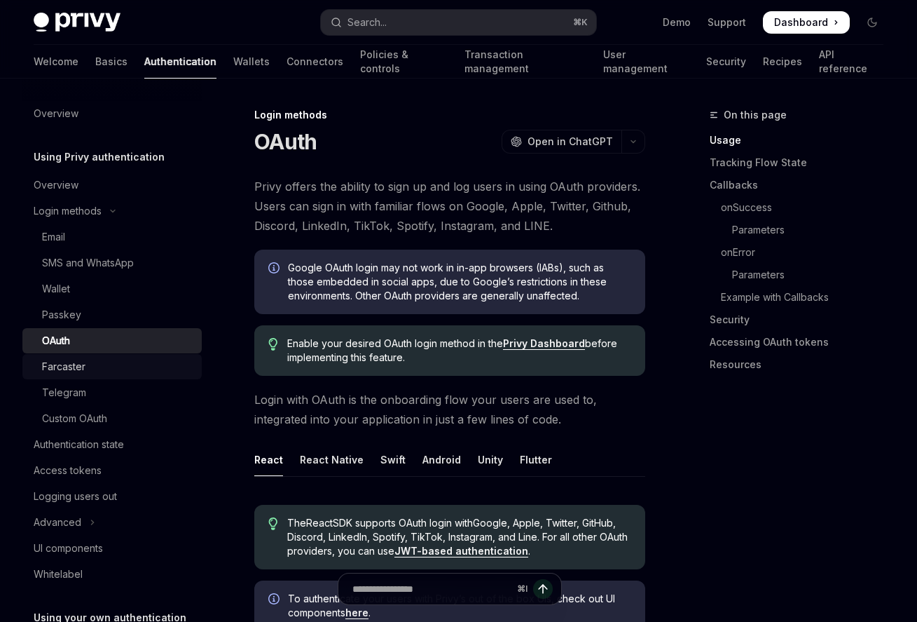
click at [103, 373] on div "Farcaster" at bounding box center [117, 366] width 151 height 17
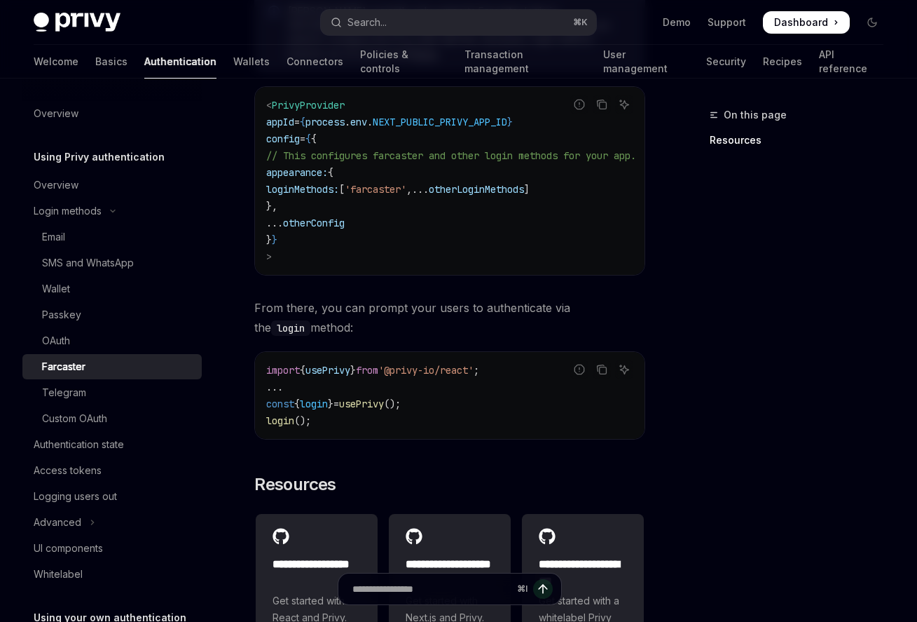
scroll to position [663, 0]
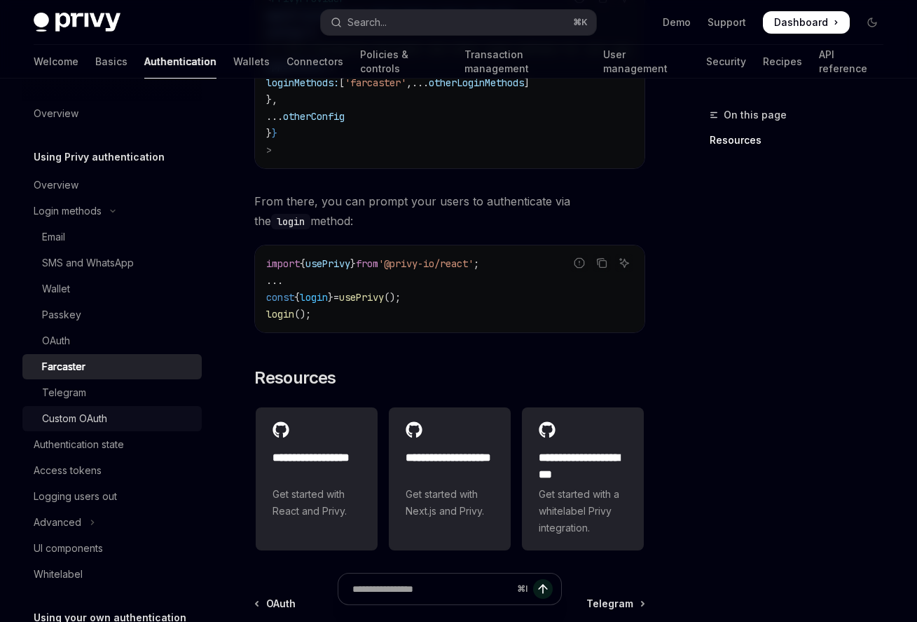
click at [104, 427] on link "Custom OAuth" at bounding box center [111, 418] width 179 height 25
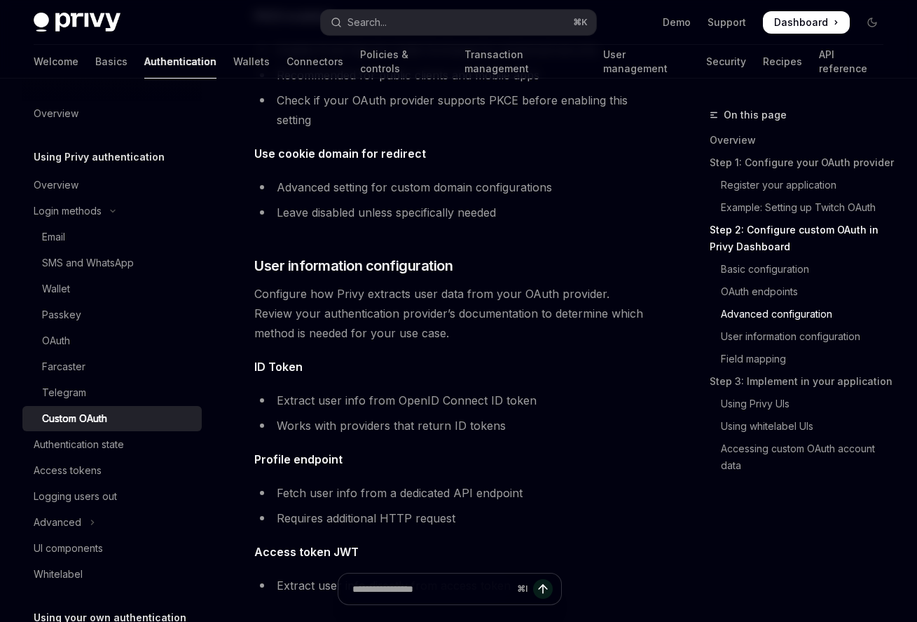
scroll to position [3012, 0]
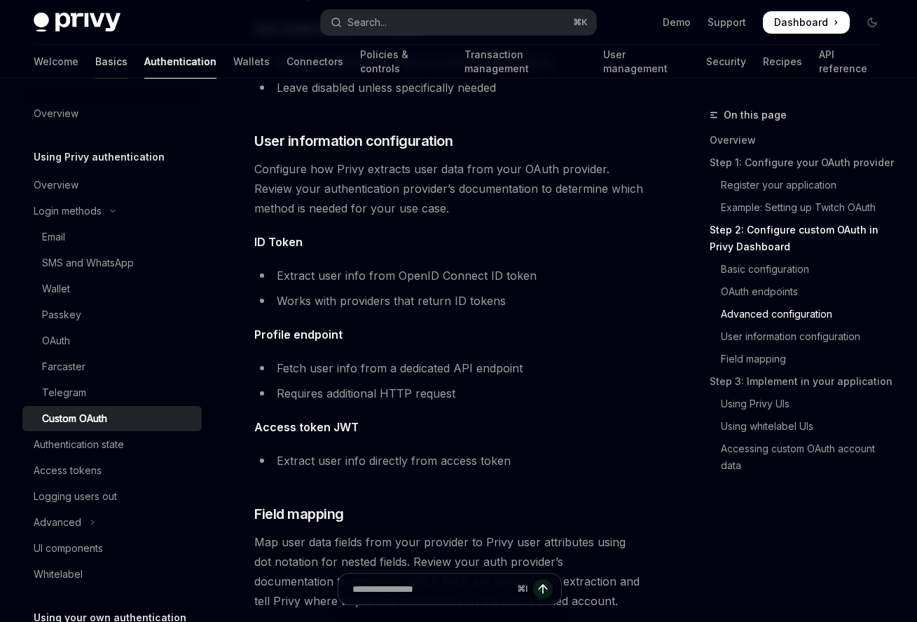
click at [95, 66] on link "Basics" at bounding box center [111, 62] width 32 height 34
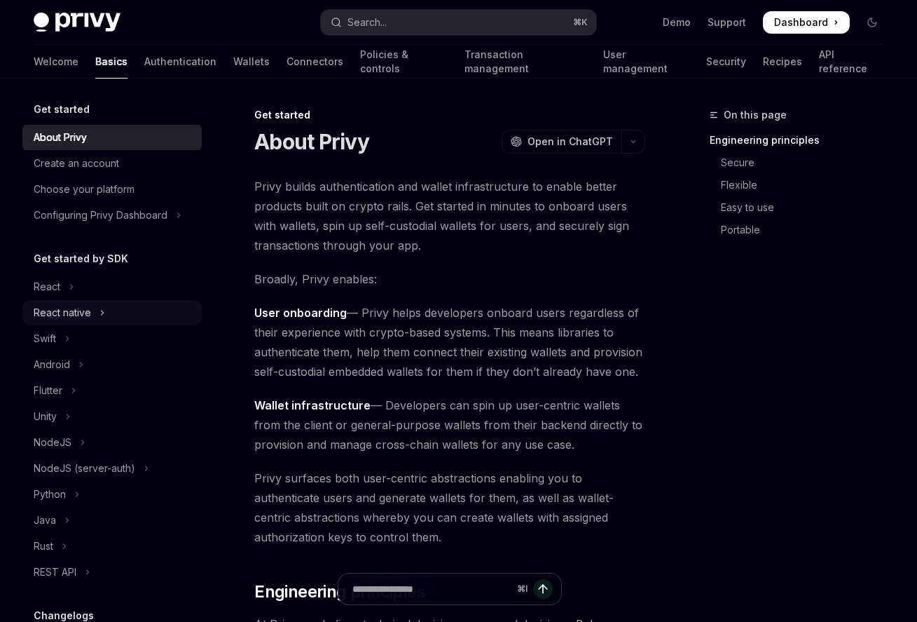
click at [95, 320] on button "React native" at bounding box center [111, 312] width 179 height 25
type textarea "*"
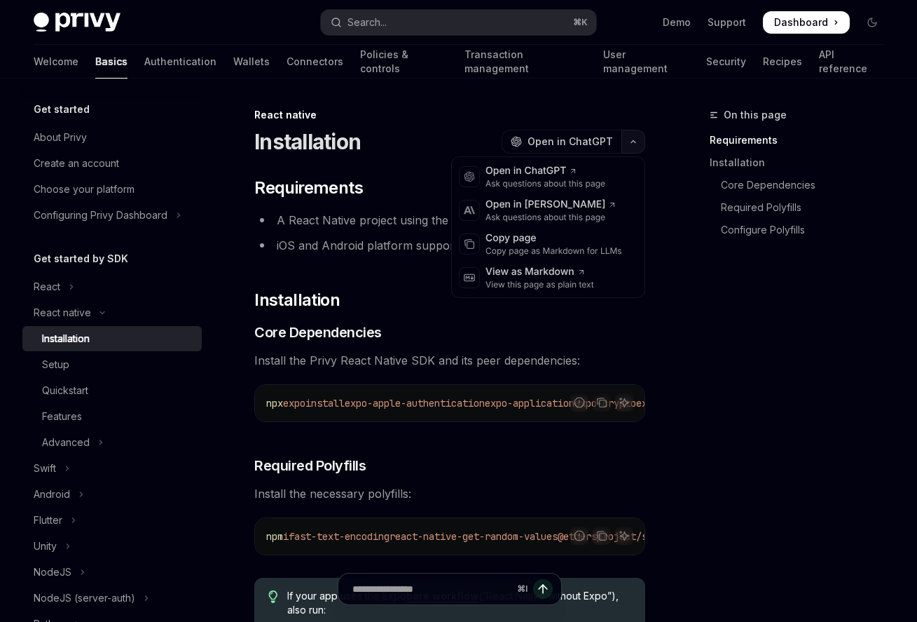
click at [622, 142] on button "button" at bounding box center [634, 142] width 24 height 24
click at [119, 445] on button "Advanced" at bounding box center [111, 442] width 179 height 25
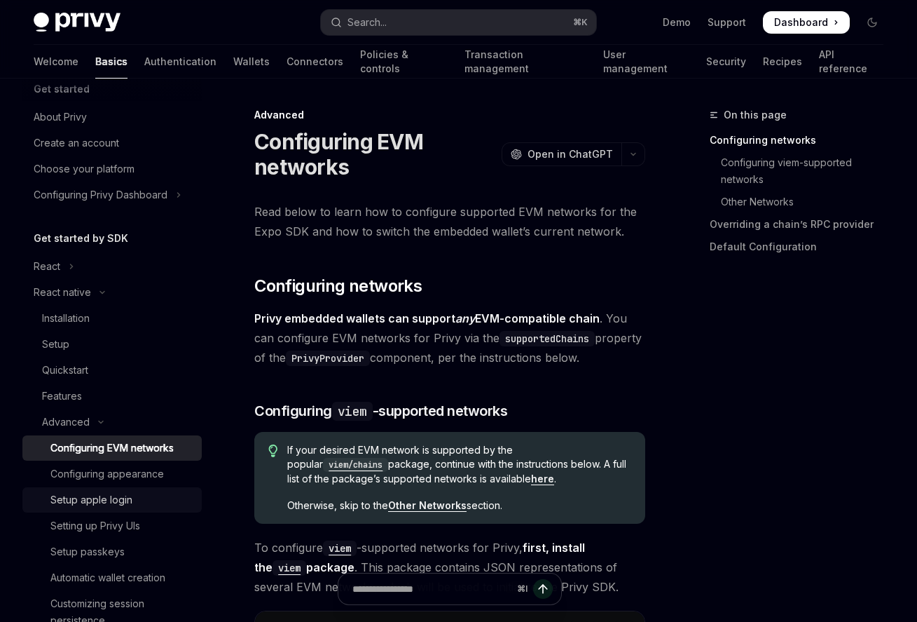
scroll to position [21, 0]
click at [128, 500] on div "Setup apple login" at bounding box center [91, 499] width 82 height 17
type textarea "*"
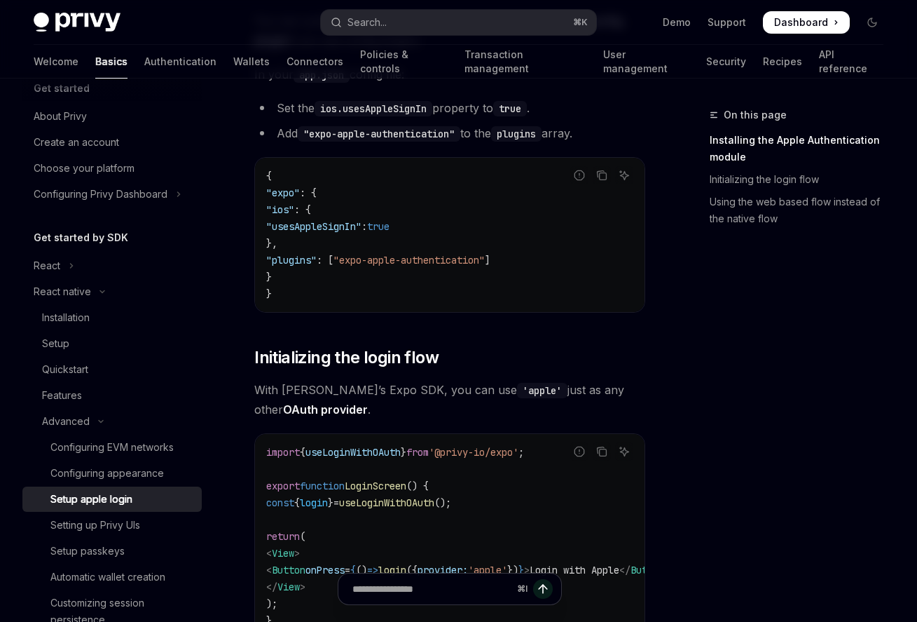
scroll to position [451, 0]
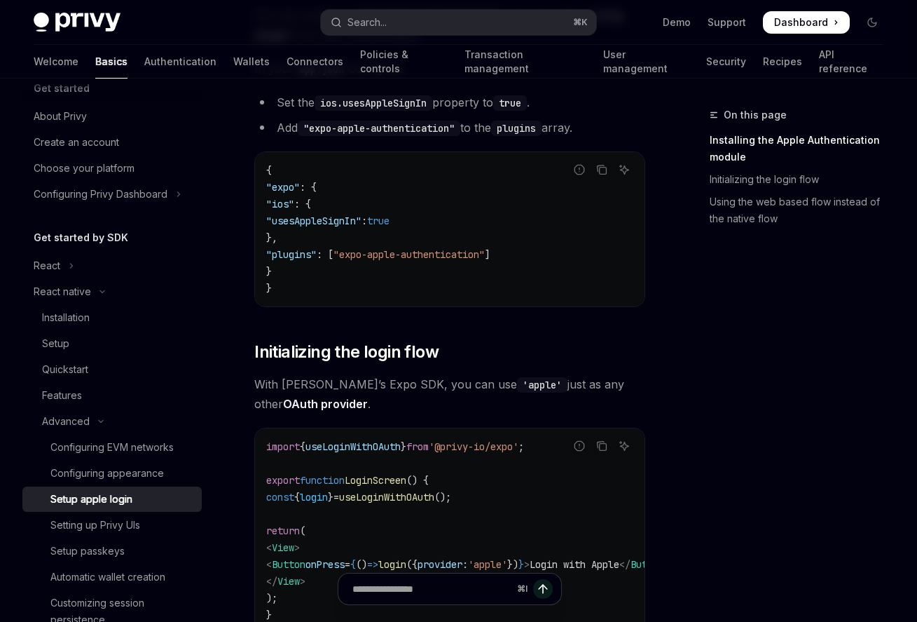
click at [362, 443] on span "useLoginWithOAuth" at bounding box center [353, 446] width 95 height 13
copy span "useLoginWithOAuth"
copy span "import { useLoginWithOAuth } from '@privy-io/expo' ;"
drag, startPoint x: 563, startPoint y: 444, endPoint x: 261, endPoint y: 448, distance: 302.0
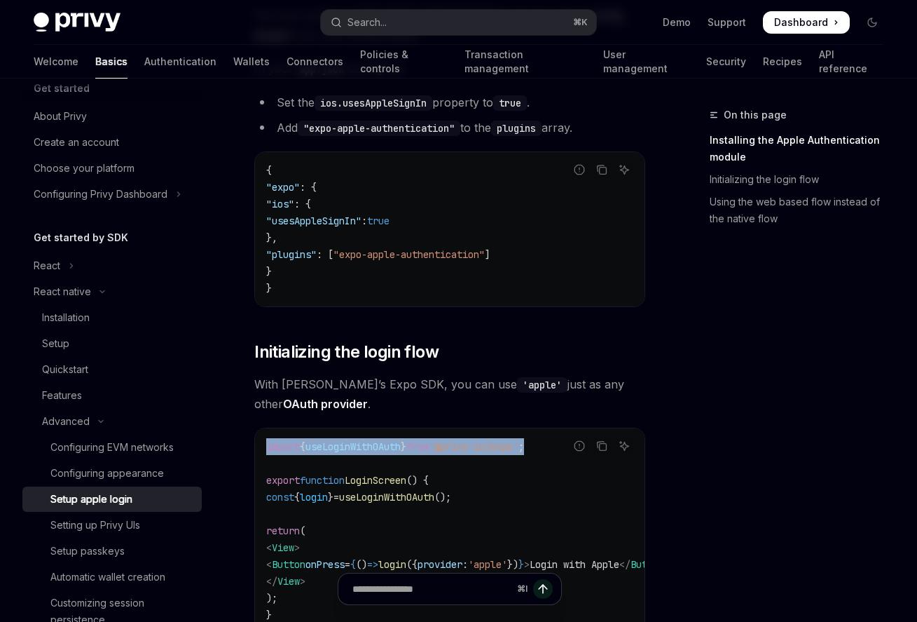
click at [261, 448] on div "import { useLoginWithOAuth } from '@privy-io/expo' ; export function LoginScree…" at bounding box center [450, 530] width 390 height 205
click at [706, 388] on div "On this page Installing the Apple Authentication module Initializing the login …" at bounding box center [788, 364] width 213 height 515
